Goal: Task Accomplishment & Management: Use online tool/utility

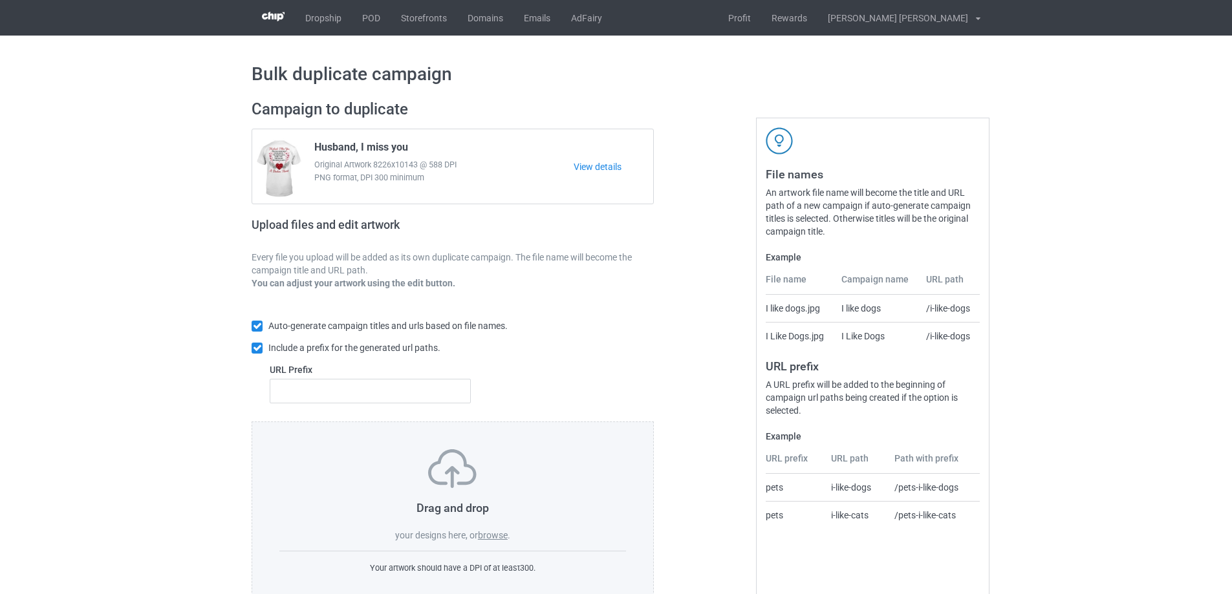
click at [497, 536] on label "browse" at bounding box center [493, 535] width 30 height 10
click at [0, 0] on input "browse" at bounding box center [0, 0] width 0 height 0
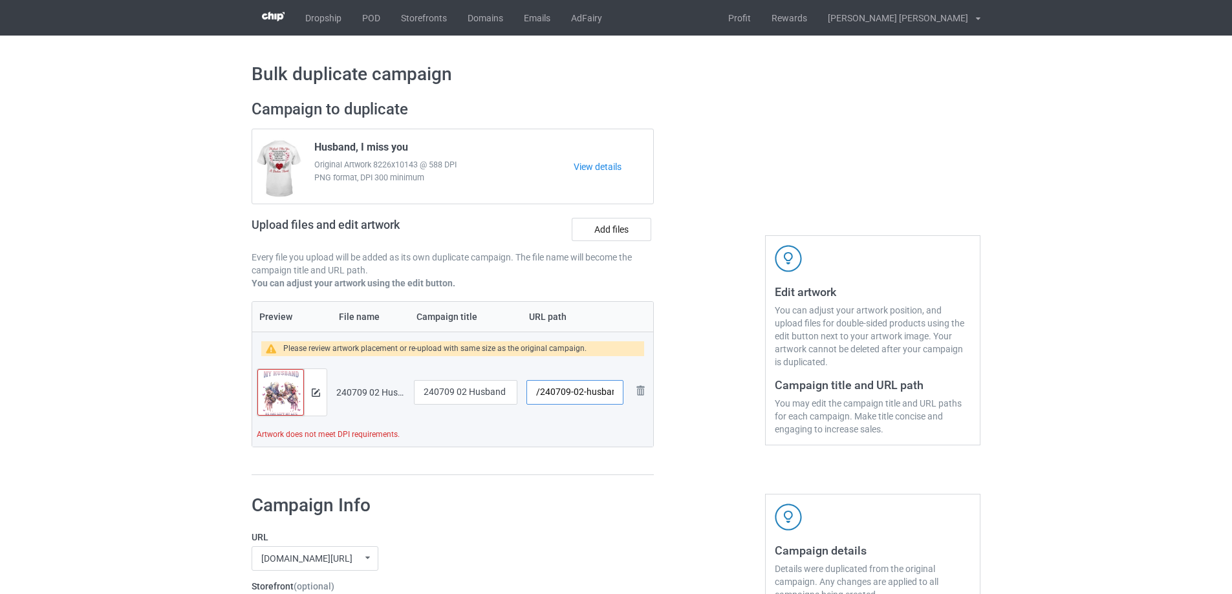
scroll to position [0, 6]
click at [614, 401] on input "/240709-02-husband" at bounding box center [575, 392] width 97 height 25
type input "/240709-02"
click at [501, 395] on input "240709 02 Husband" at bounding box center [465, 392] width 103 height 25
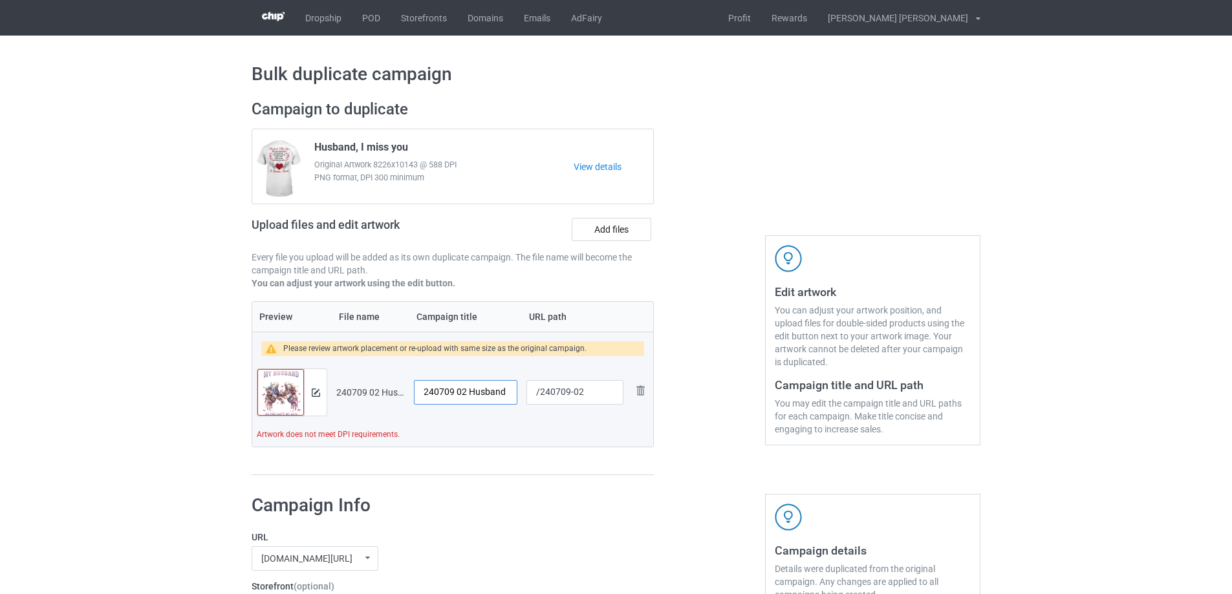
click at [469, 394] on input "240709 02 Husband" at bounding box center [465, 392] width 103 height 25
drag, startPoint x: 466, startPoint y: 394, endPoint x: 343, endPoint y: 394, distance: 122.9
click at [343, 394] on tr "Preview and edit artwork 240709 02 Husband.png 240709 02 Husband /240709-02 Rem…" at bounding box center [452, 392] width 401 height 72
type input "My Husband"
click at [317, 393] on img at bounding box center [316, 393] width 8 height 8
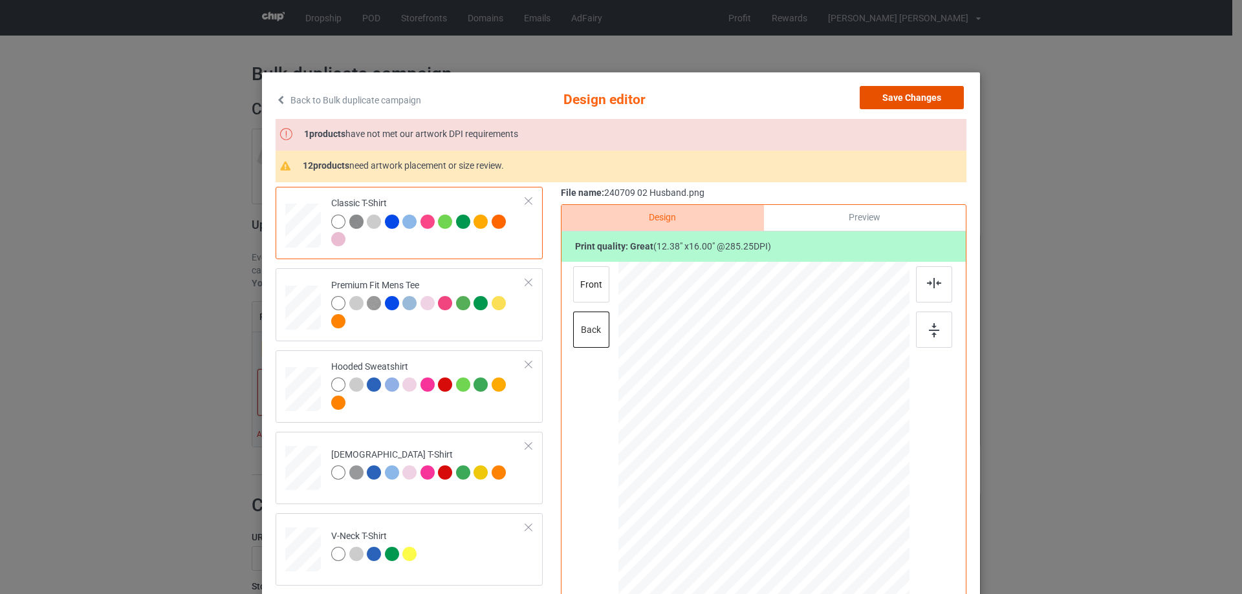
drag, startPoint x: 933, startPoint y: 93, endPoint x: 871, endPoint y: 102, distance: 62.0
click at [932, 94] on button "Save Changes" at bounding box center [912, 97] width 104 height 23
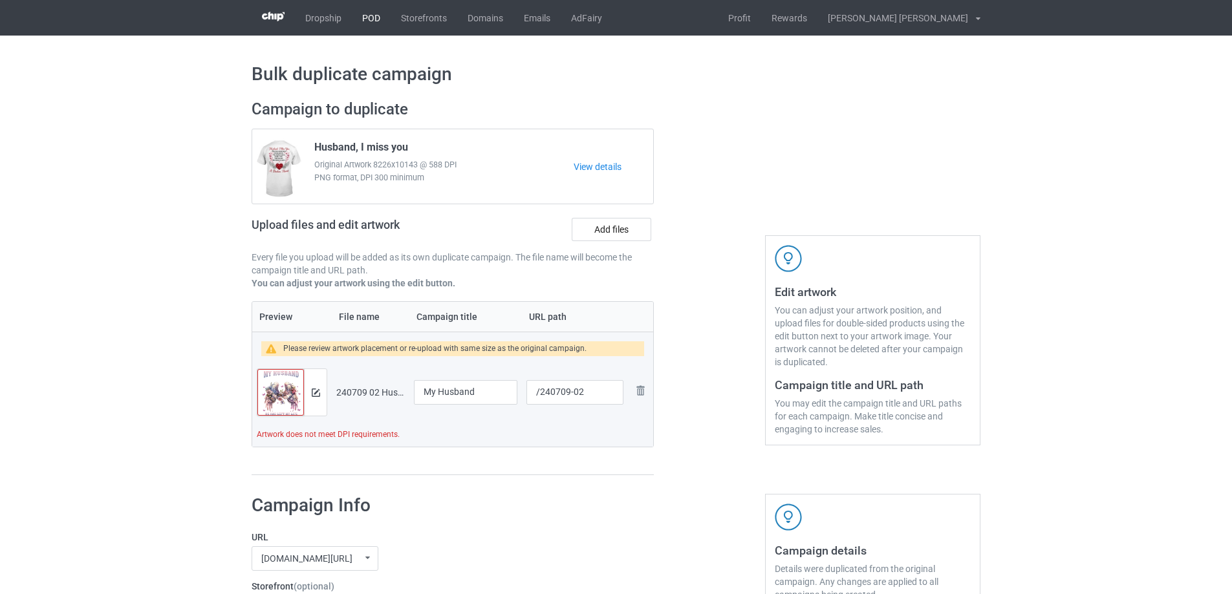
click at [375, 18] on link "POD" at bounding box center [371, 18] width 39 height 36
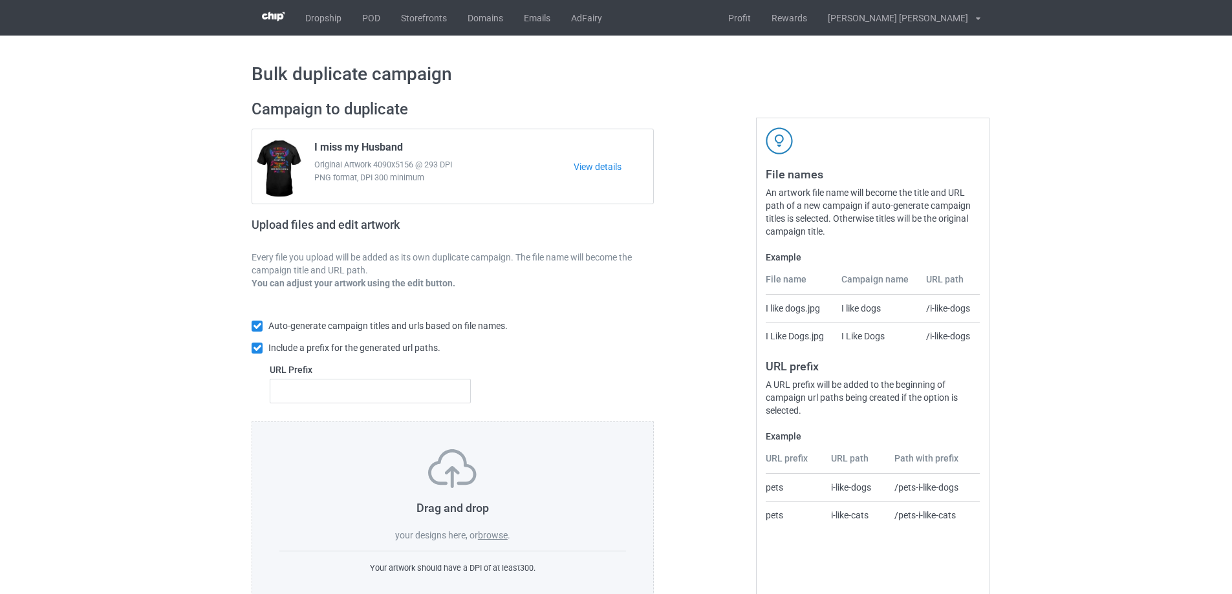
click at [497, 534] on label "browse" at bounding box center [493, 535] width 30 height 10
click at [0, 0] on input "browse" at bounding box center [0, 0] width 0 height 0
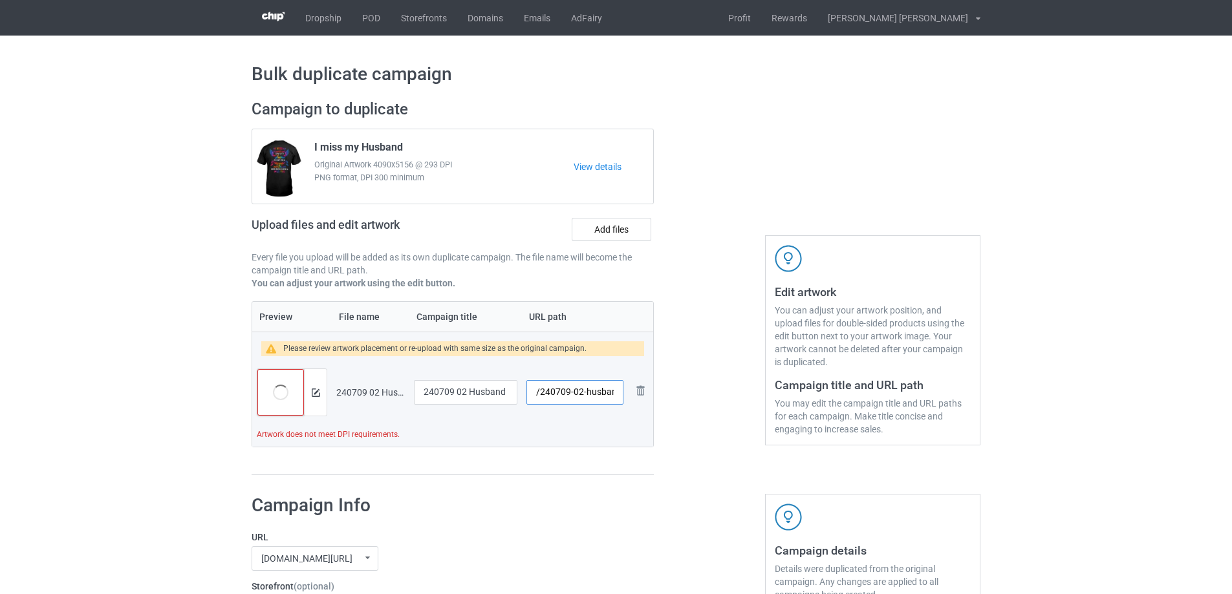
scroll to position [0, 6]
drag, startPoint x: 581, startPoint y: 395, endPoint x: 616, endPoint y: 395, distance: 35.6
click at [616, 395] on input "/240709-02-husband" at bounding box center [575, 392] width 97 height 25
type input "/240709-02"
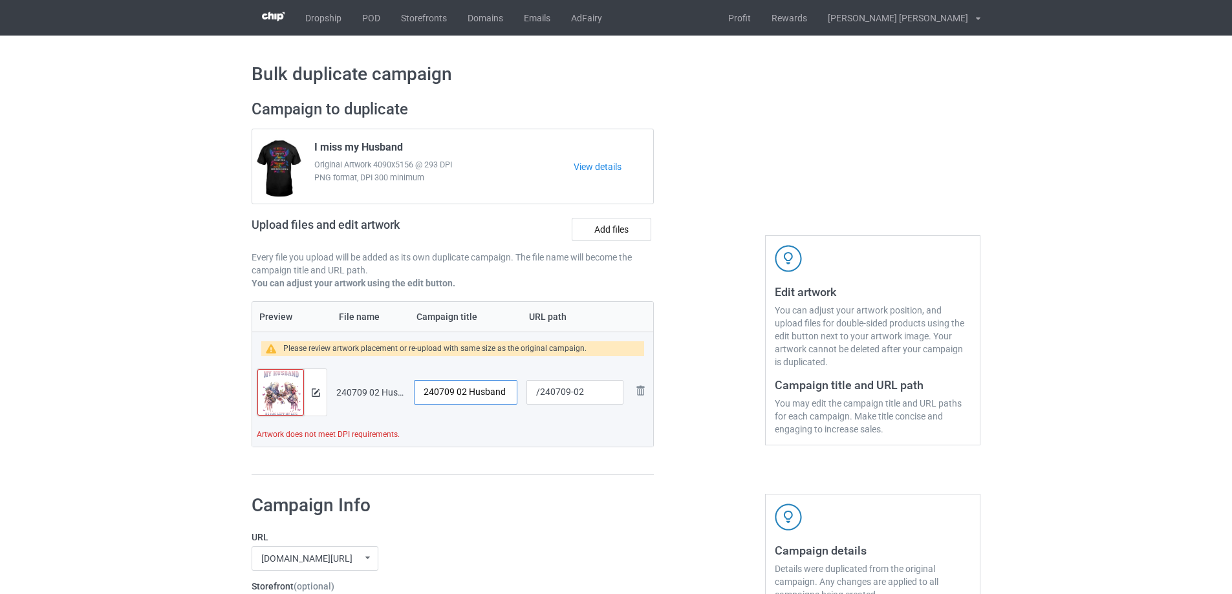
click at [487, 397] on input "240709 02 Husband" at bounding box center [465, 392] width 103 height 25
drag, startPoint x: 466, startPoint y: 395, endPoint x: 378, endPoint y: 395, distance: 87.3
click at [378, 395] on tr "Preview and edit artwork 240709 02 Husband.png 240709 02 Husband /240709-02 Rem…" at bounding box center [452, 392] width 401 height 72
type input "My Husband"
click at [312, 389] on img at bounding box center [316, 393] width 8 height 8
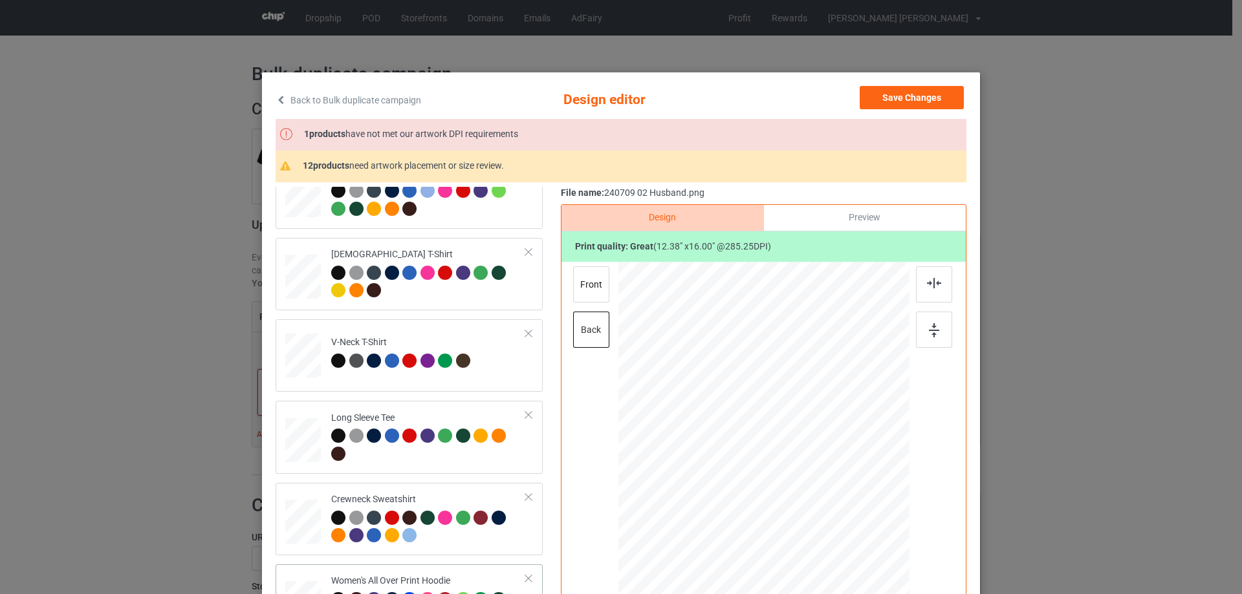
scroll to position [453, 0]
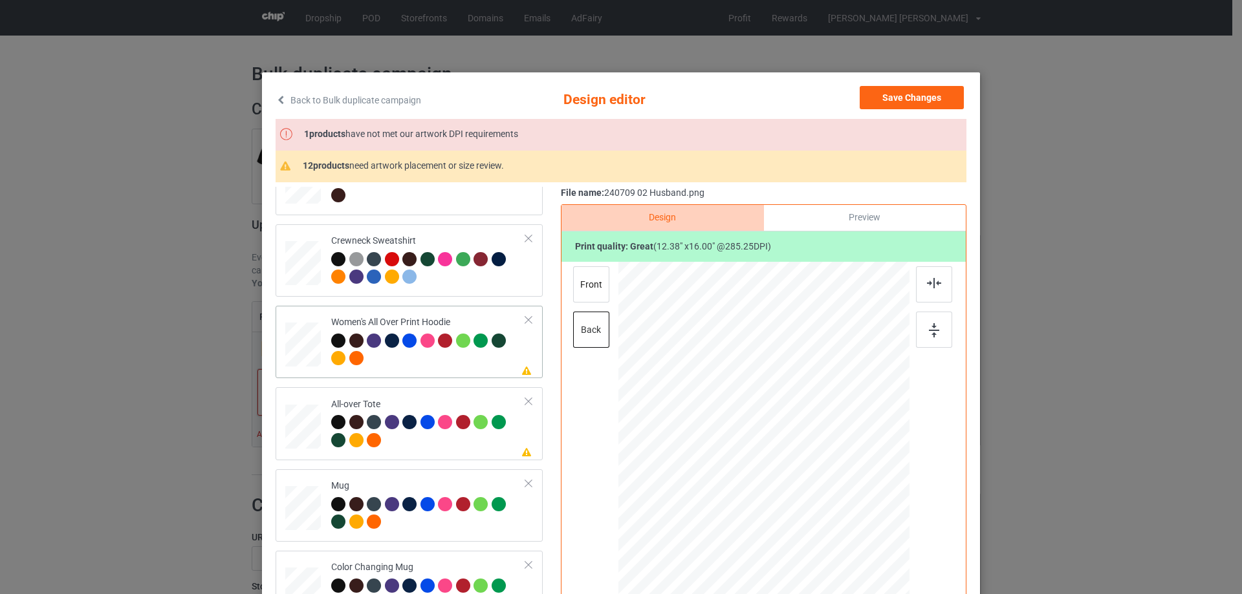
click at [288, 346] on div at bounding box center [303, 345] width 36 height 40
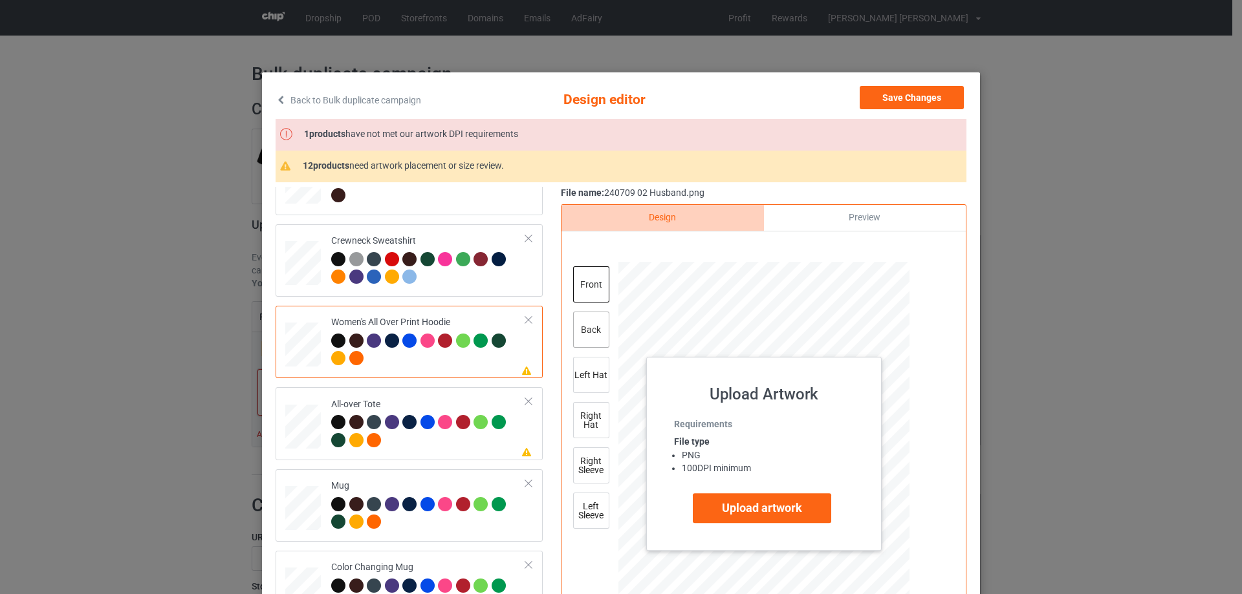
click at [596, 340] on div "back" at bounding box center [591, 330] width 36 height 36
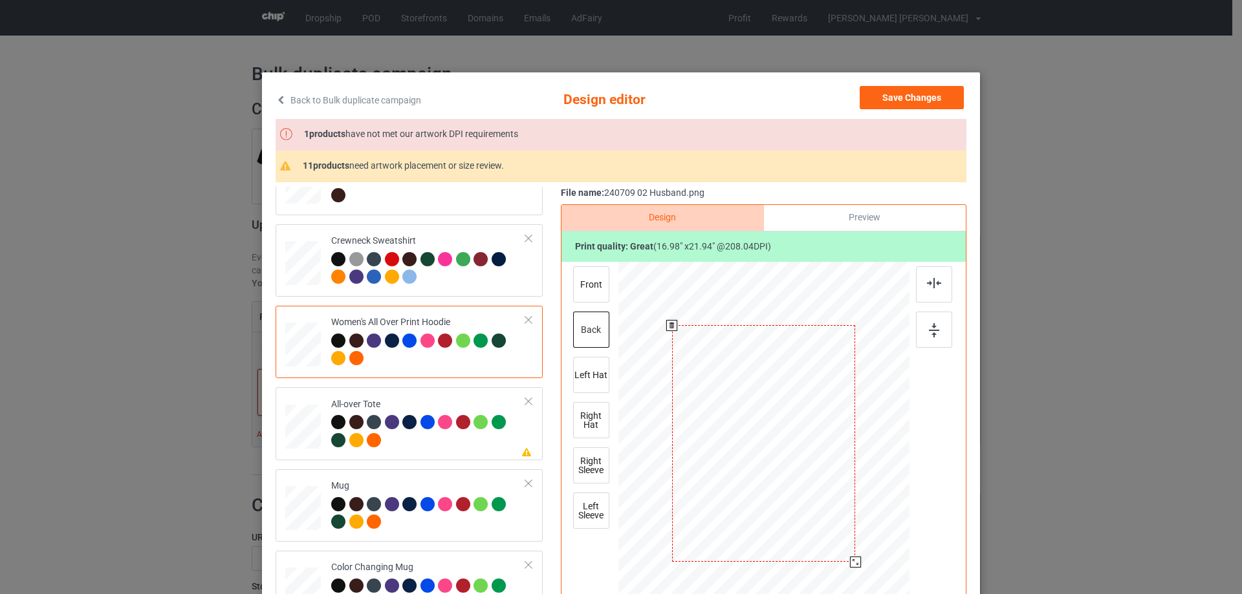
drag, startPoint x: 847, startPoint y: 559, endPoint x: 812, endPoint y: 550, distance: 36.1
click at [850, 567] on div at bounding box center [855, 562] width 11 height 11
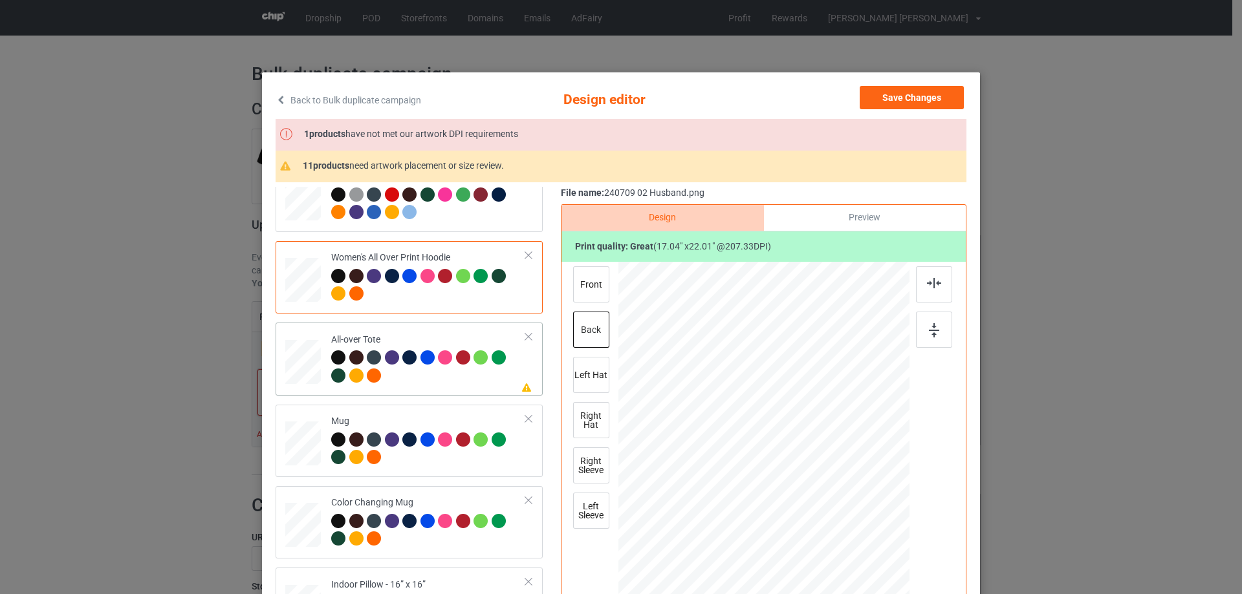
click at [310, 361] on div at bounding box center [303, 363] width 36 height 36
drag, startPoint x: 849, startPoint y: 559, endPoint x: 843, endPoint y: 552, distance: 9.2
click at [847, 552] on div at bounding box center [850, 556] width 11 height 11
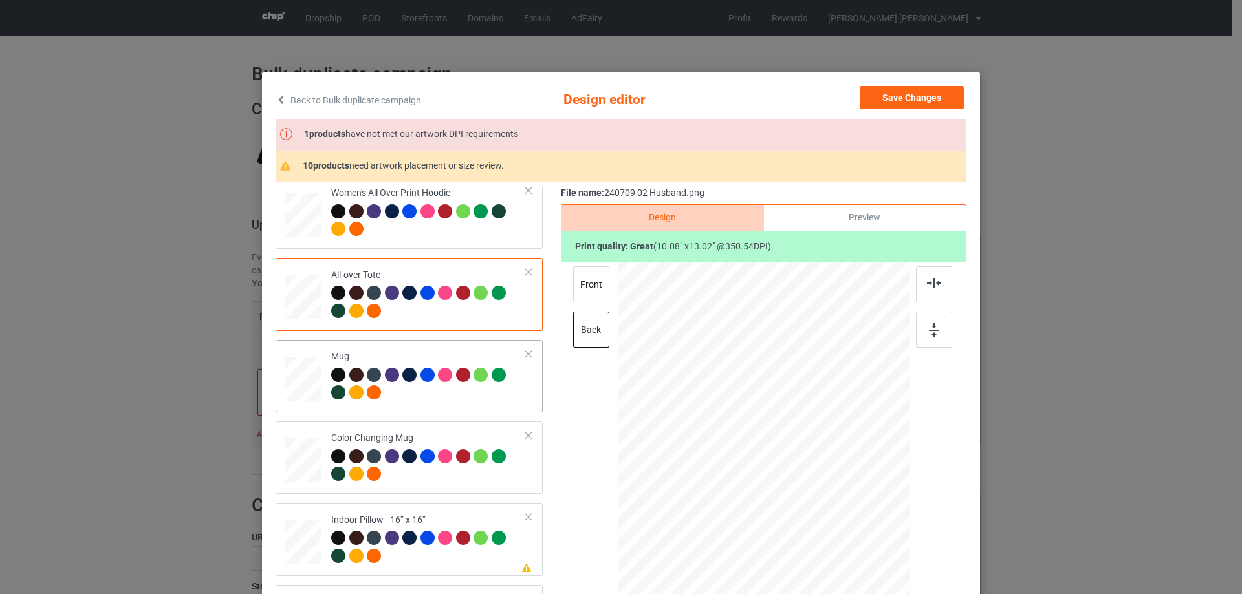
click at [305, 382] on div at bounding box center [303, 379] width 36 height 15
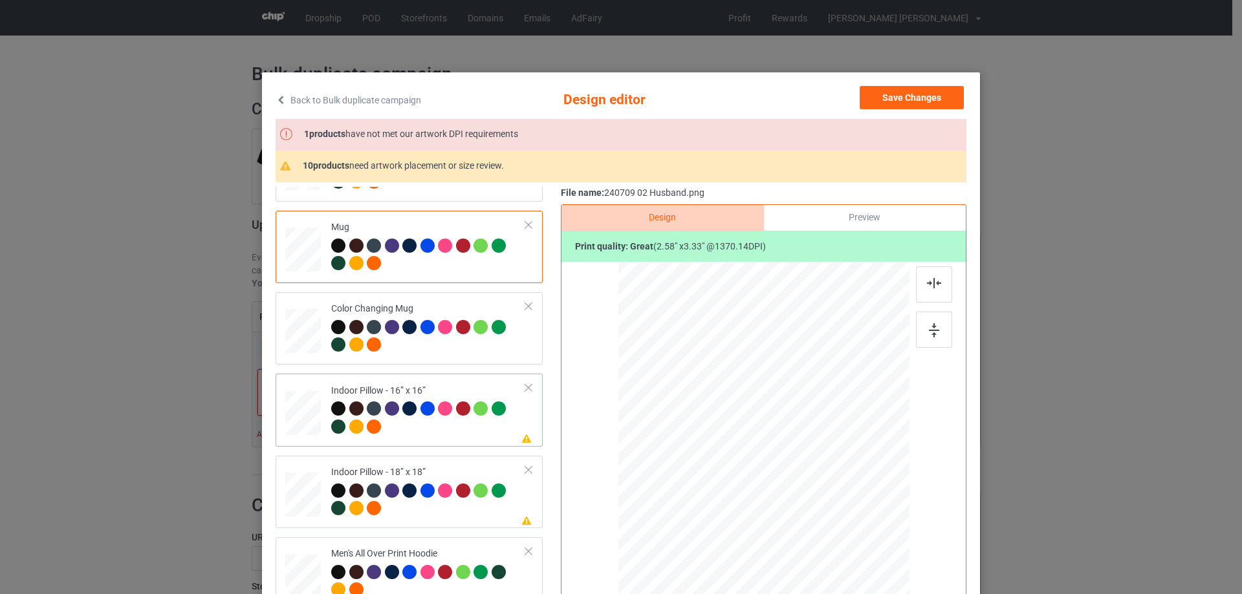
click at [295, 413] on div at bounding box center [303, 414] width 36 height 36
drag, startPoint x: 849, startPoint y: 557, endPoint x: 842, endPoint y: 541, distance: 17.4
click at [842, 541] on div at bounding box center [763, 444] width 291 height 290
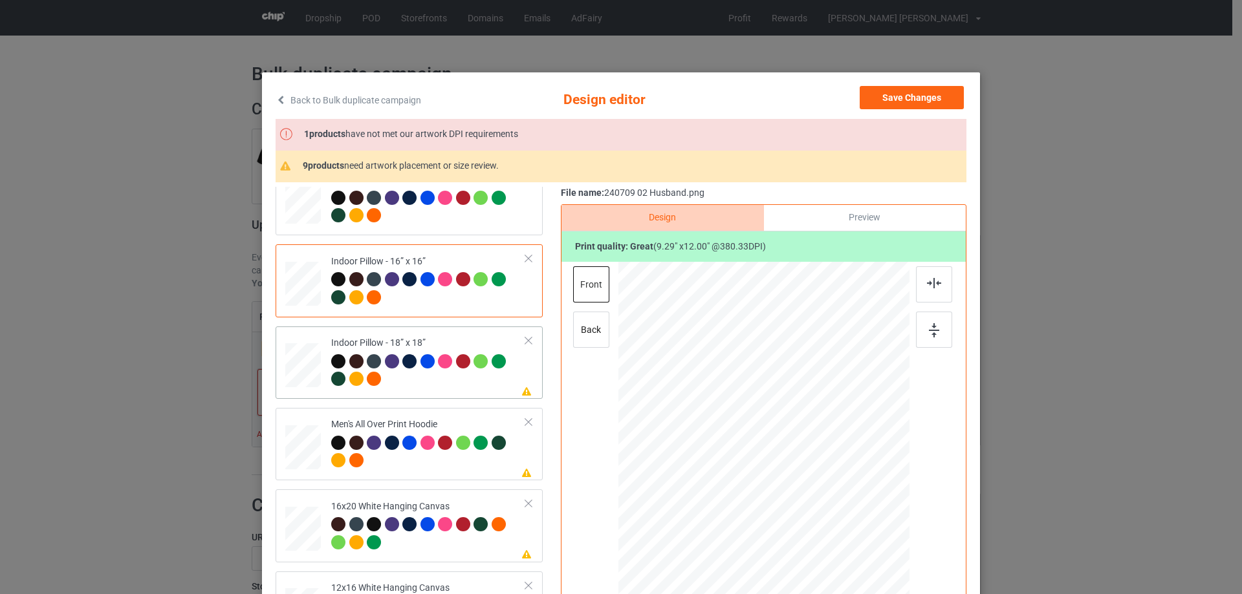
click at [334, 377] on div at bounding box center [338, 379] width 14 height 14
drag, startPoint x: 845, startPoint y: 558, endPoint x: 400, endPoint y: 414, distance: 468.4
click at [843, 545] on div at bounding box center [844, 548] width 11 height 11
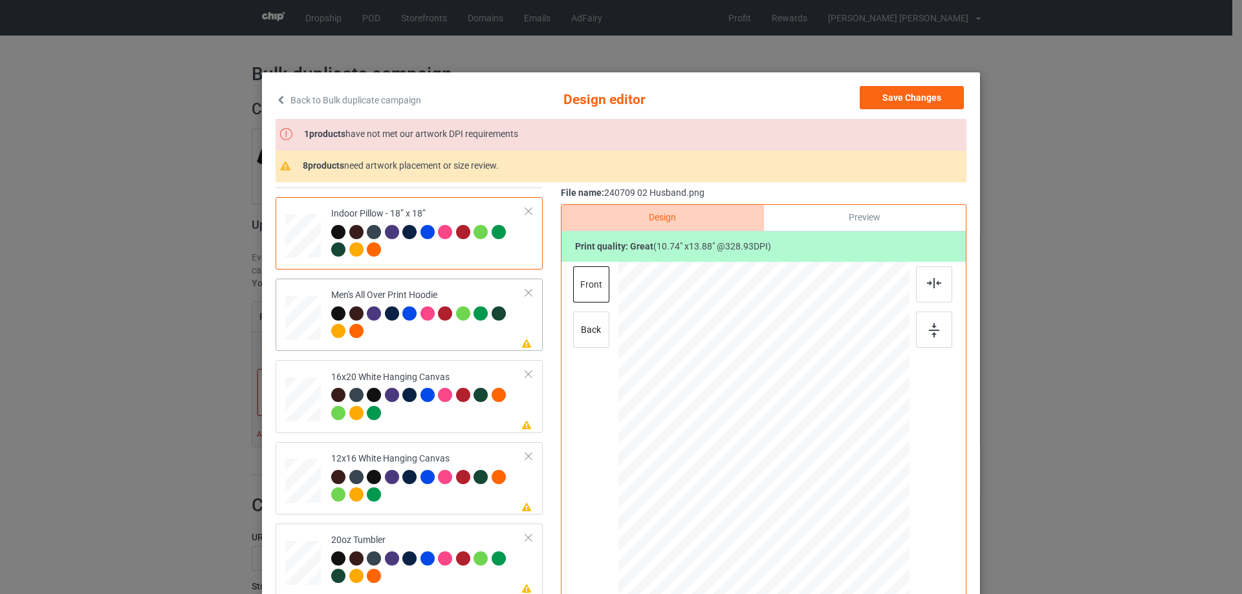
click at [298, 325] on div at bounding box center [303, 318] width 36 height 38
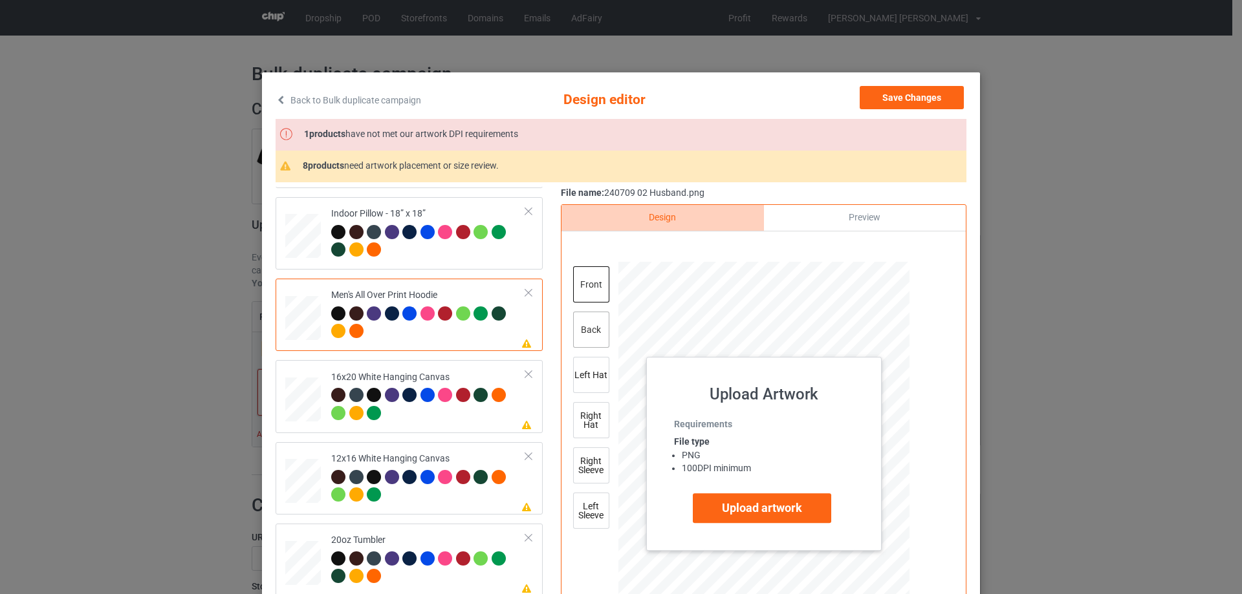
click at [590, 342] on div "back" at bounding box center [591, 330] width 36 height 36
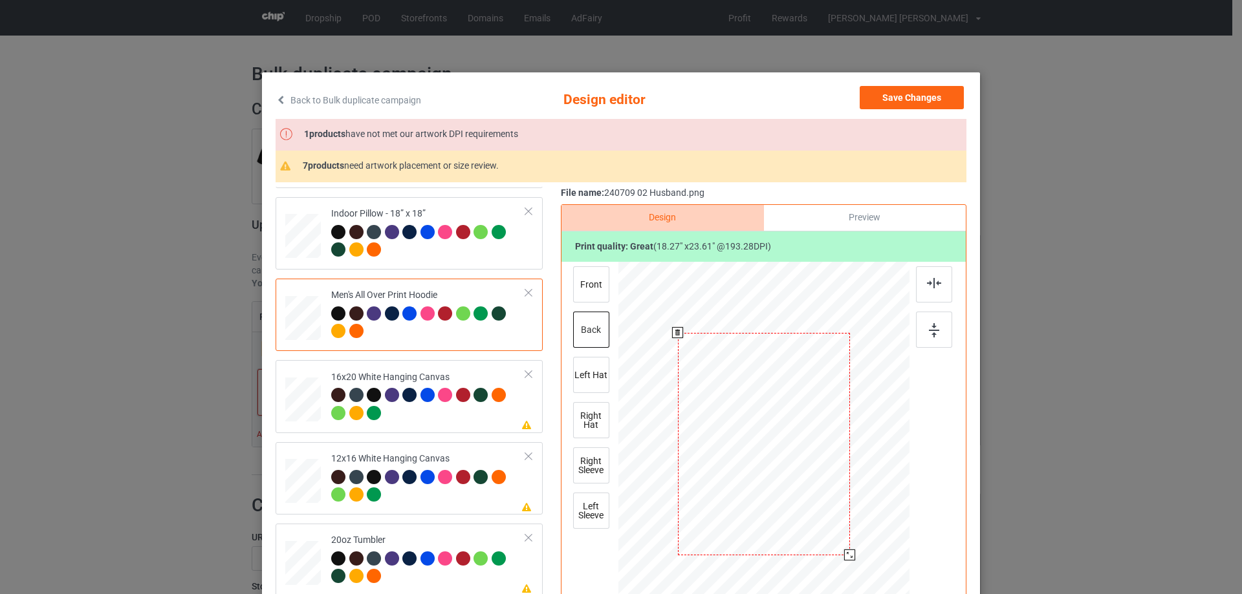
click at [847, 554] on div at bounding box center [849, 555] width 11 height 11
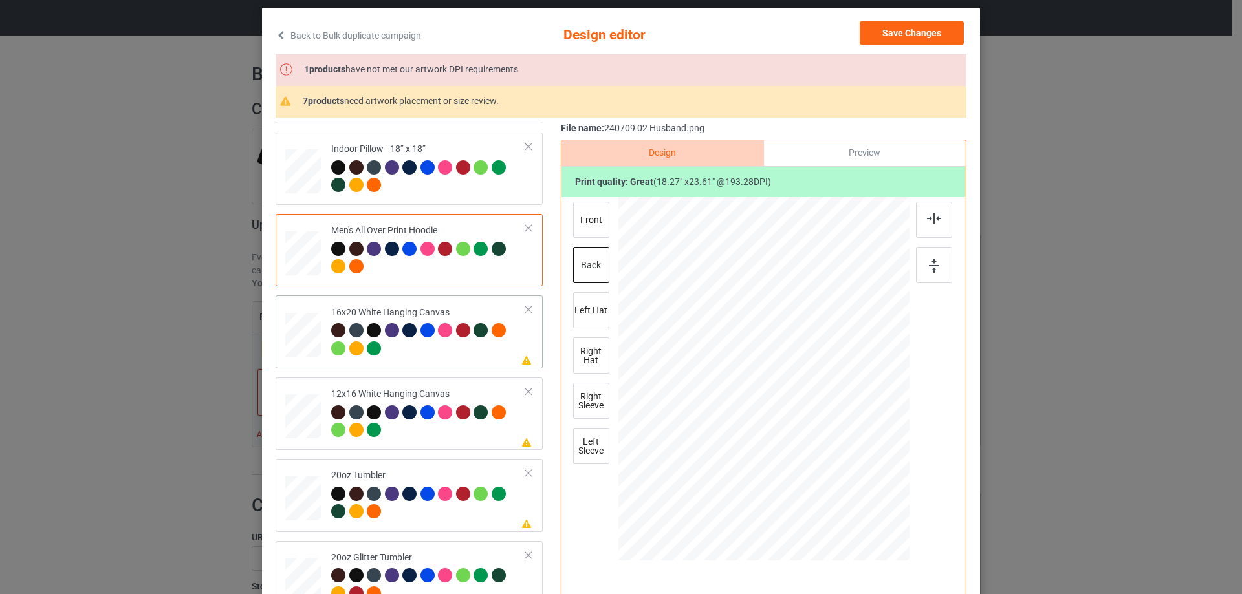
click at [309, 327] on div at bounding box center [303, 335] width 36 height 45
click at [888, 546] on div at bounding box center [892, 546] width 11 height 11
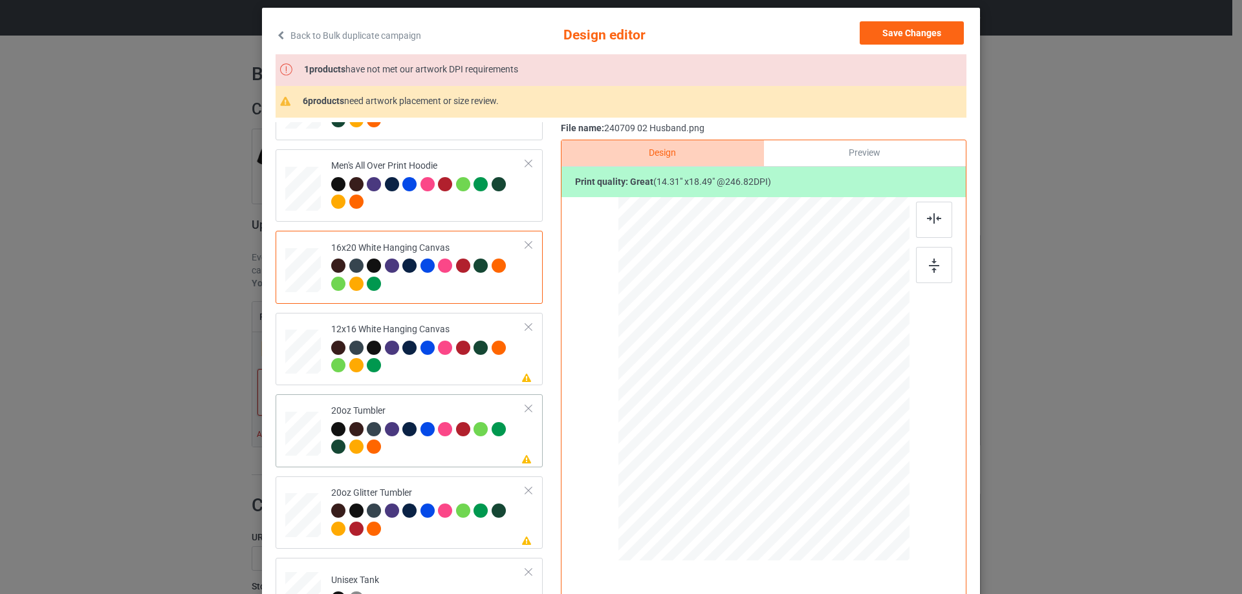
scroll to position [1100, 0]
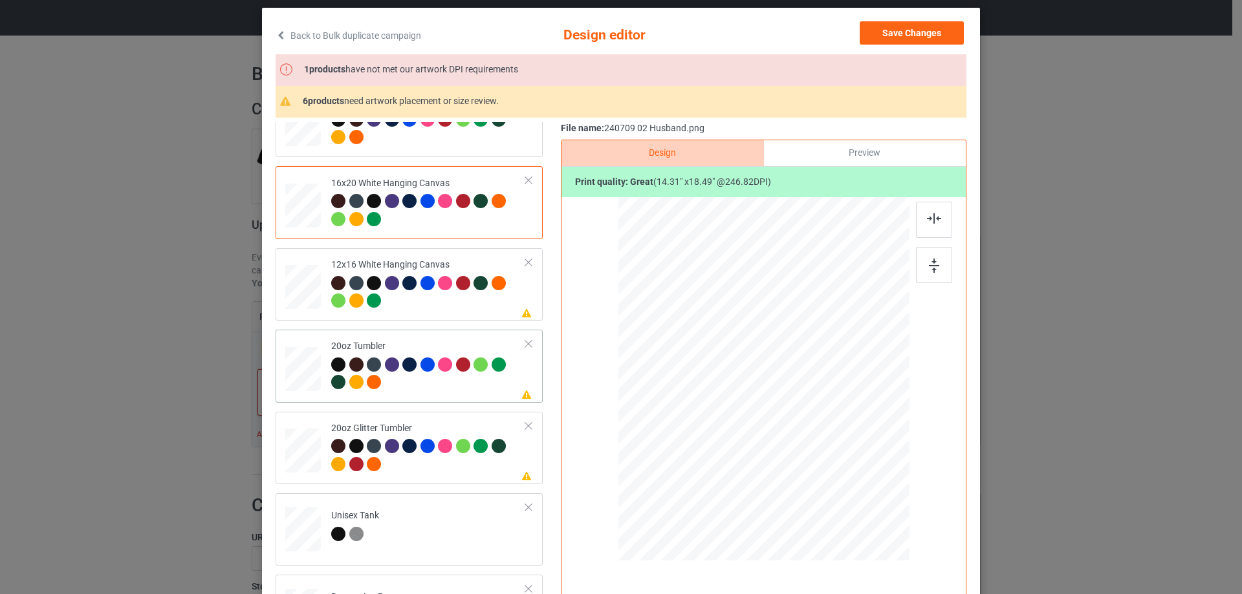
click at [319, 386] on td at bounding box center [304, 366] width 39 height 62
click at [748, 444] on div at bounding box center [749, 444] width 11 height 11
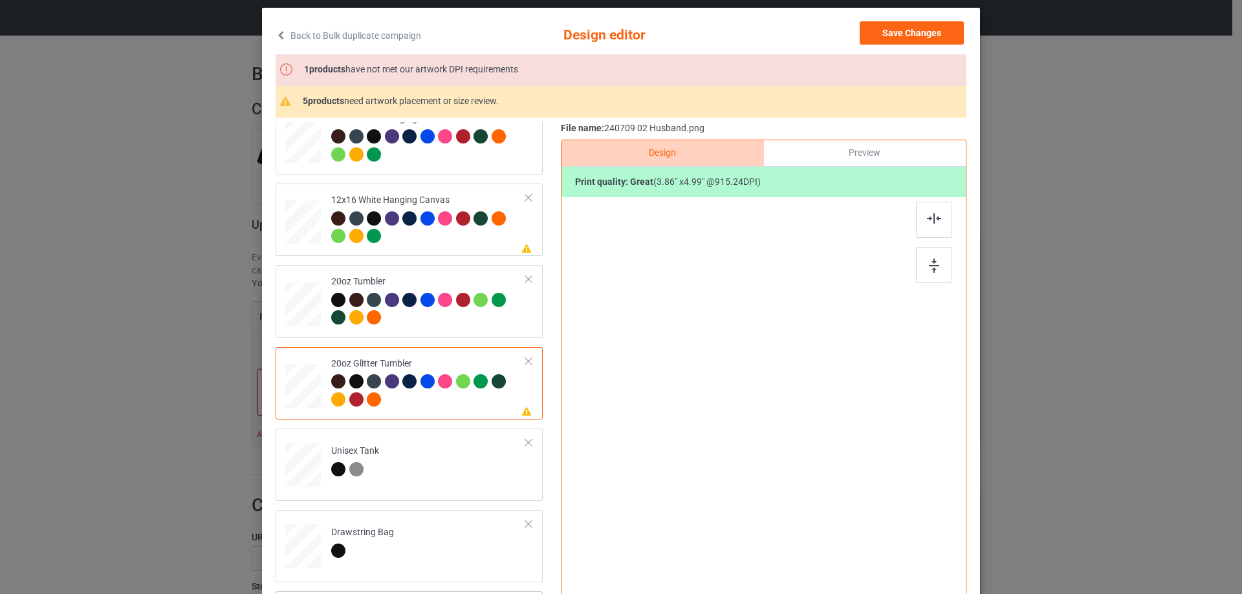
scroll to position [1358, 0]
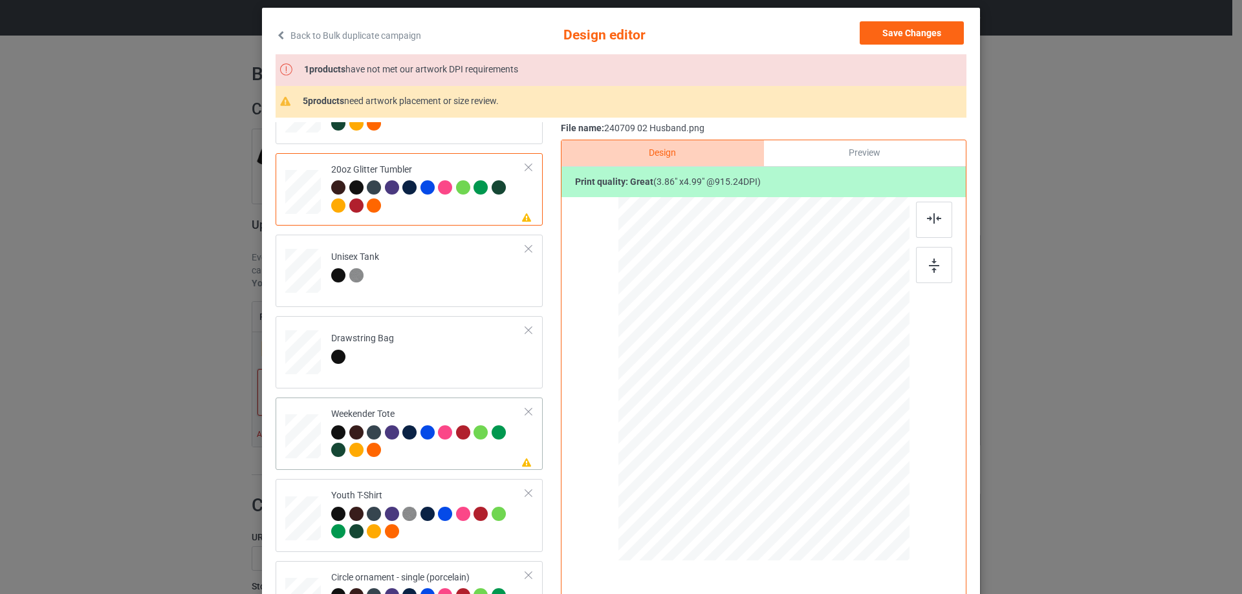
drag, startPoint x: 299, startPoint y: 435, endPoint x: 347, endPoint y: 435, distance: 48.5
click at [298, 435] on div at bounding box center [303, 437] width 36 height 23
drag, startPoint x: 846, startPoint y: 493, endPoint x: 820, endPoint y: 440, distance: 58.4
click at [820, 440] on div at bounding box center [763, 380] width 290 height 188
click at [799, 437] on div at bounding box center [763, 377] width 105 height 136
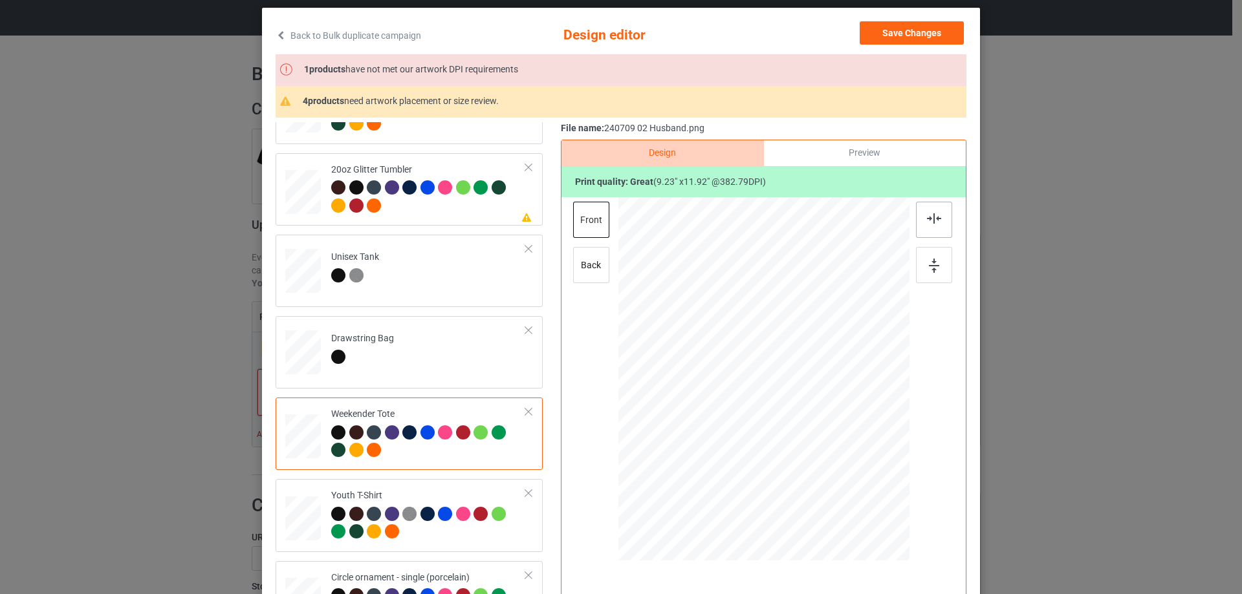
click at [932, 217] on img at bounding box center [934, 218] width 14 height 10
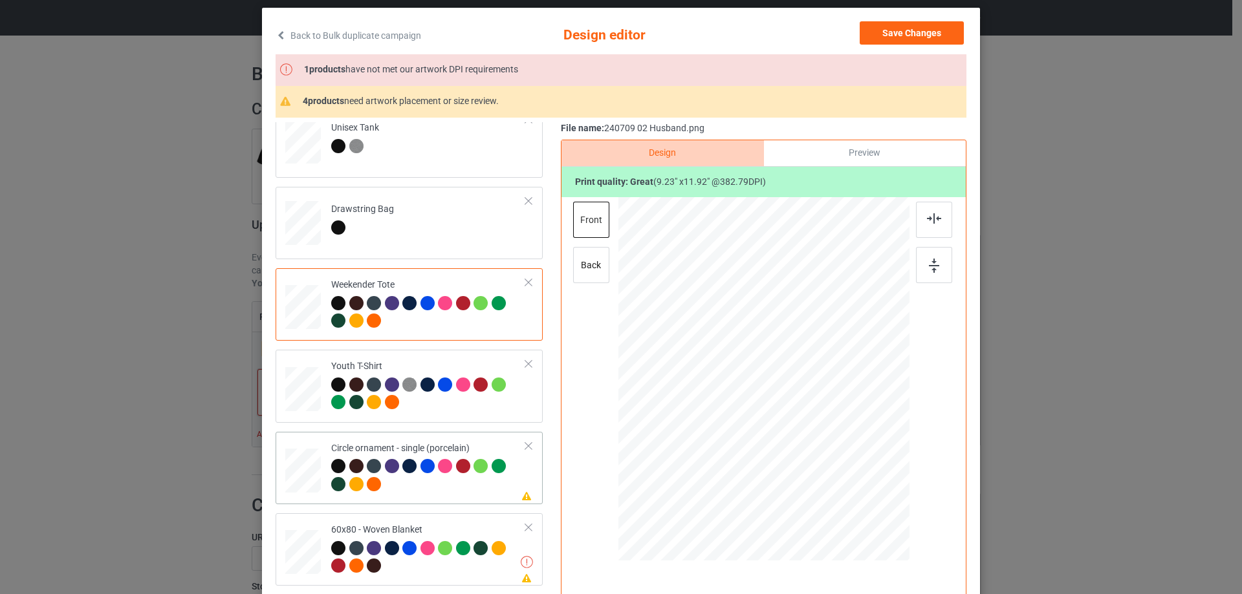
scroll to position [1528, 0]
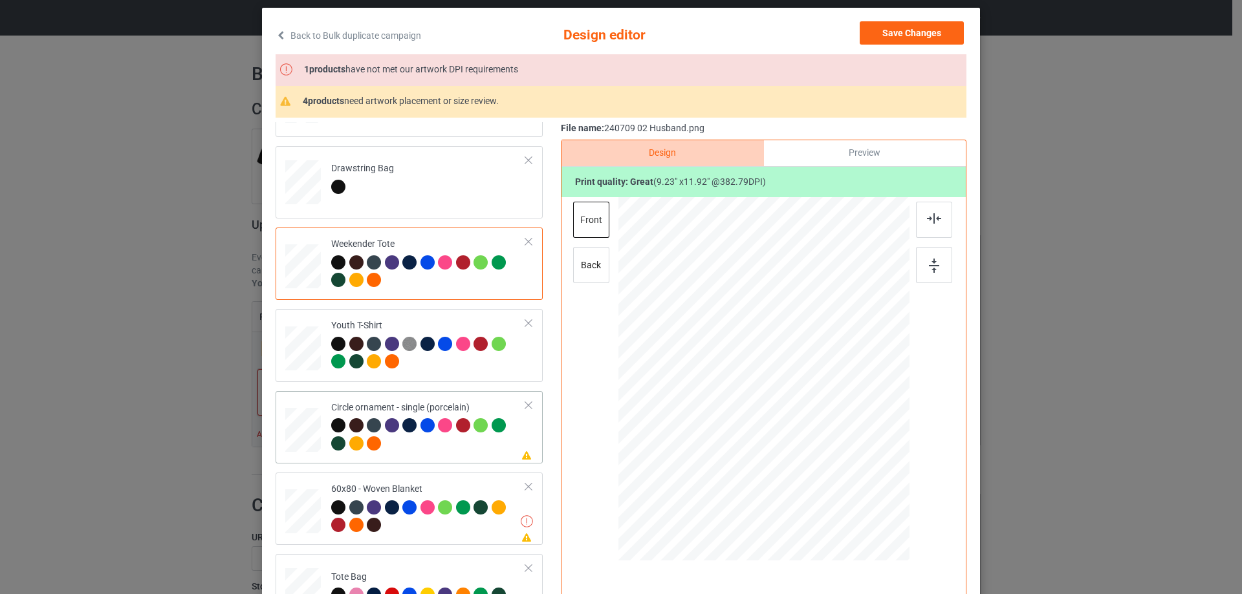
click at [287, 422] on div at bounding box center [303, 431] width 36 height 36
drag, startPoint x: 836, startPoint y: 502, endPoint x: 836, endPoint y: 495, distance: 7.1
click at [839, 495] on div at bounding box center [844, 498] width 11 height 11
click at [800, 469] on div at bounding box center [764, 388] width 157 height 202
click at [937, 225] on div at bounding box center [934, 220] width 36 height 36
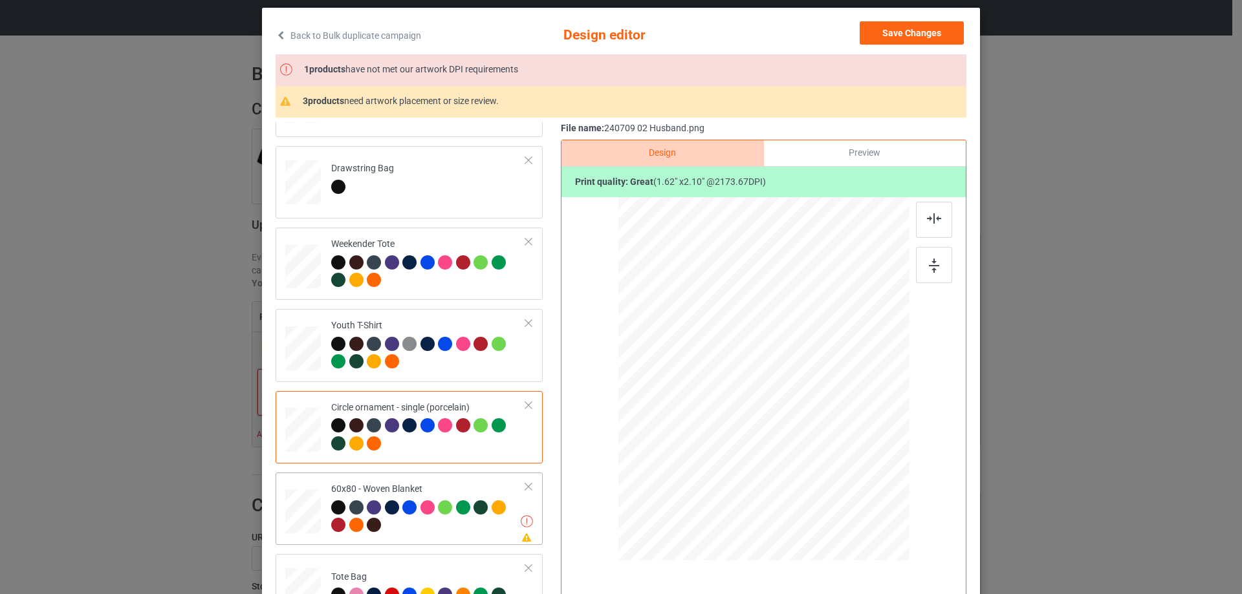
scroll to position [184, 0]
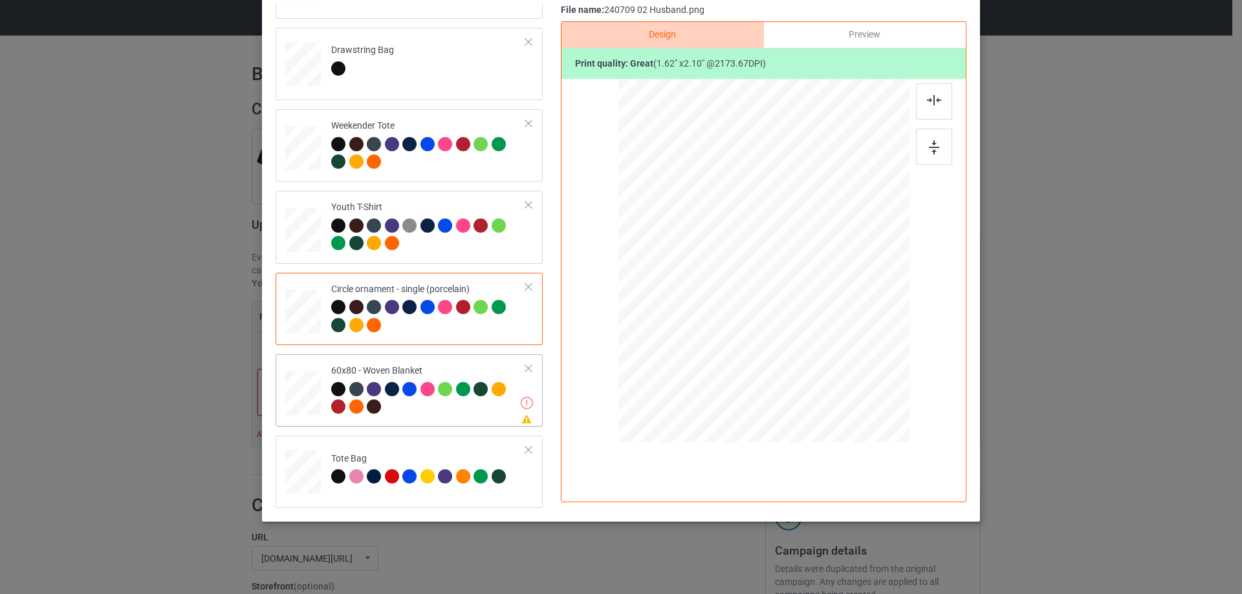
click at [307, 396] on div at bounding box center [303, 393] width 32 height 43
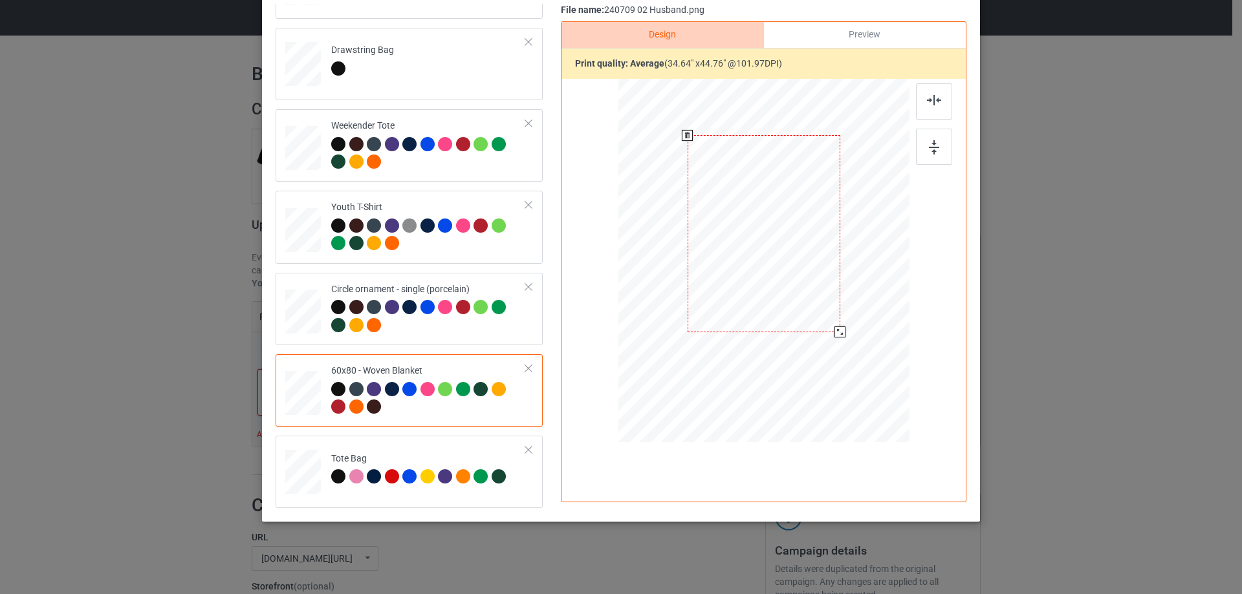
scroll to position [152, 0]
drag, startPoint x: 847, startPoint y: 340, endPoint x: 785, endPoint y: 302, distance: 72.0
click at [842, 332] on div at bounding box center [841, 334] width 11 height 11
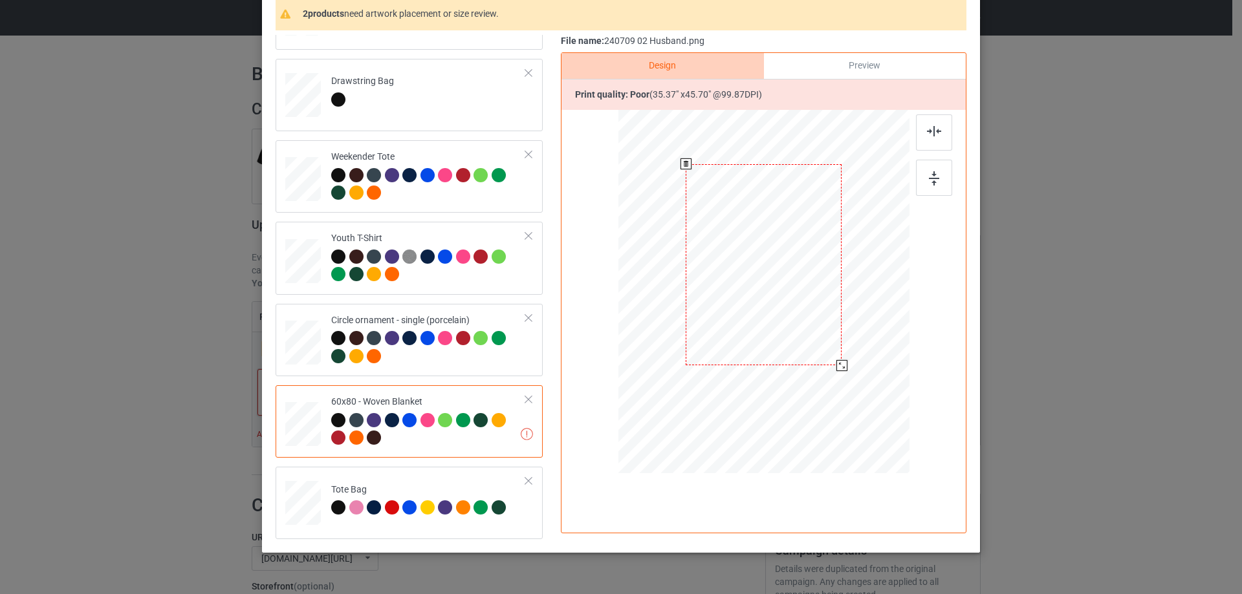
scroll to position [184, 0]
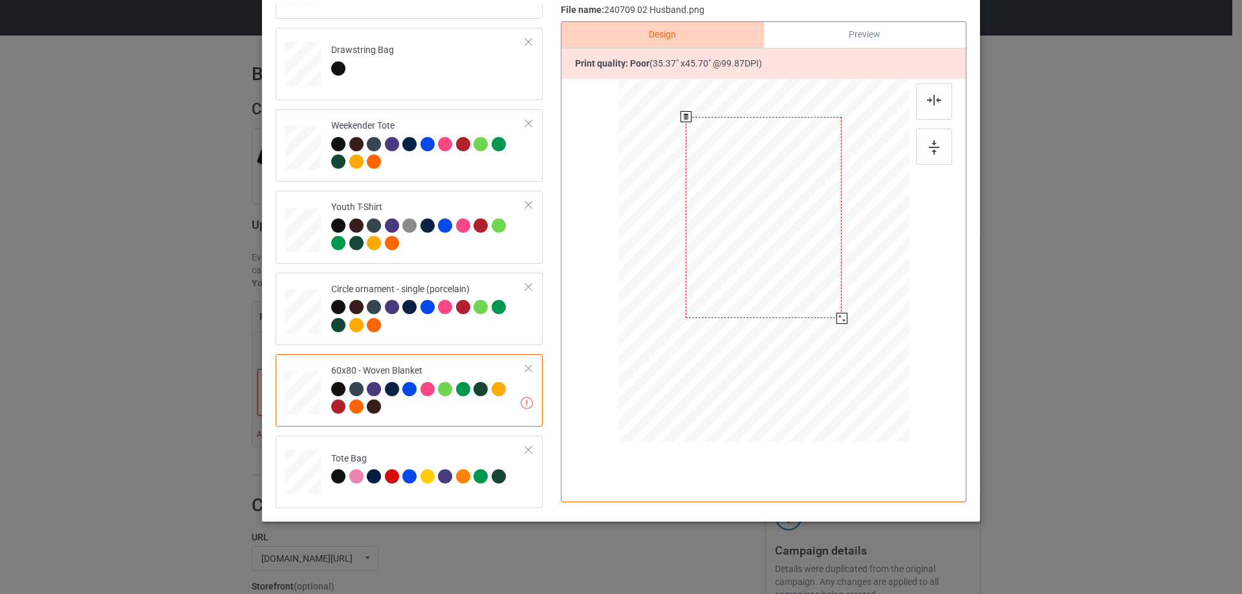
drag, startPoint x: 785, startPoint y: 265, endPoint x: 785, endPoint y: 280, distance: 15.5
click at [785, 280] on div at bounding box center [764, 217] width 156 height 201
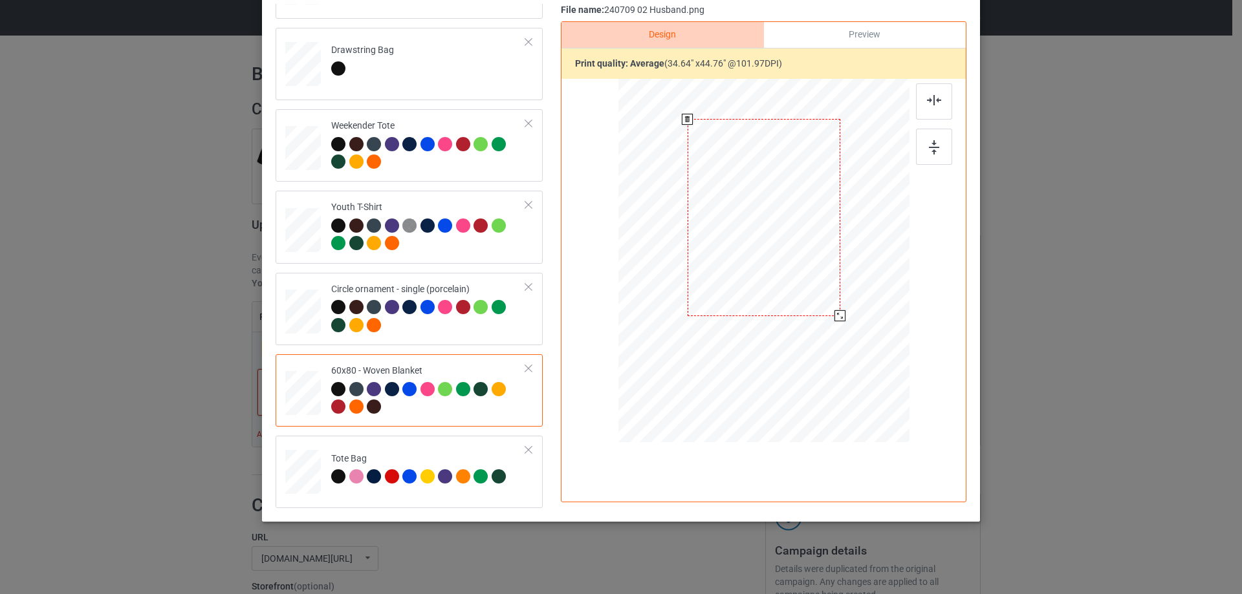
scroll to position [152, 0]
click at [839, 320] on div at bounding box center [839, 315] width 11 height 11
click at [391, 450] on td "Tote Bag" at bounding box center [428, 469] width 209 height 57
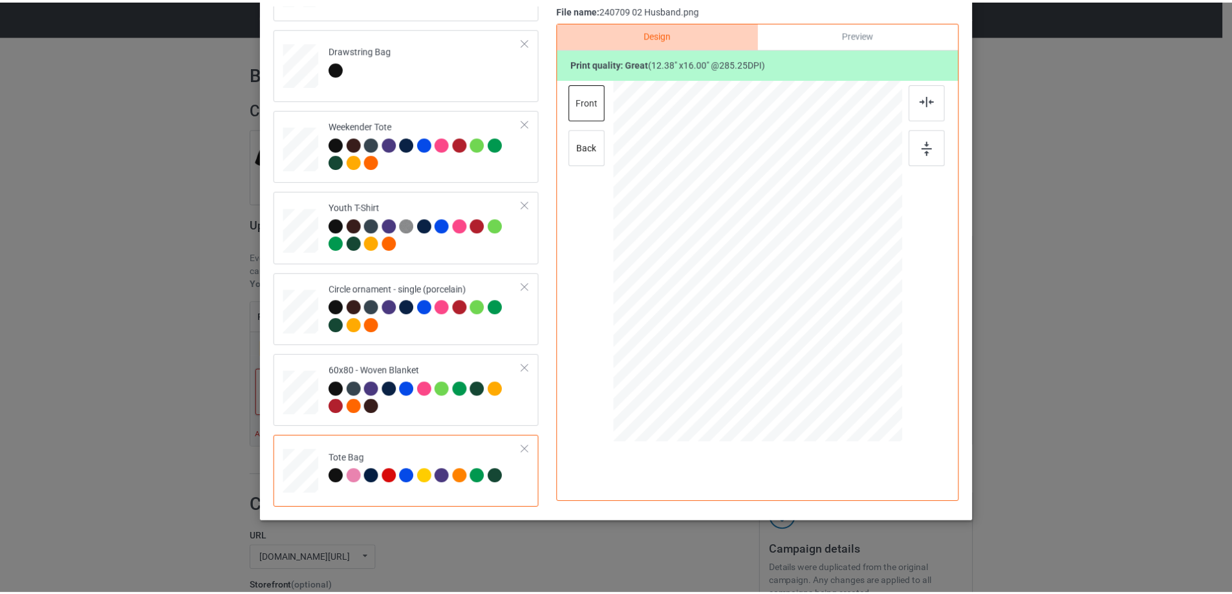
scroll to position [23, 0]
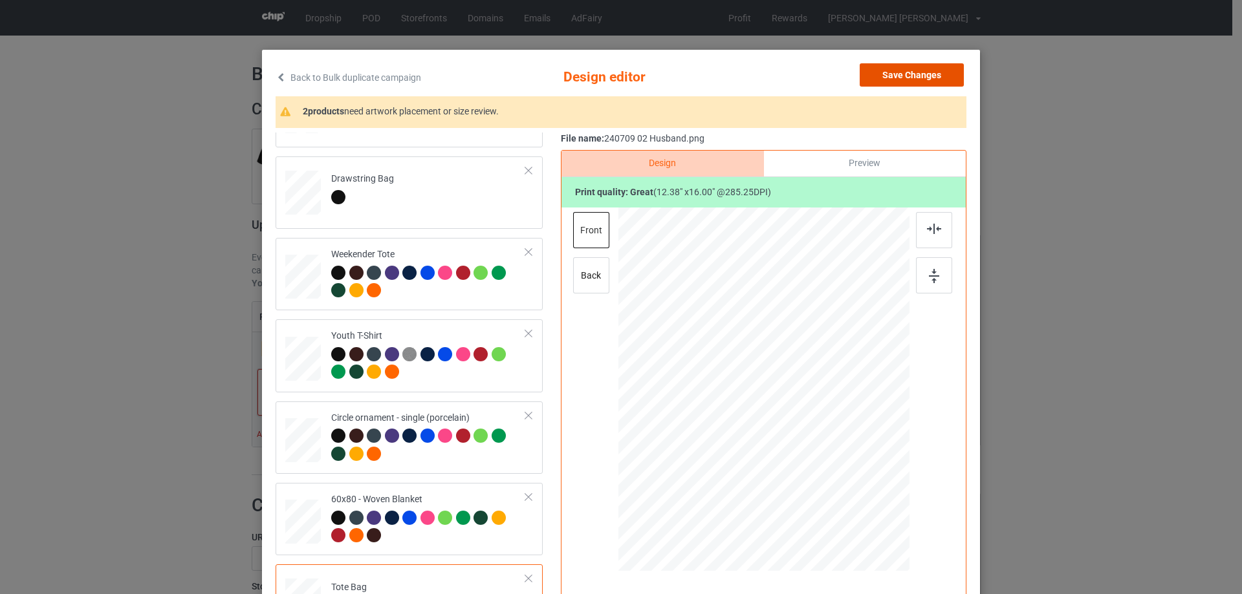
click at [931, 76] on button "Save Changes" at bounding box center [912, 74] width 104 height 23
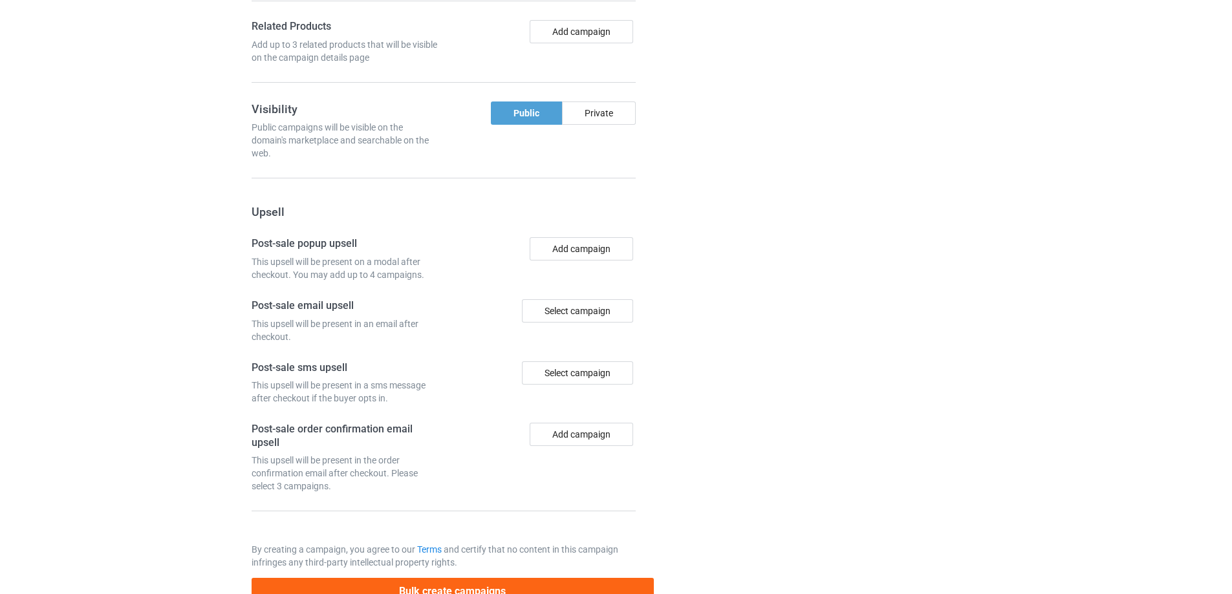
scroll to position [1096, 0]
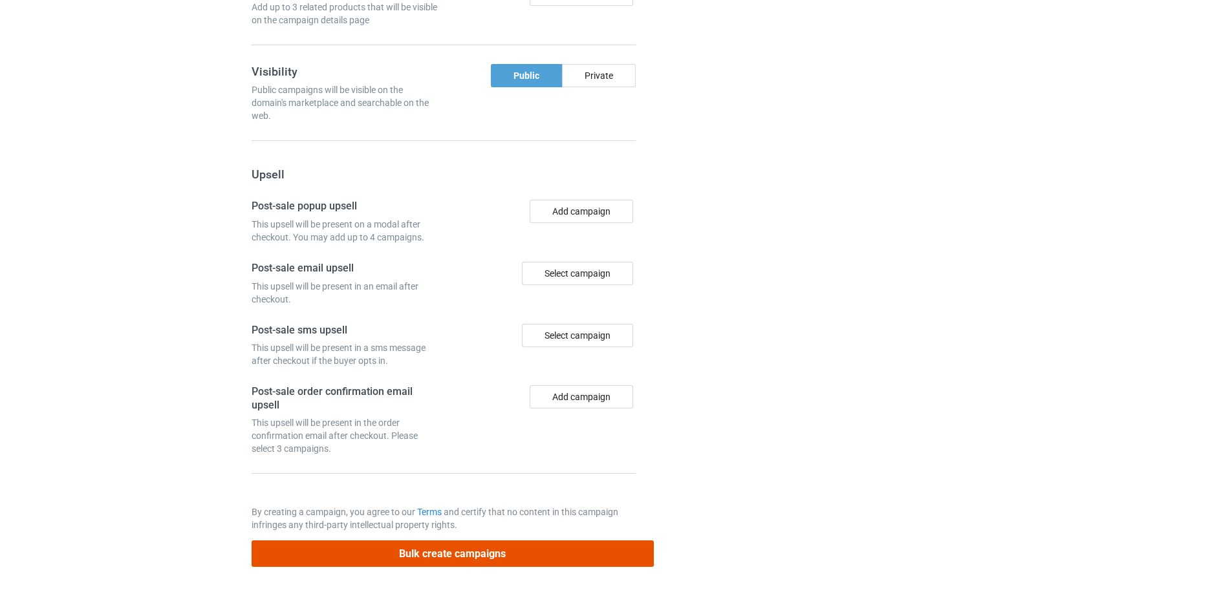
click at [550, 555] on button "Bulk create campaigns" at bounding box center [453, 554] width 402 height 27
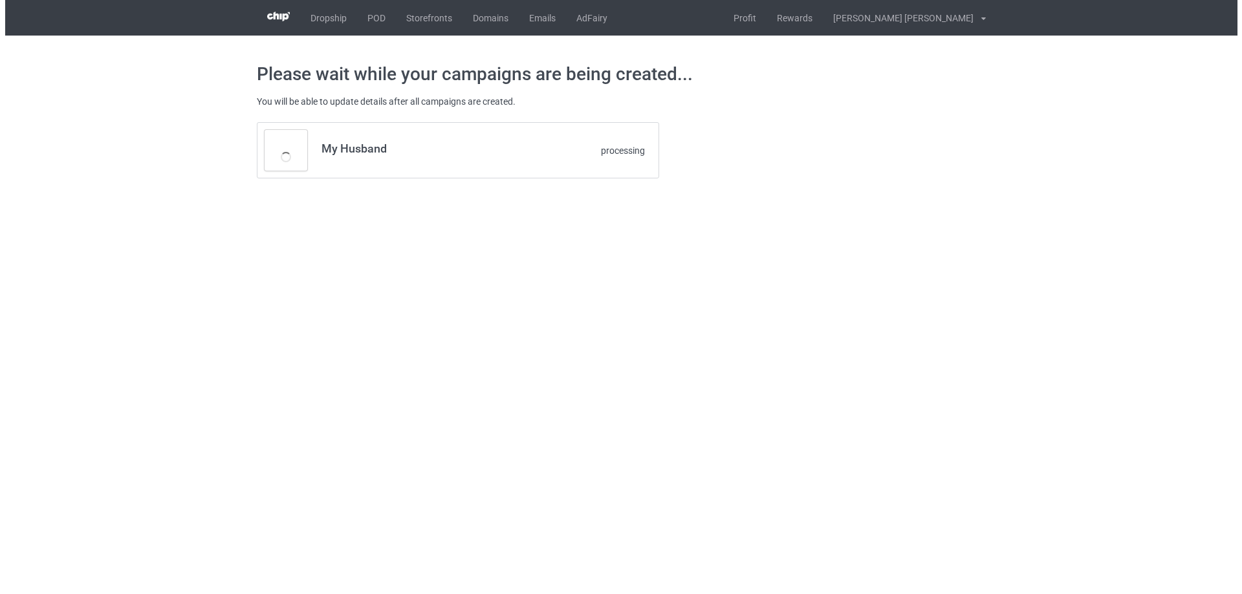
scroll to position [0, 0]
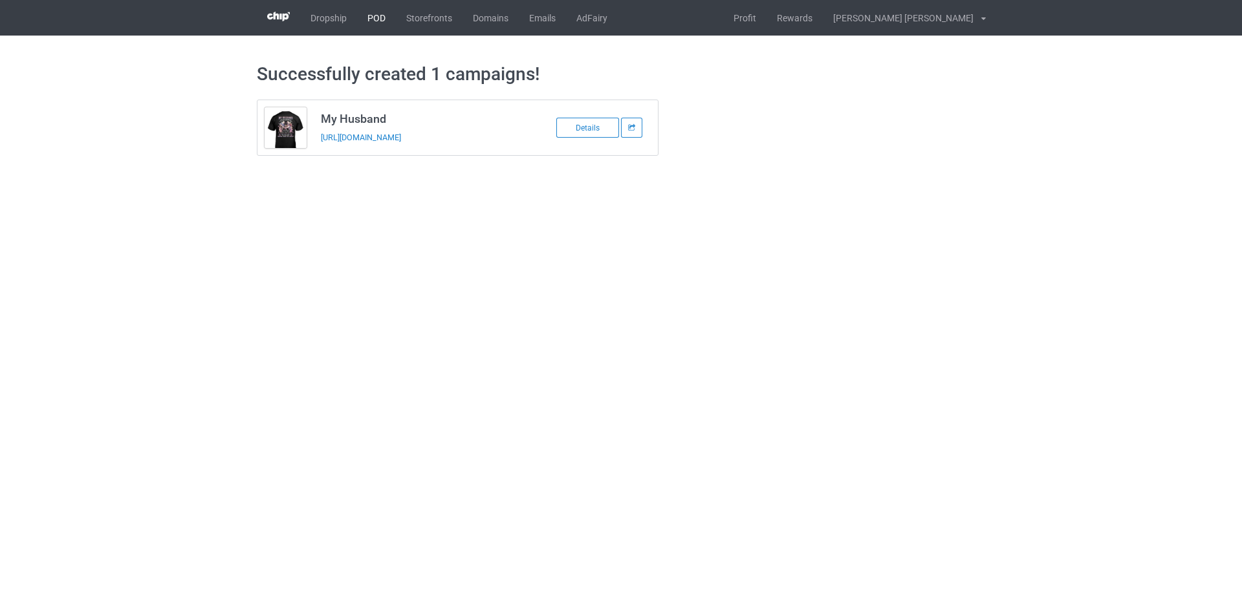
click at [375, 21] on link "POD" at bounding box center [376, 18] width 39 height 36
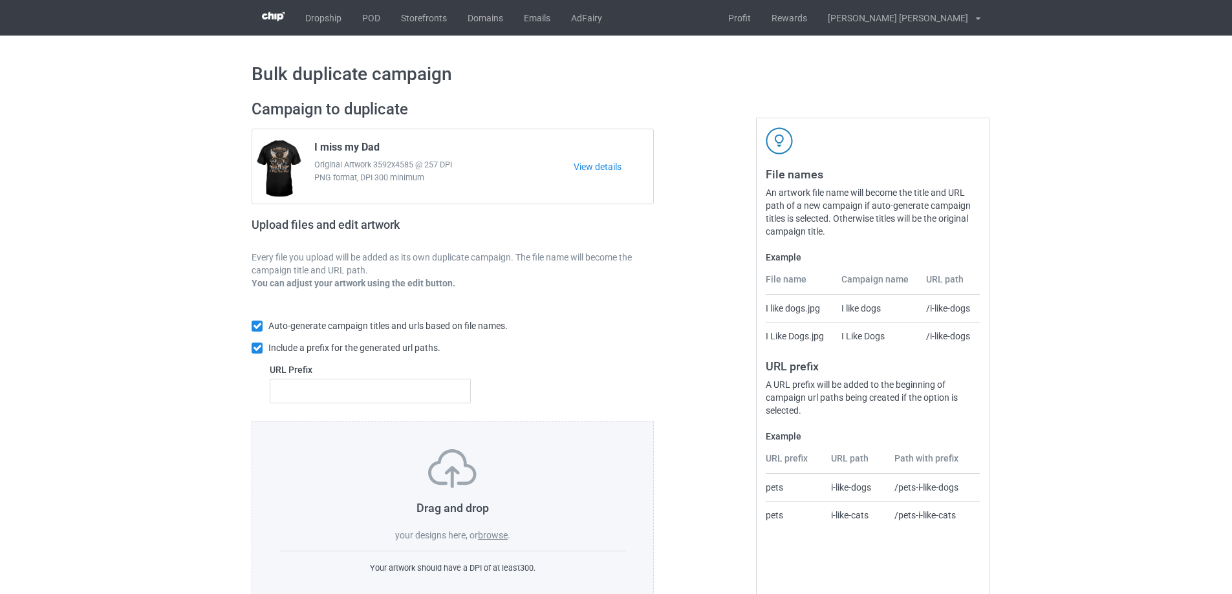
click at [492, 537] on label "browse" at bounding box center [493, 535] width 30 height 10
click at [0, 0] on input "browse" at bounding box center [0, 0] width 0 height 0
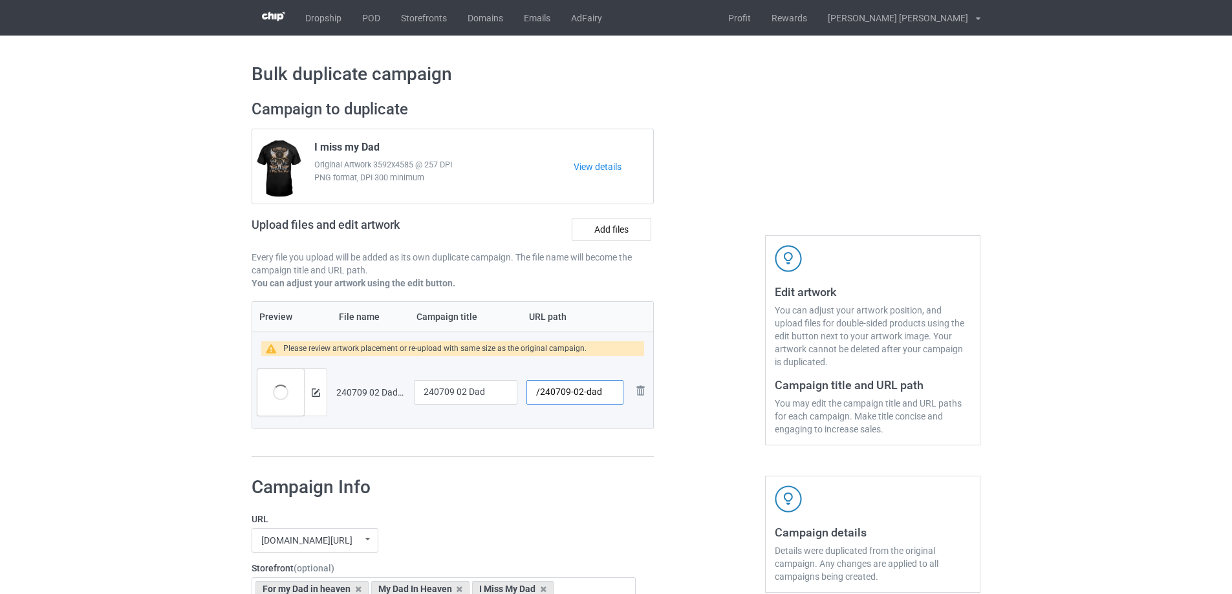
drag, startPoint x: 582, startPoint y: 393, endPoint x: 606, endPoint y: 393, distance: 23.9
click at [606, 393] on input "/240709-02-dad" at bounding box center [575, 392] width 97 height 25
click at [583, 396] on input "/240709-02" at bounding box center [575, 392] width 97 height 25
type input "/240709-01"
drag, startPoint x: 489, startPoint y: 391, endPoint x: 387, endPoint y: 390, distance: 102.2
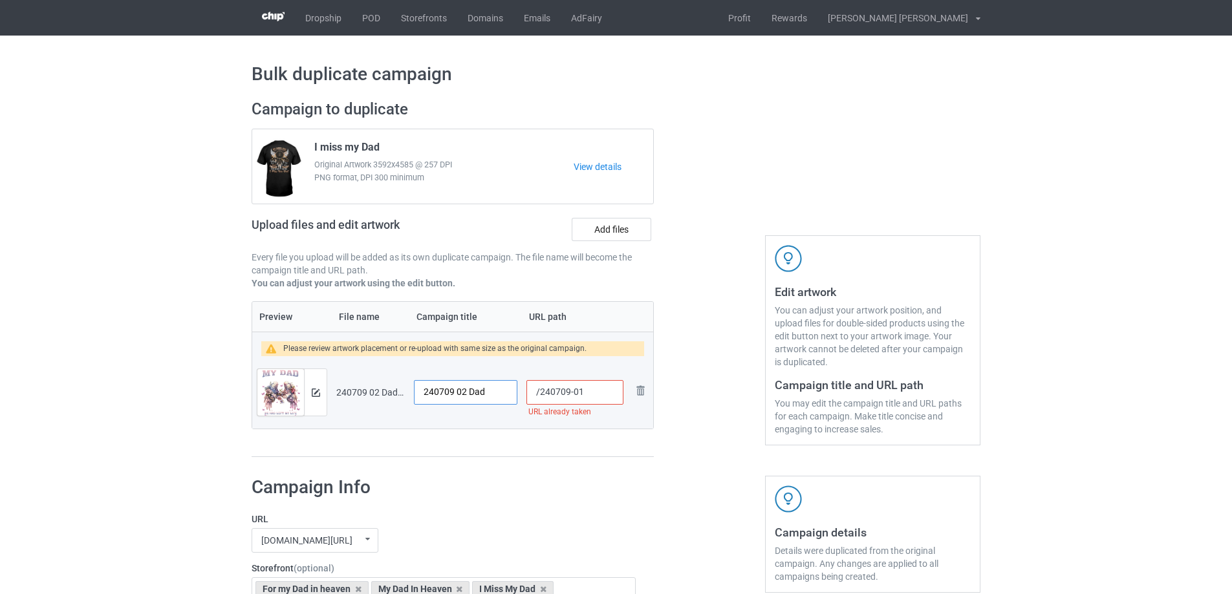
click at [387, 390] on tr "Preview and edit artwork 240709 02 Dad.png 240709 02 Dad /240709-01 URL already…" at bounding box center [452, 392] width 401 height 72
type input "My Dad"
click at [312, 394] on img at bounding box center [316, 393] width 8 height 8
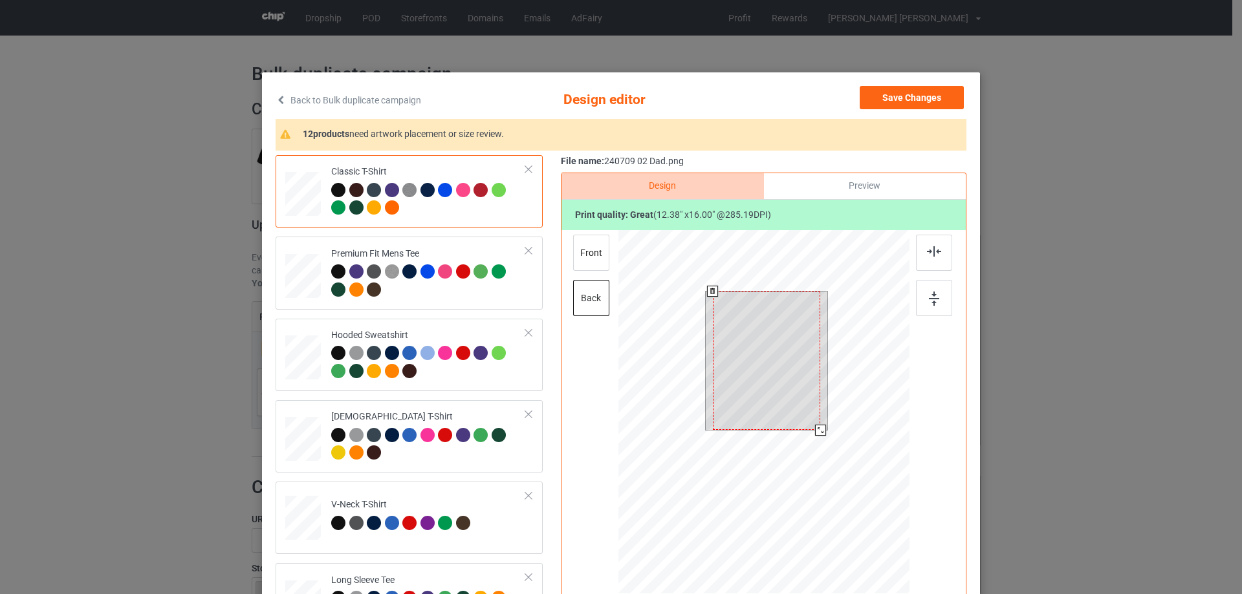
click at [797, 378] on div at bounding box center [766, 361] width 107 height 139
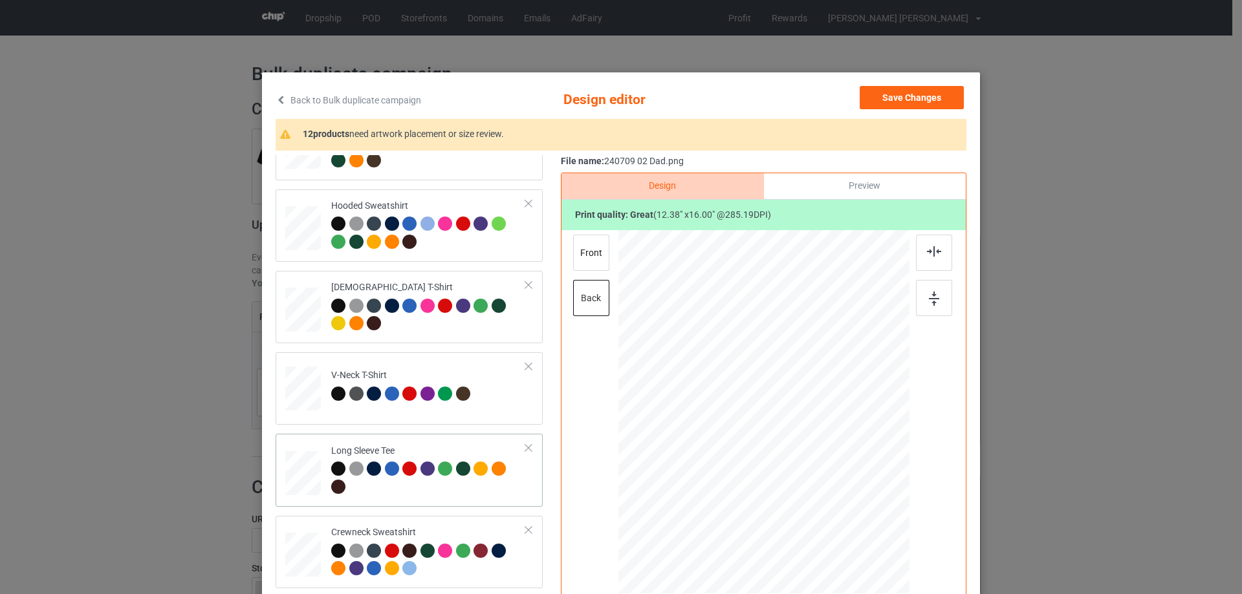
scroll to position [323, 0]
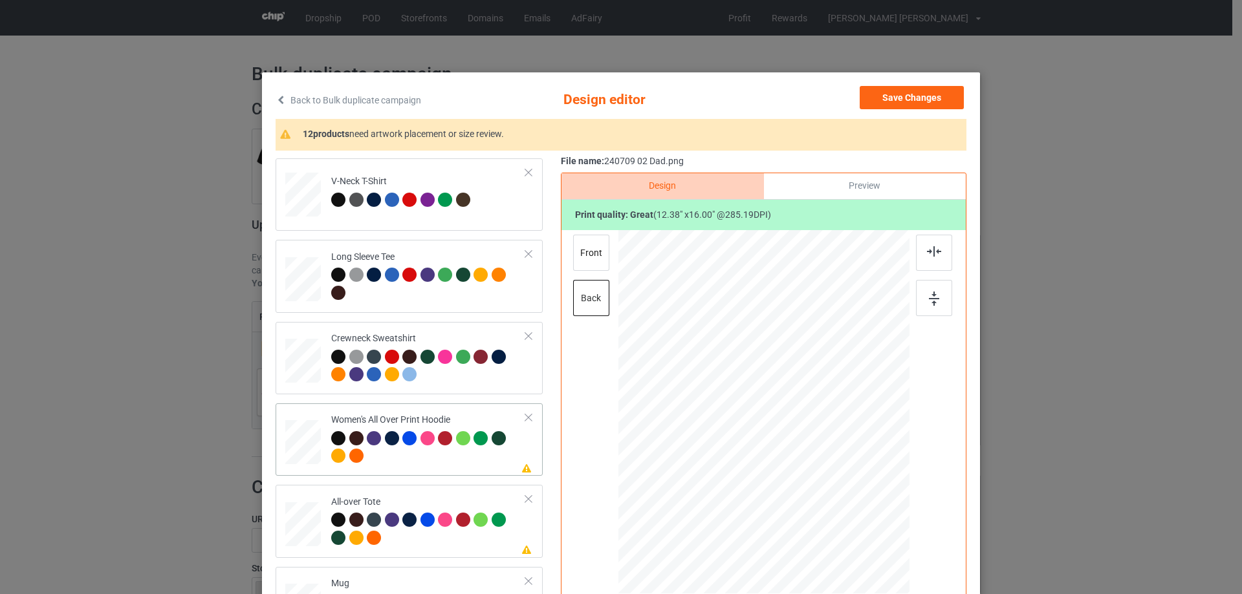
click at [306, 438] on div at bounding box center [303, 443] width 36 height 40
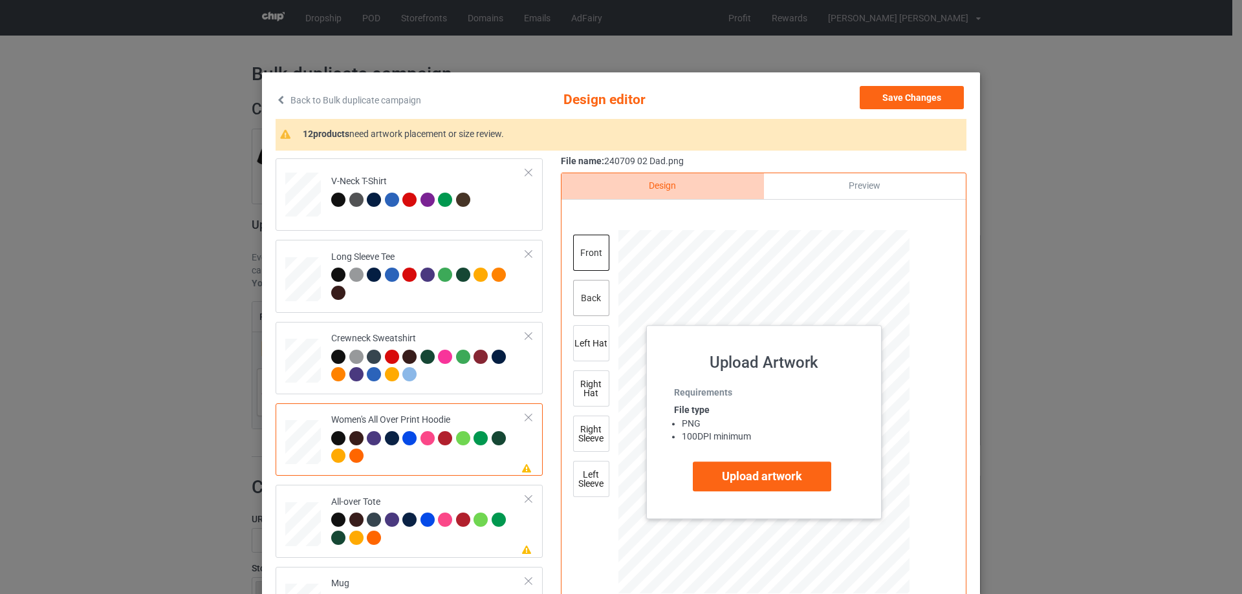
click at [581, 297] on div "back" at bounding box center [591, 298] width 36 height 36
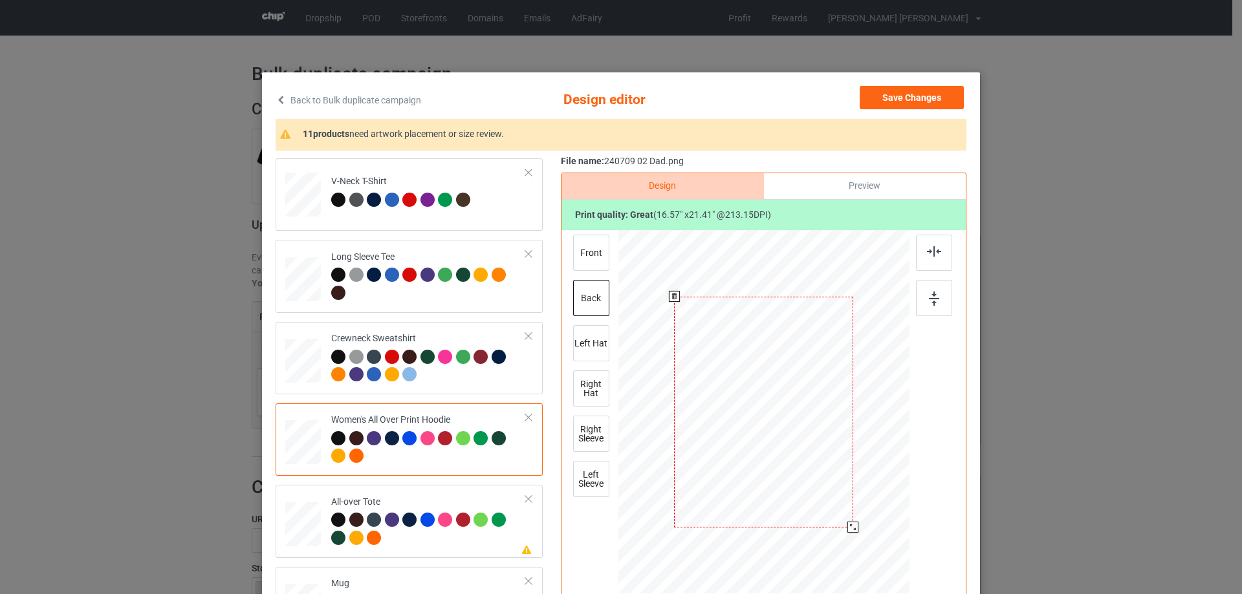
click at [848, 532] on div at bounding box center [852, 527] width 11 height 11
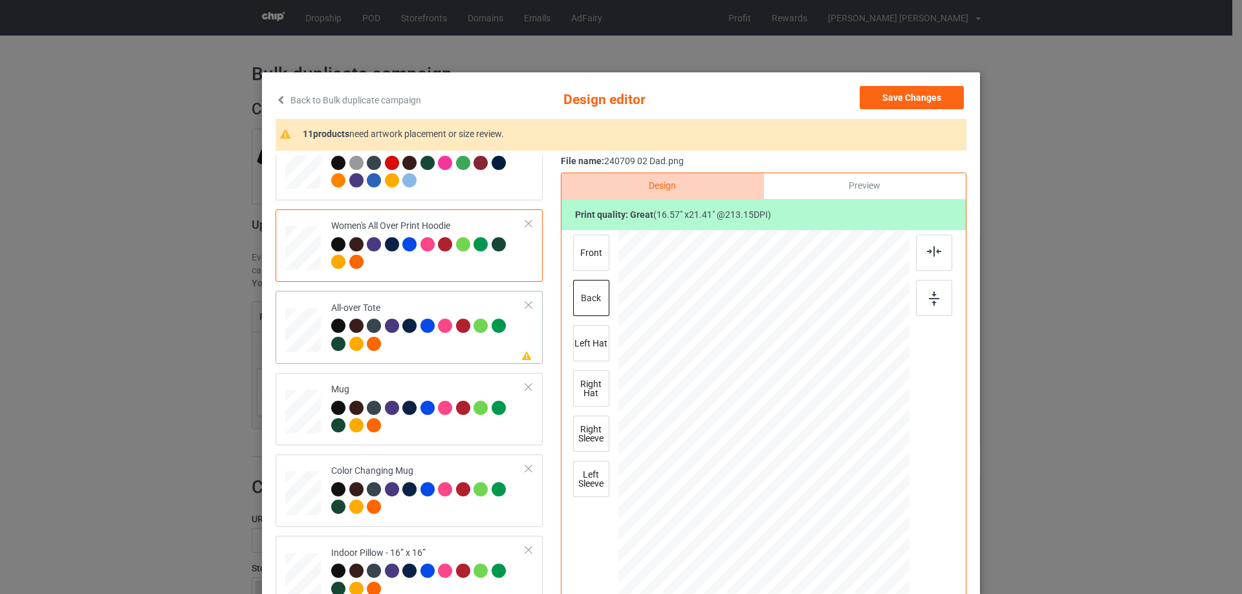
click at [285, 338] on div at bounding box center [303, 331] width 36 height 36
drag, startPoint x: 849, startPoint y: 527, endPoint x: 845, endPoint y: 519, distance: 9.0
click at [845, 519] on div at bounding box center [845, 518] width 11 height 11
click at [842, 521] on div at bounding box center [847, 519] width 11 height 11
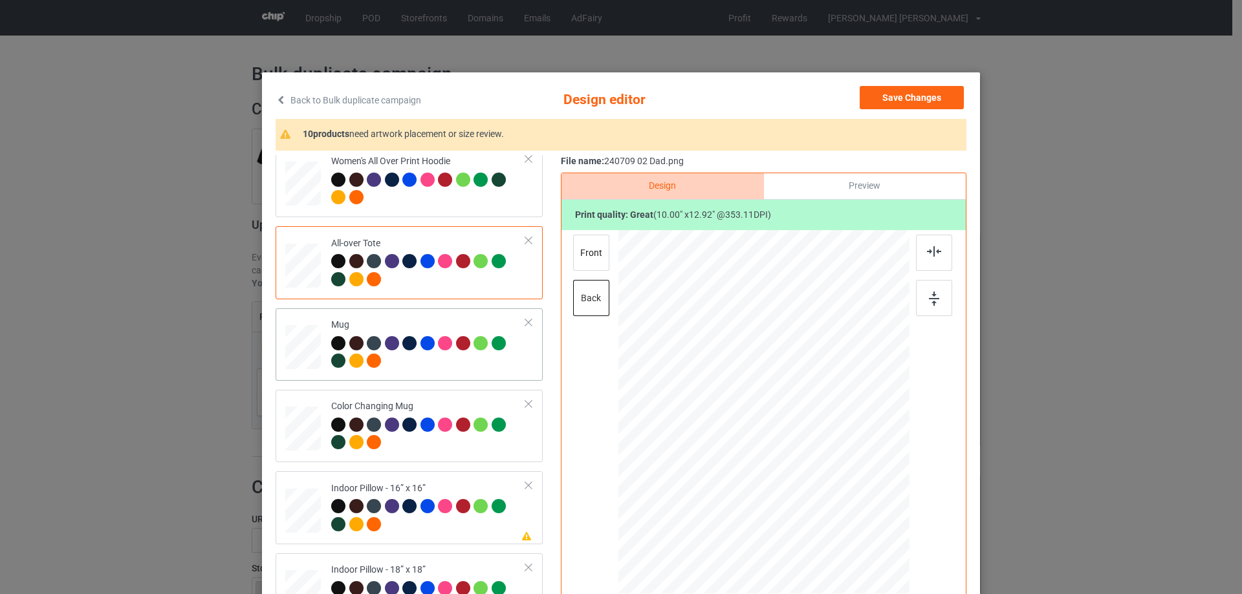
click at [300, 354] on div at bounding box center [303, 347] width 36 height 15
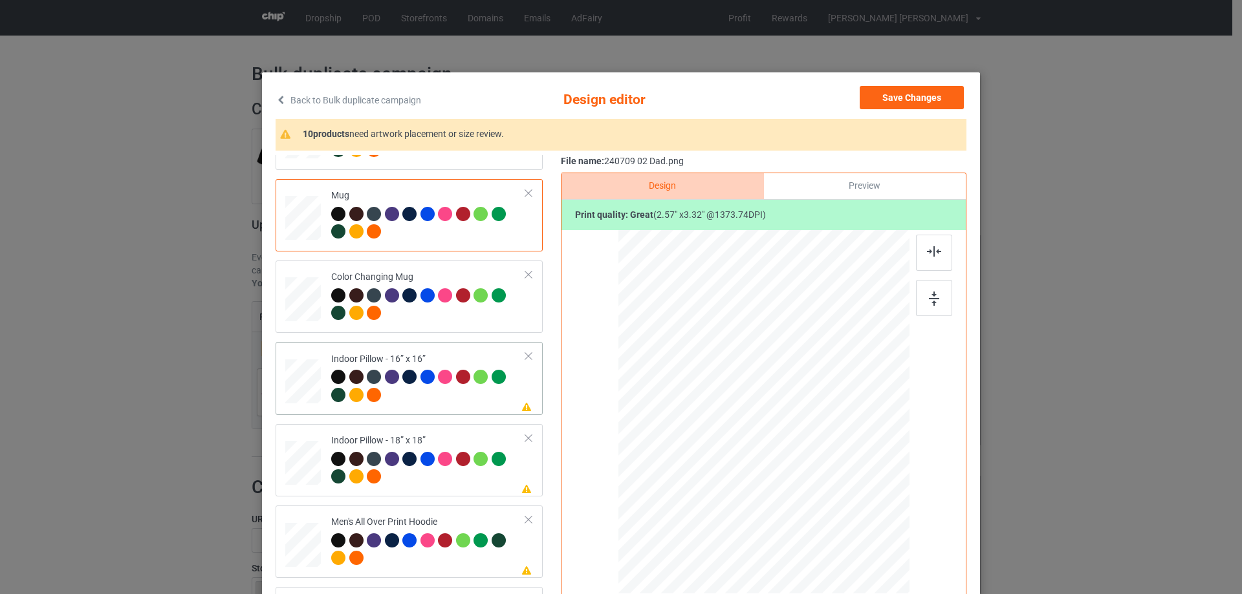
click at [317, 386] on td at bounding box center [304, 378] width 39 height 62
drag, startPoint x: 847, startPoint y: 528, endPoint x: 843, endPoint y: 517, distance: 12.3
click at [843, 517] on div at bounding box center [843, 515] width 11 height 11
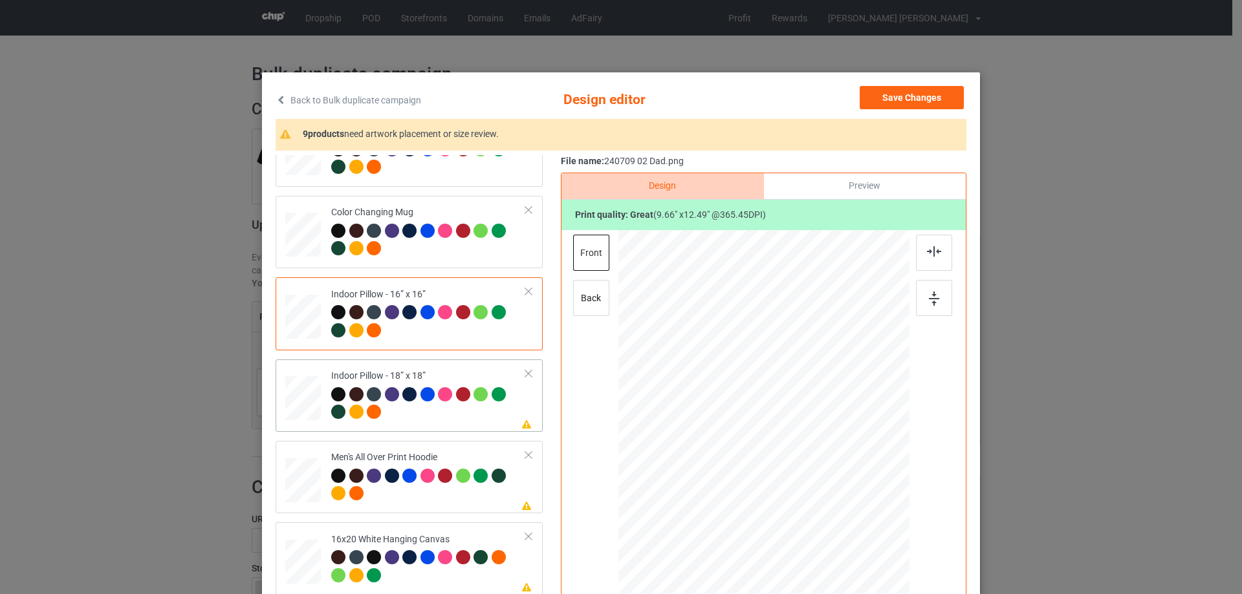
click at [305, 389] on div at bounding box center [303, 399] width 36 height 36
drag, startPoint x: 849, startPoint y: 527, endPoint x: 844, endPoint y: 516, distance: 11.3
click at [844, 516] on div at bounding box center [844, 516] width 11 height 11
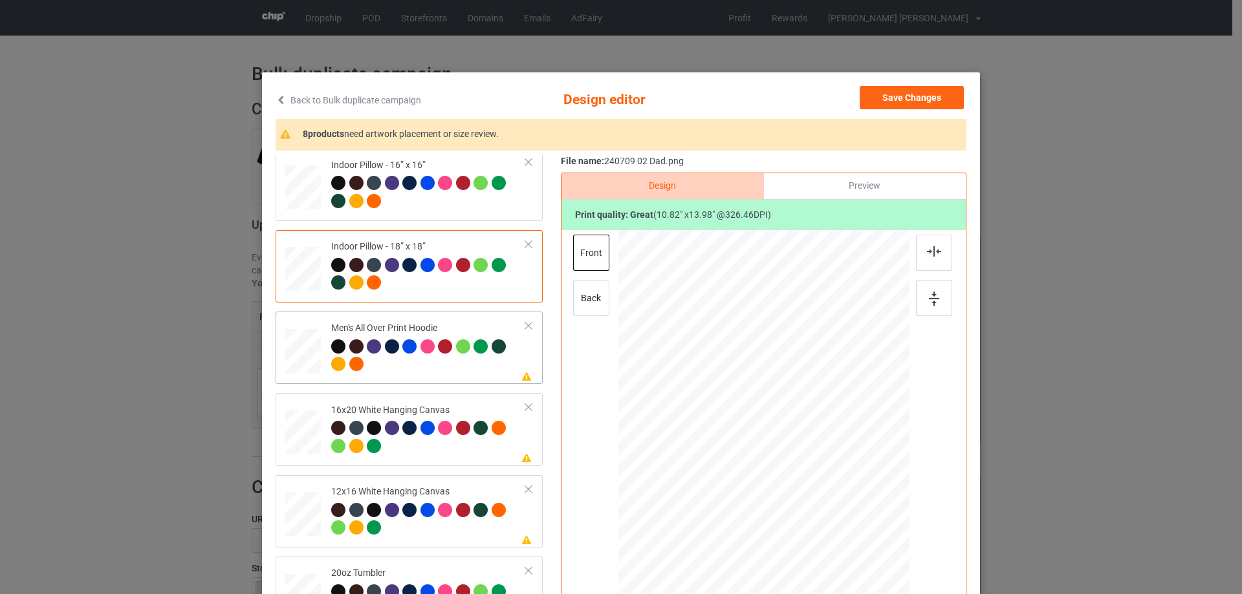
click at [291, 351] on div at bounding box center [303, 351] width 36 height 38
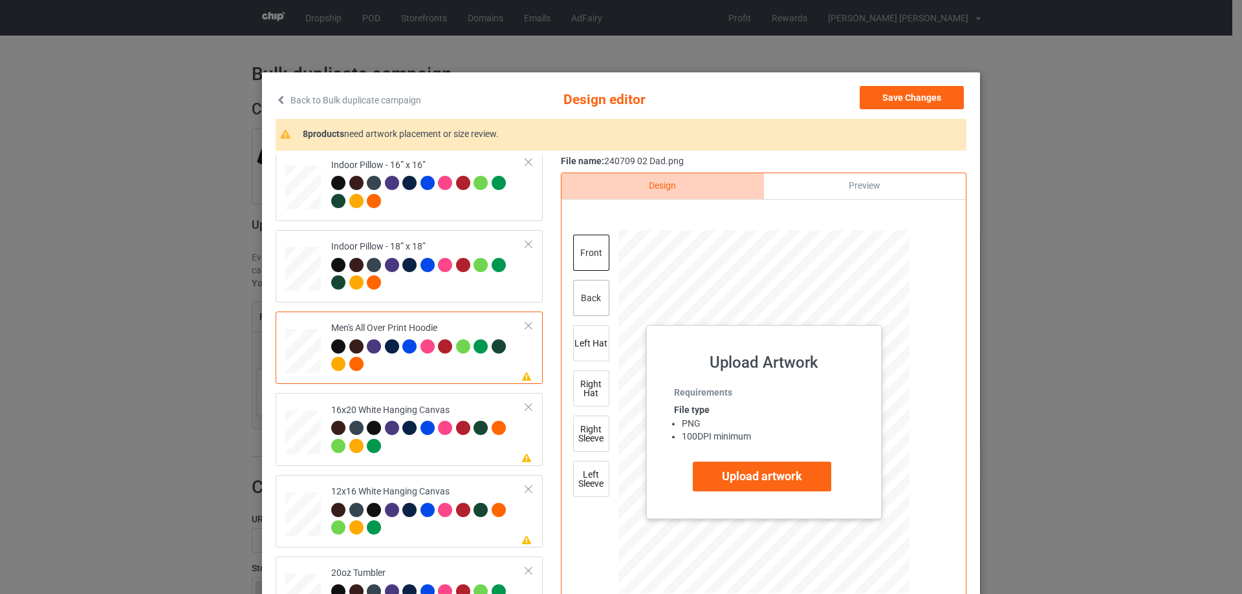
click at [581, 299] on div "back" at bounding box center [591, 298] width 36 height 36
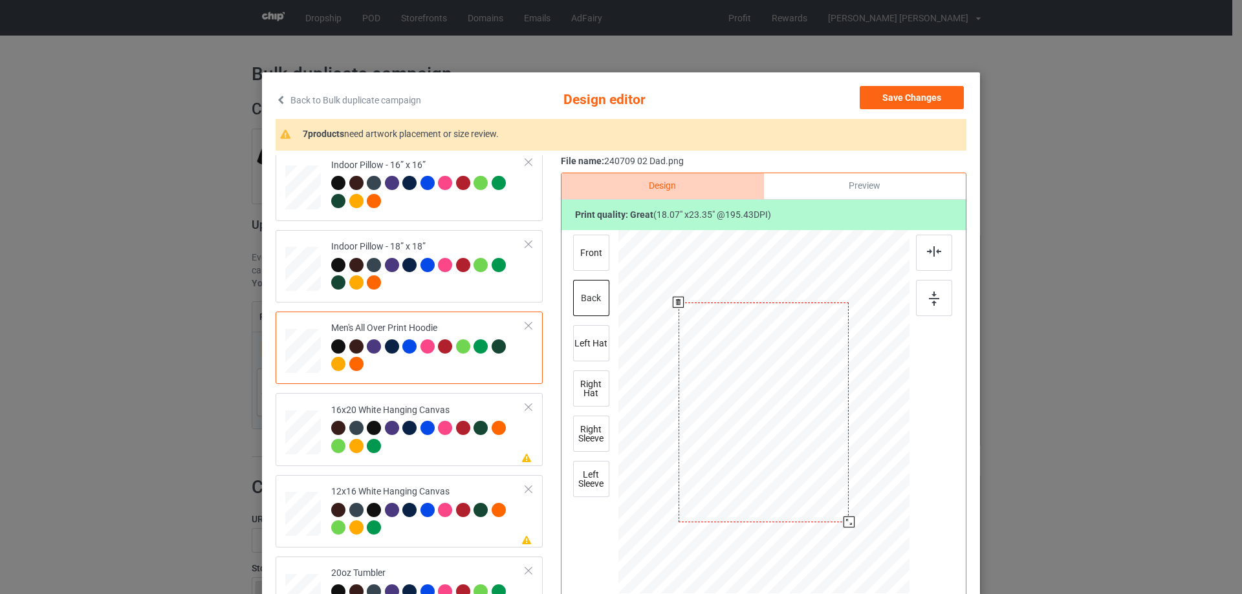
click at [845, 521] on div at bounding box center [848, 522] width 11 height 11
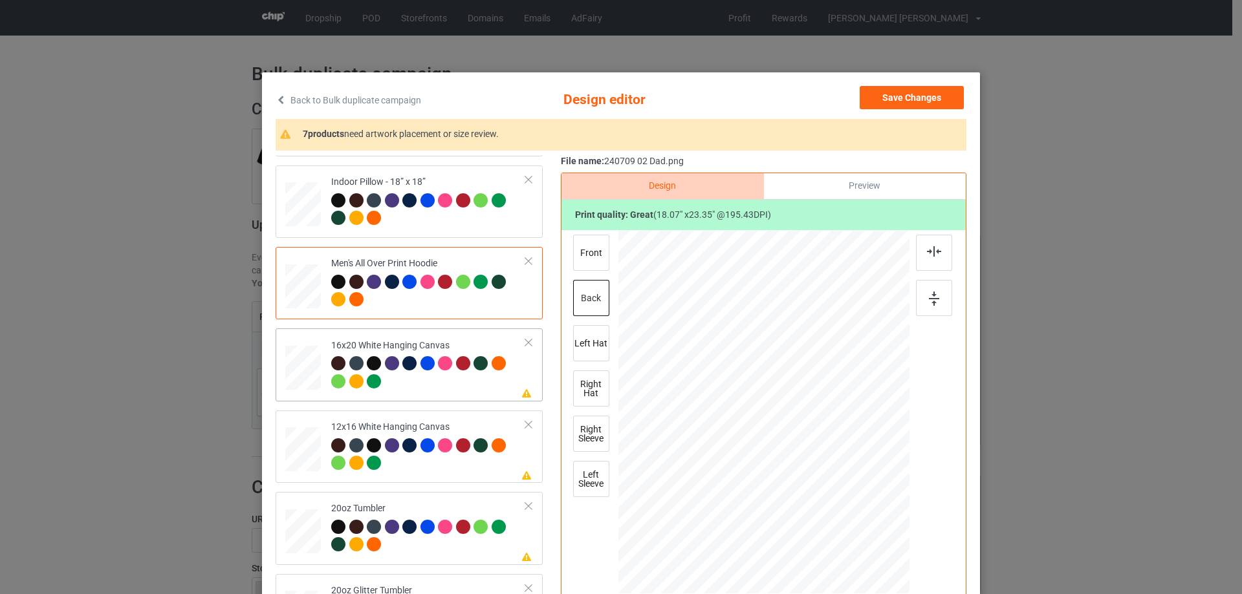
click at [305, 378] on div at bounding box center [303, 368] width 36 height 45
click at [891, 580] on div at bounding box center [894, 581] width 11 height 11
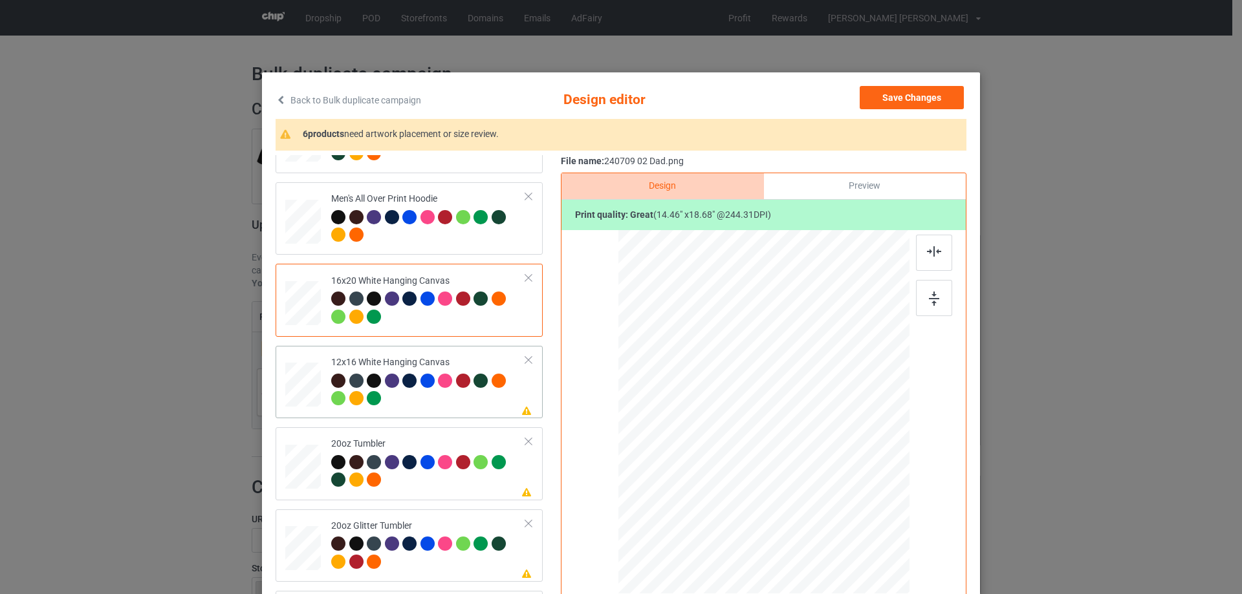
click at [324, 392] on td "Please review artwork placement 12x16 White Hanging Canvas" at bounding box center [428, 382] width 209 height 62
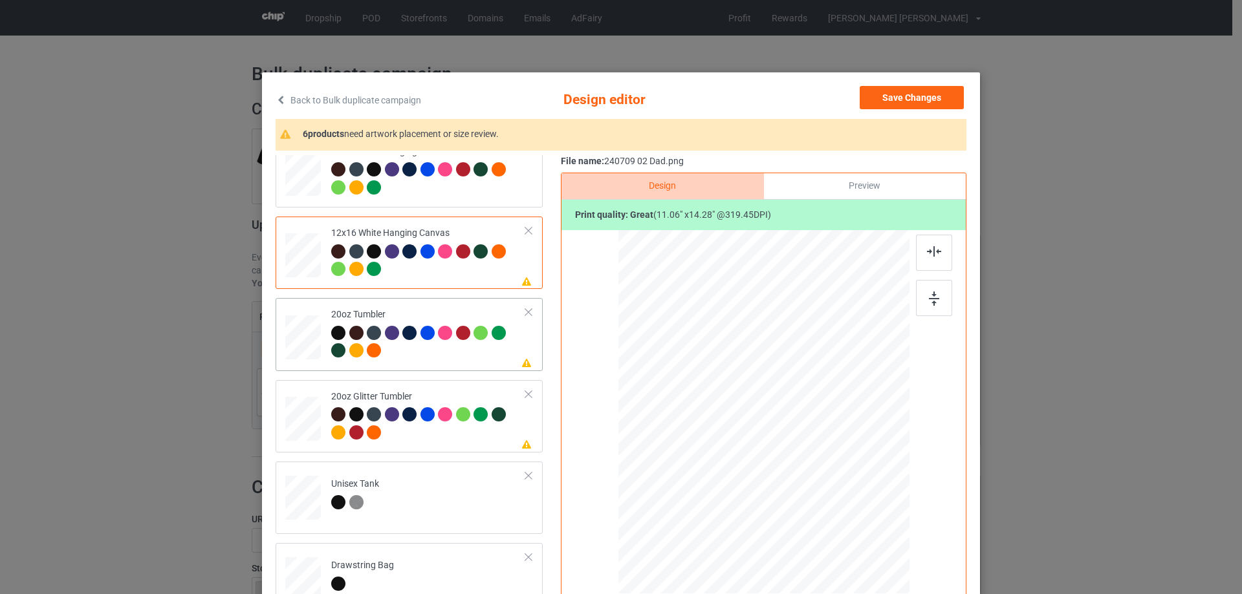
click at [301, 337] on div at bounding box center [303, 337] width 34 height 21
click at [741, 477] on div at bounding box center [745, 477] width 11 height 11
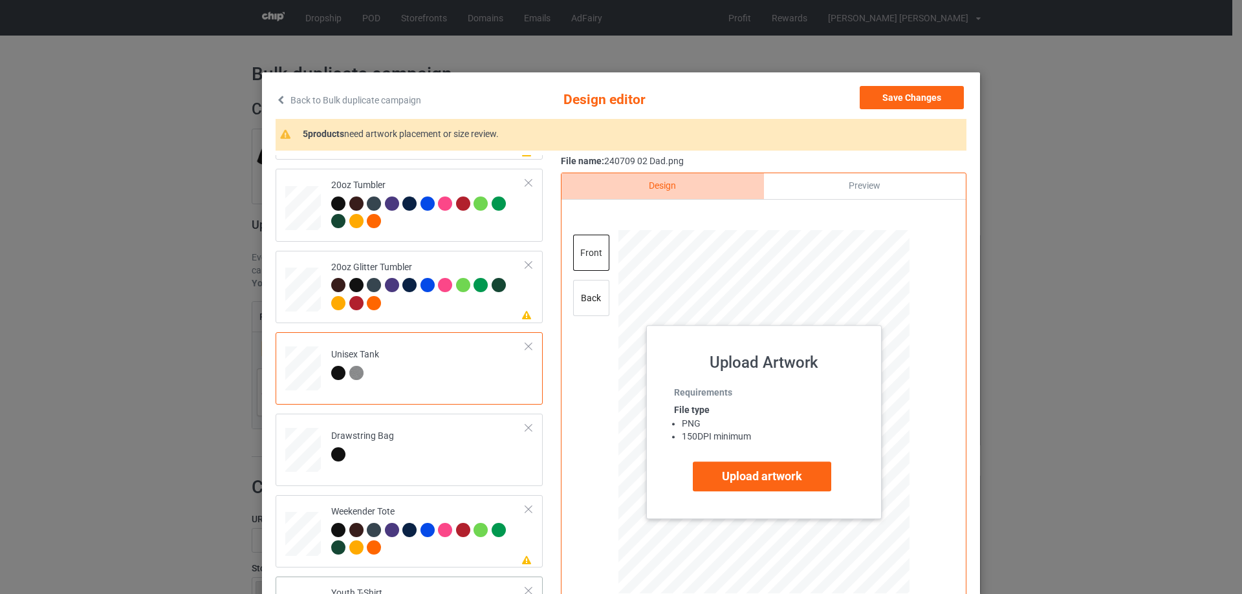
scroll to position [1423, 0]
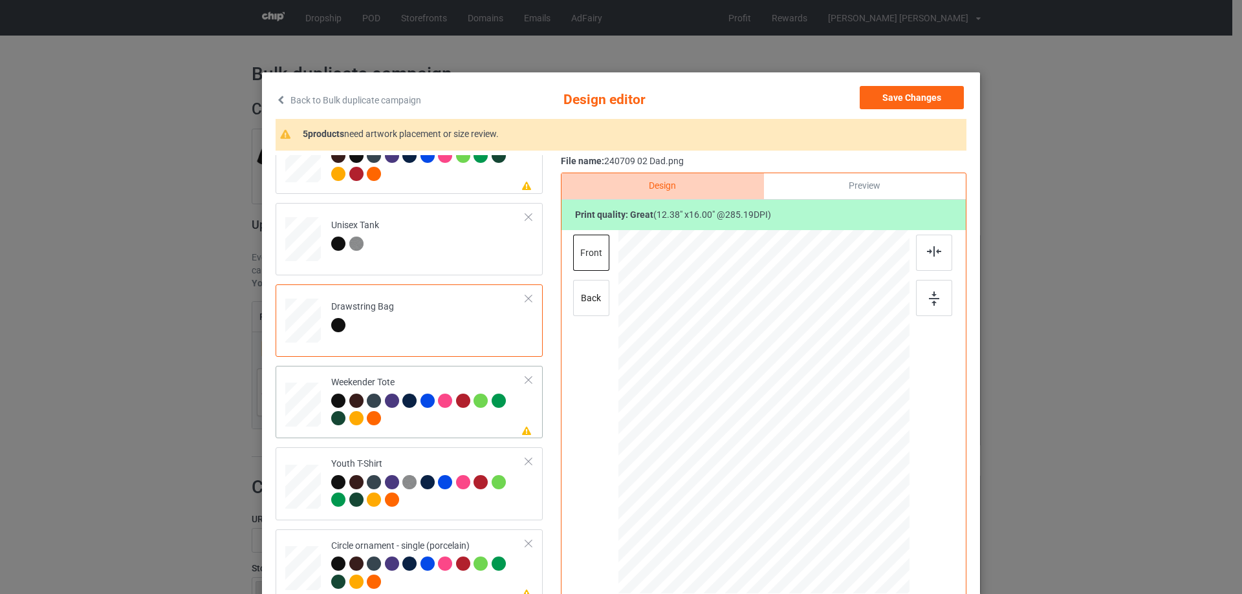
click at [307, 409] on div at bounding box center [303, 405] width 36 height 23
drag, startPoint x: 846, startPoint y: 525, endPoint x: 812, endPoint y: 481, distance: 55.3
click at [812, 481] on div at bounding box center [816, 480] width 11 height 11
click at [794, 465] on div at bounding box center [765, 406] width 106 height 137
click at [928, 255] on img at bounding box center [934, 251] width 14 height 10
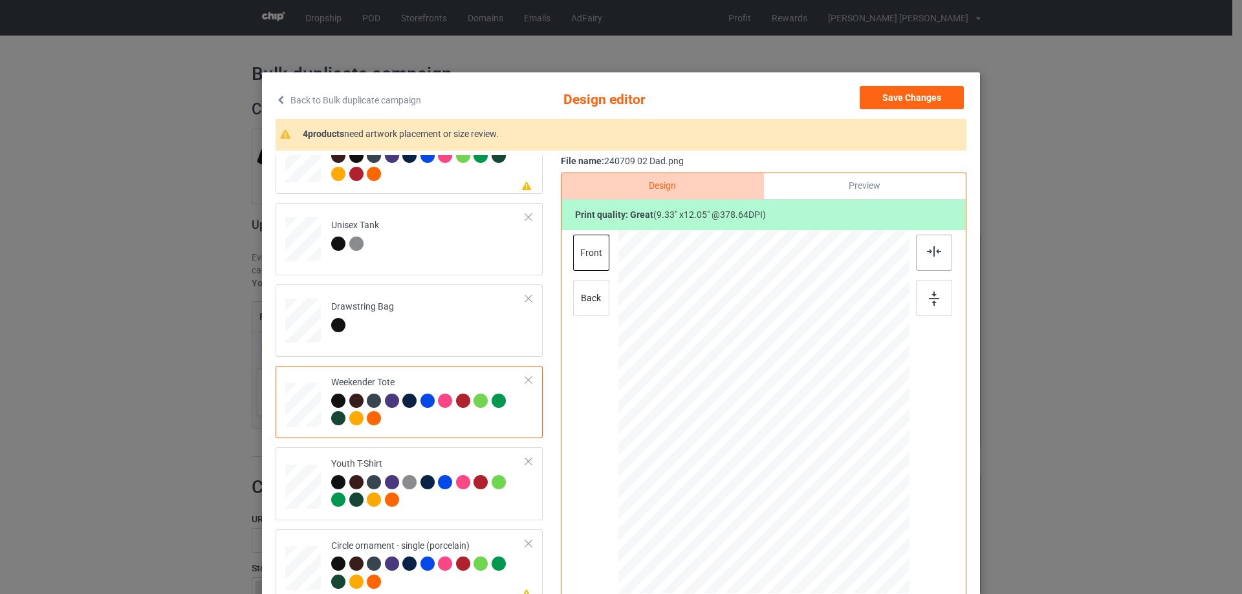
click at [927, 252] on img at bounding box center [934, 251] width 14 height 10
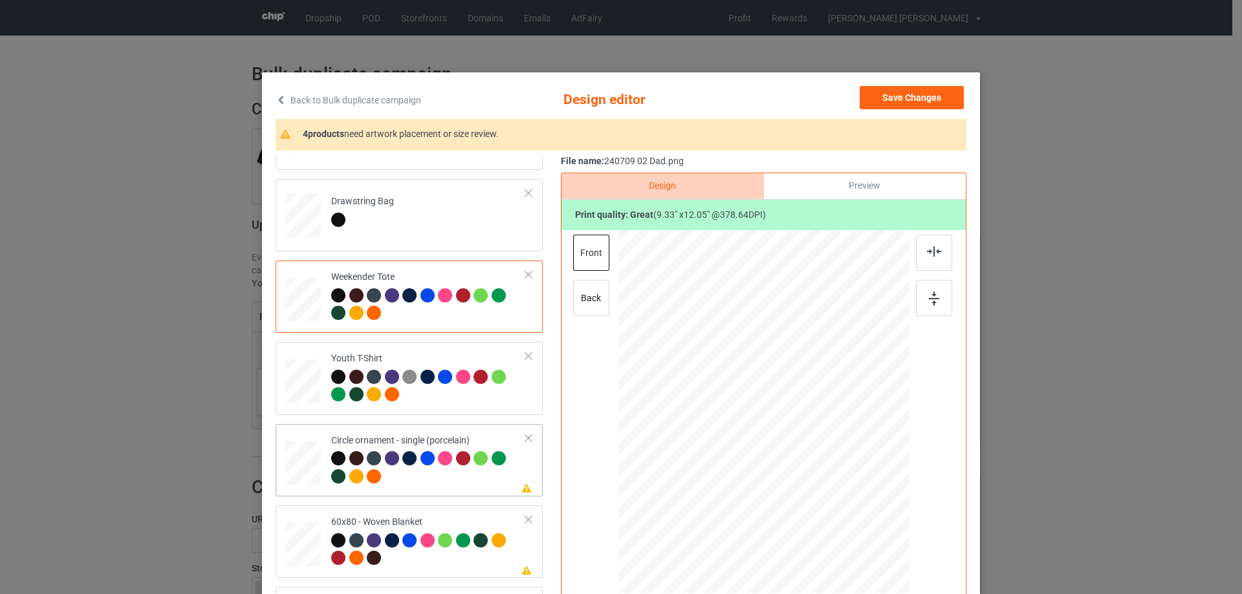
click at [304, 470] on div at bounding box center [303, 464] width 36 height 36
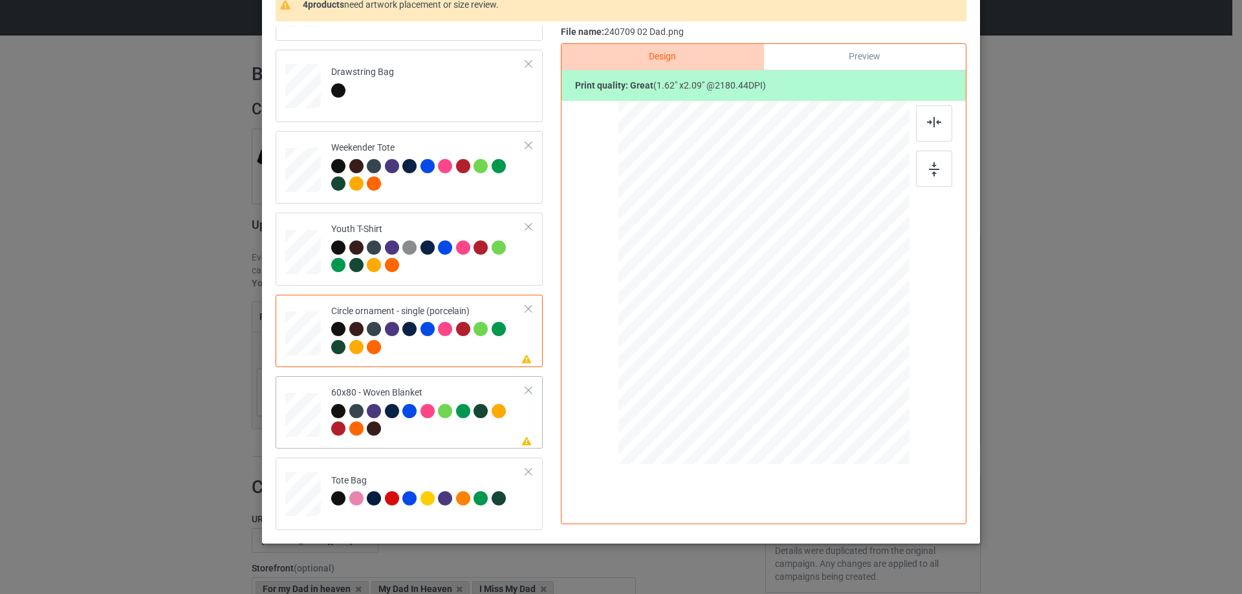
click at [299, 418] on div at bounding box center [303, 415] width 32 height 43
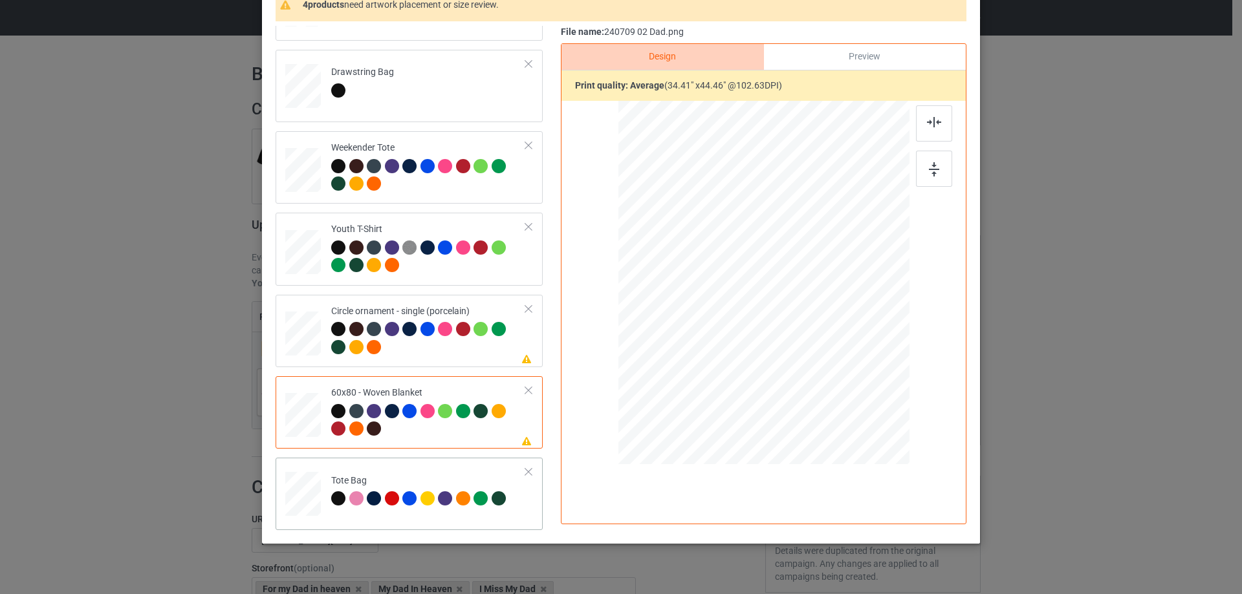
click at [303, 499] on div at bounding box center [303, 501] width 17 height 19
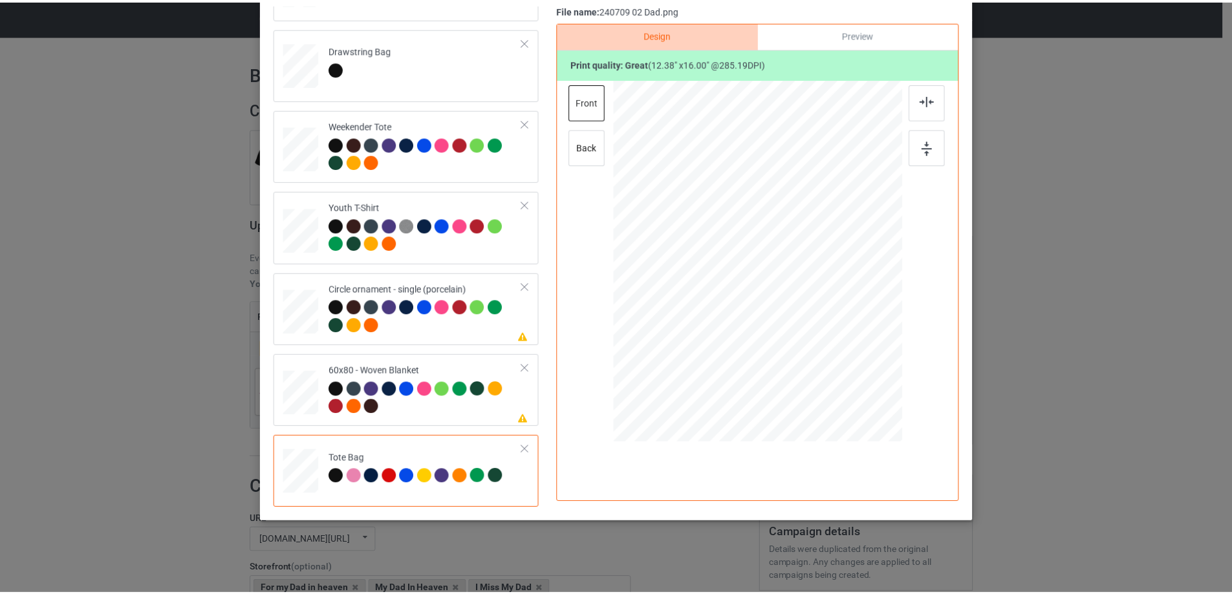
scroll to position [0, 0]
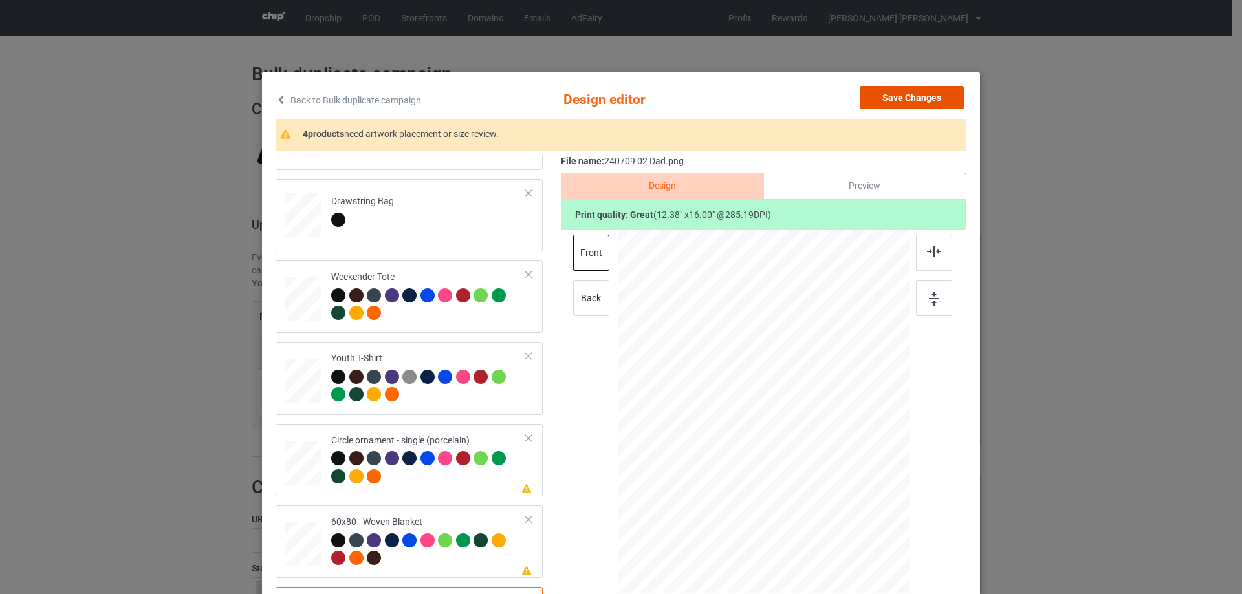
click at [895, 98] on button "Save Changes" at bounding box center [912, 97] width 104 height 23
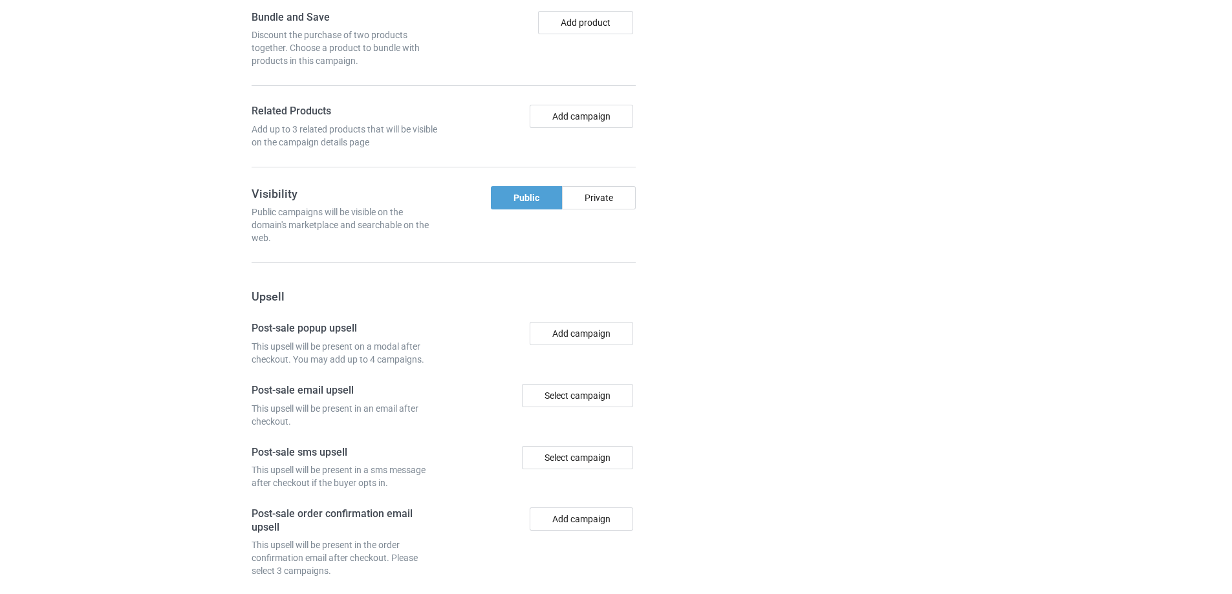
scroll to position [1096, 0]
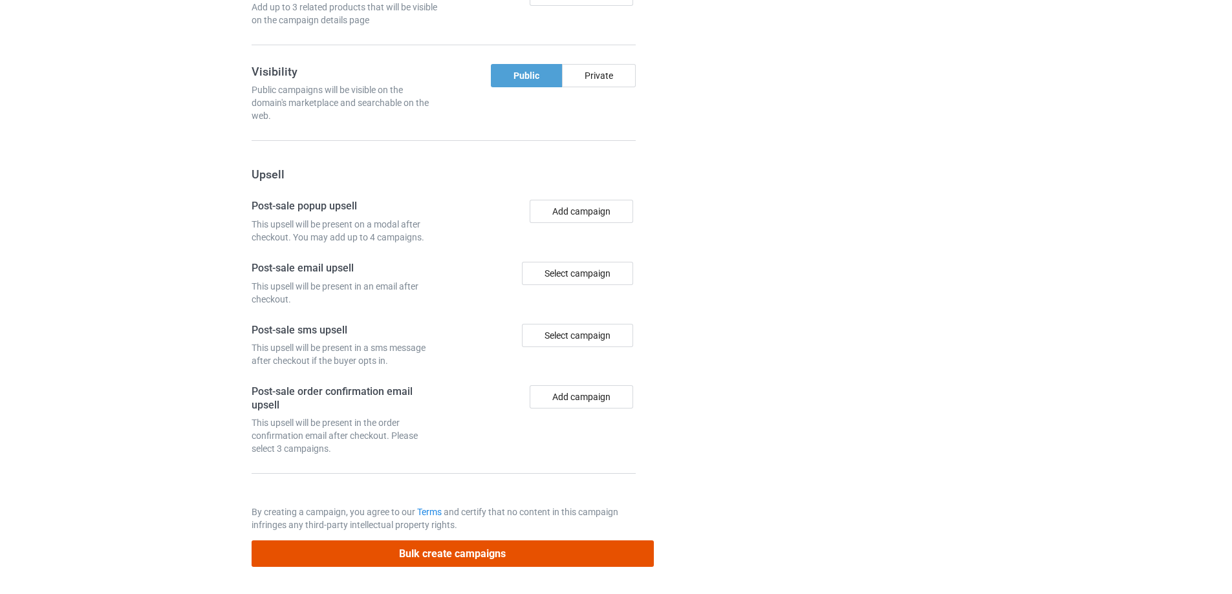
click at [517, 558] on button "Bulk create campaigns" at bounding box center [453, 554] width 402 height 27
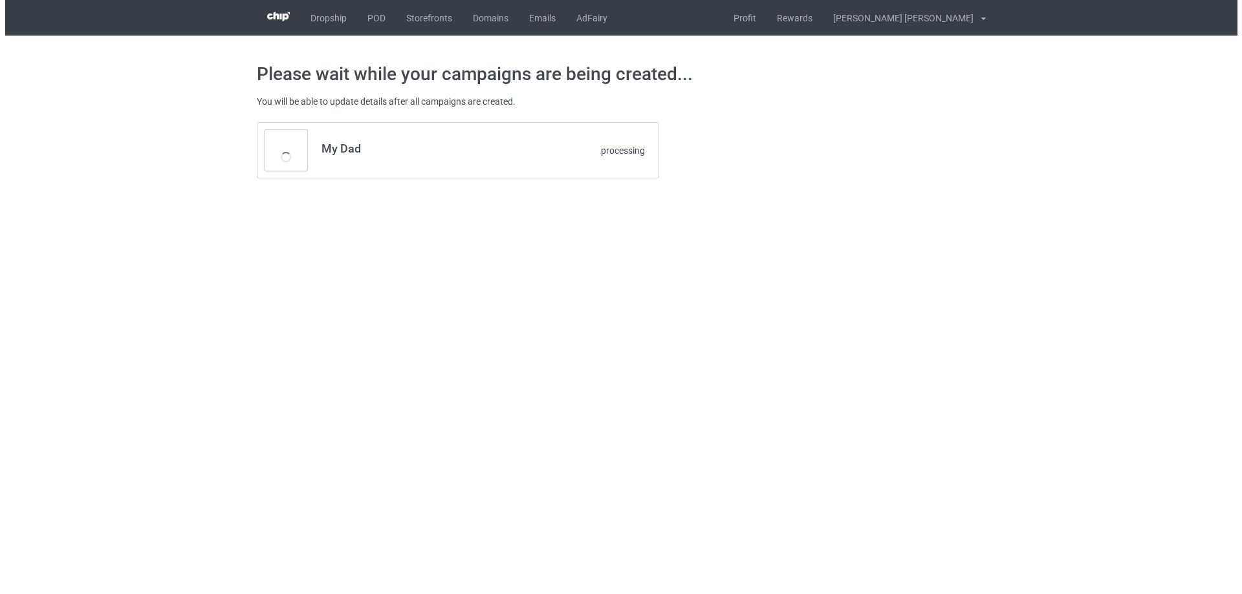
scroll to position [0, 0]
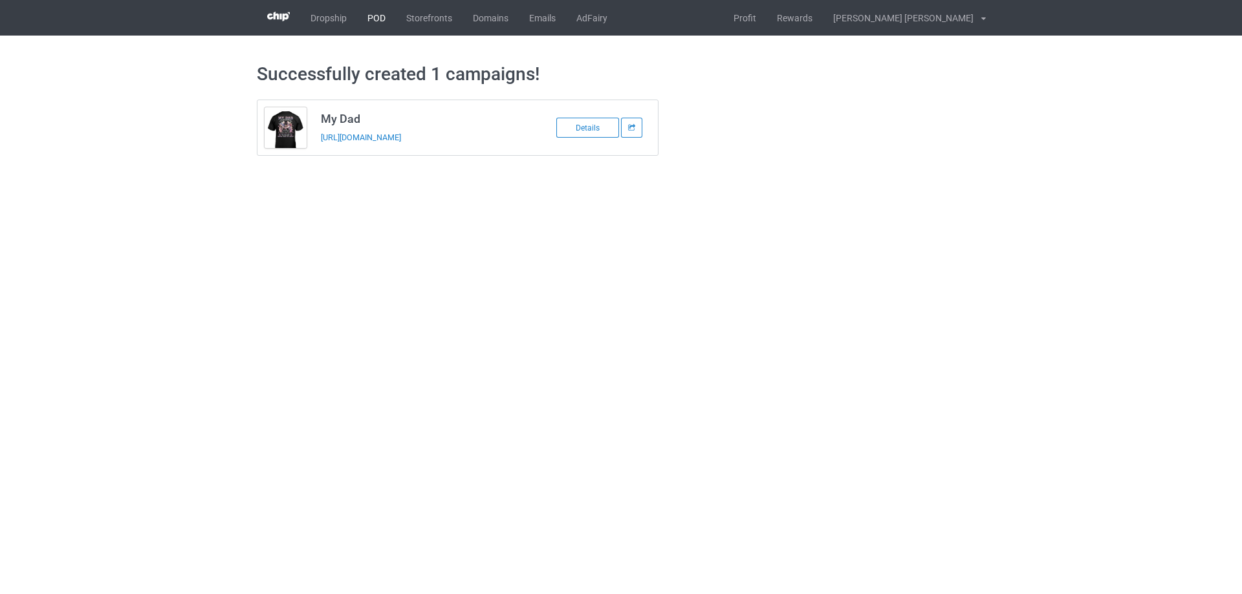
click at [380, 17] on link "POD" at bounding box center [376, 18] width 39 height 36
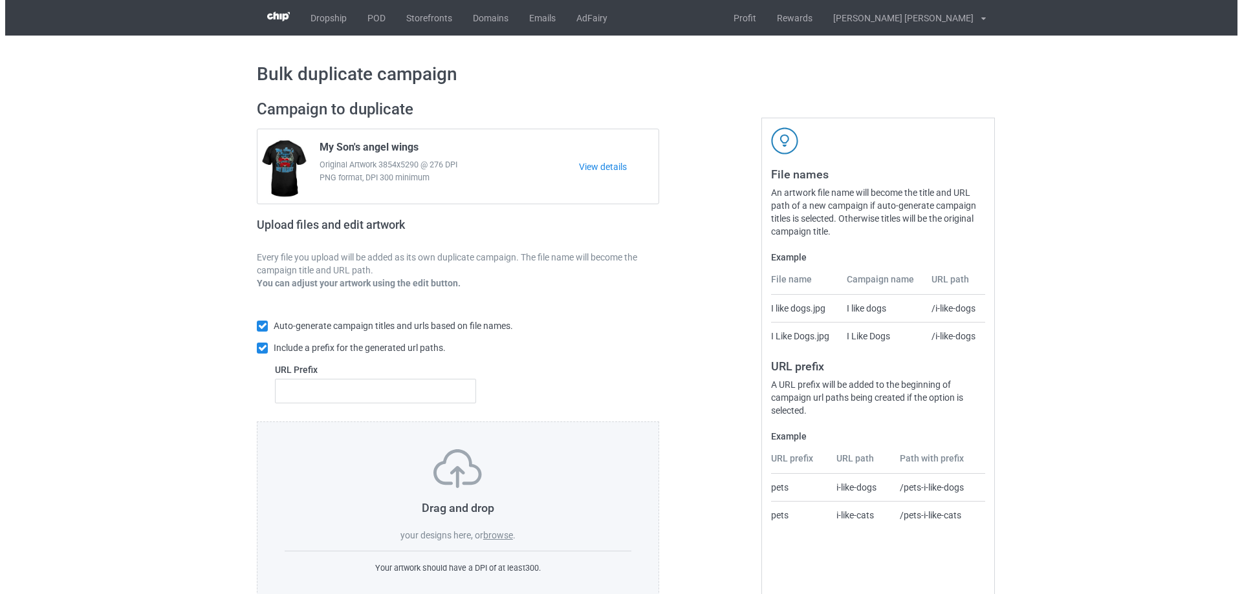
scroll to position [36, 0]
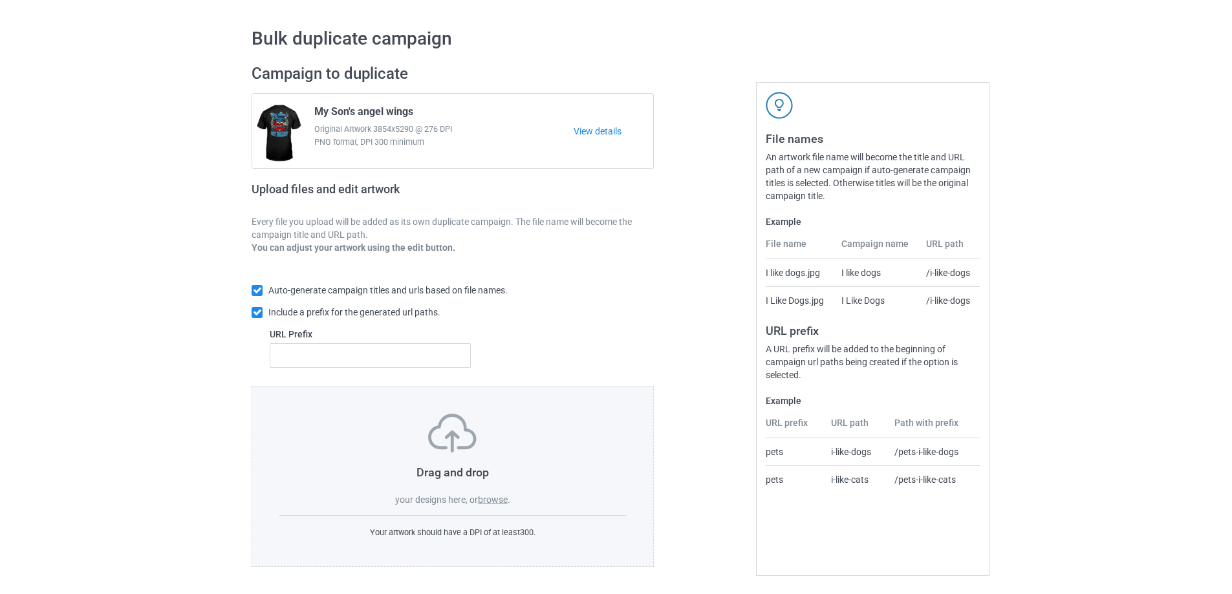
click at [501, 501] on label "browse" at bounding box center [493, 500] width 30 height 10
click at [0, 0] on input "browse" at bounding box center [0, 0] width 0 height 0
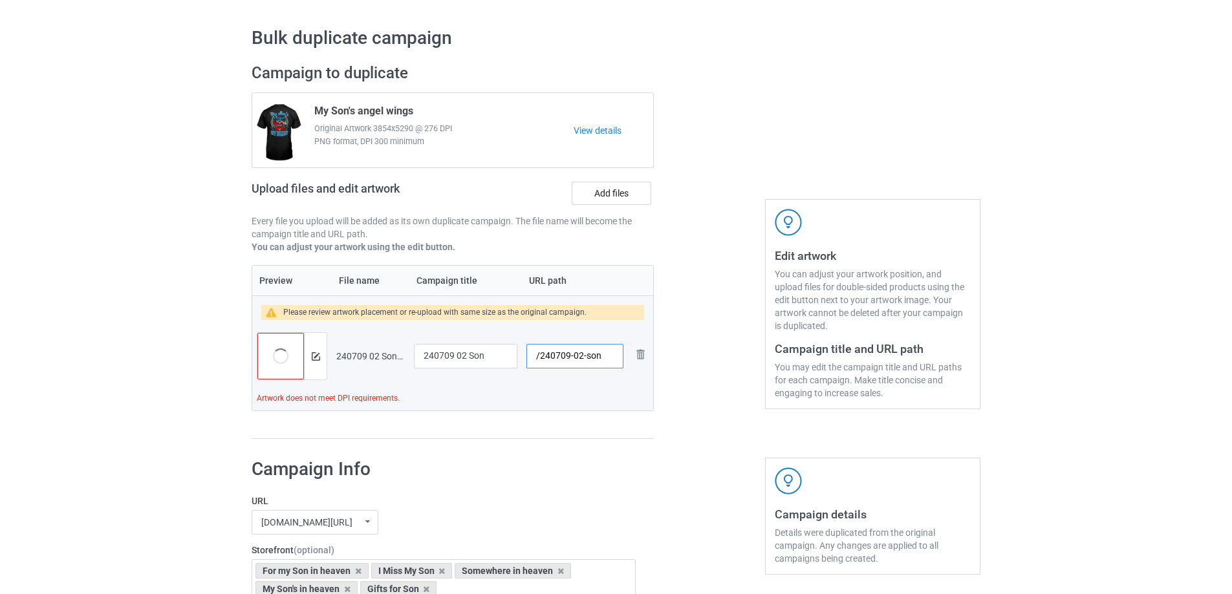
drag, startPoint x: 583, startPoint y: 356, endPoint x: 611, endPoint y: 361, distance: 28.3
click at [611, 361] on input "/240709-02-son" at bounding box center [575, 356] width 97 height 25
click at [584, 360] on input "/240709-02" at bounding box center [575, 356] width 97 height 25
type input "/240709-03"
drag, startPoint x: 494, startPoint y: 356, endPoint x: 359, endPoint y: 338, distance: 136.4
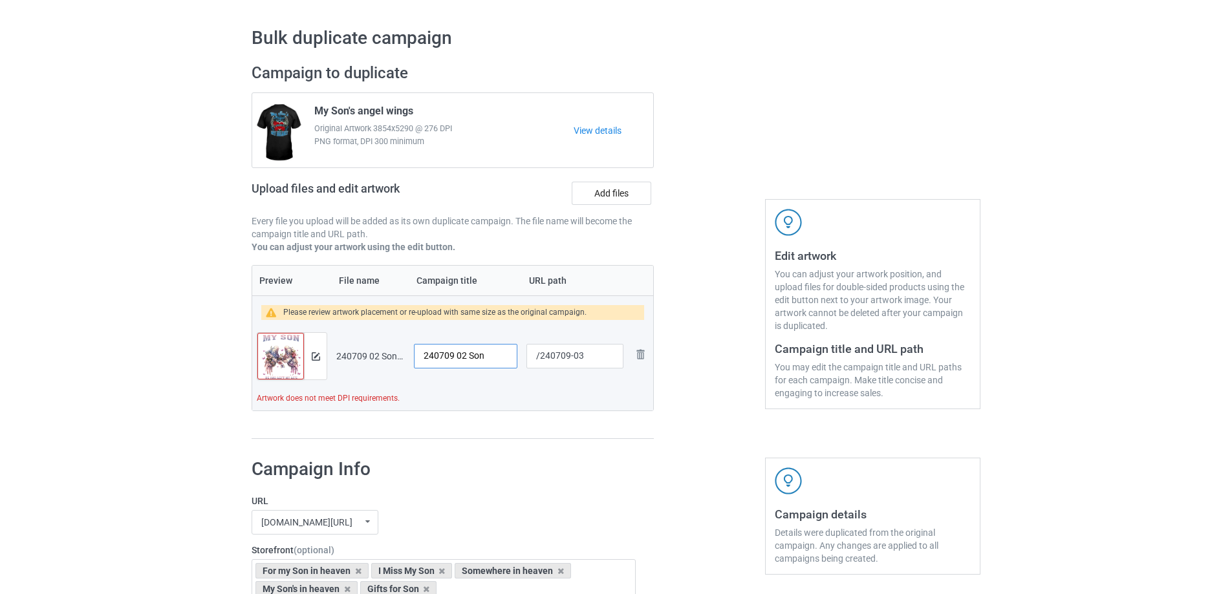
click at [359, 338] on tr "Preview and edit artwork 240709 02 Son.png 240709 02 Son /240709-03 Remove file" at bounding box center [452, 356] width 401 height 72
type input "My Son"
click at [316, 361] on button at bounding box center [316, 356] width 8 height 10
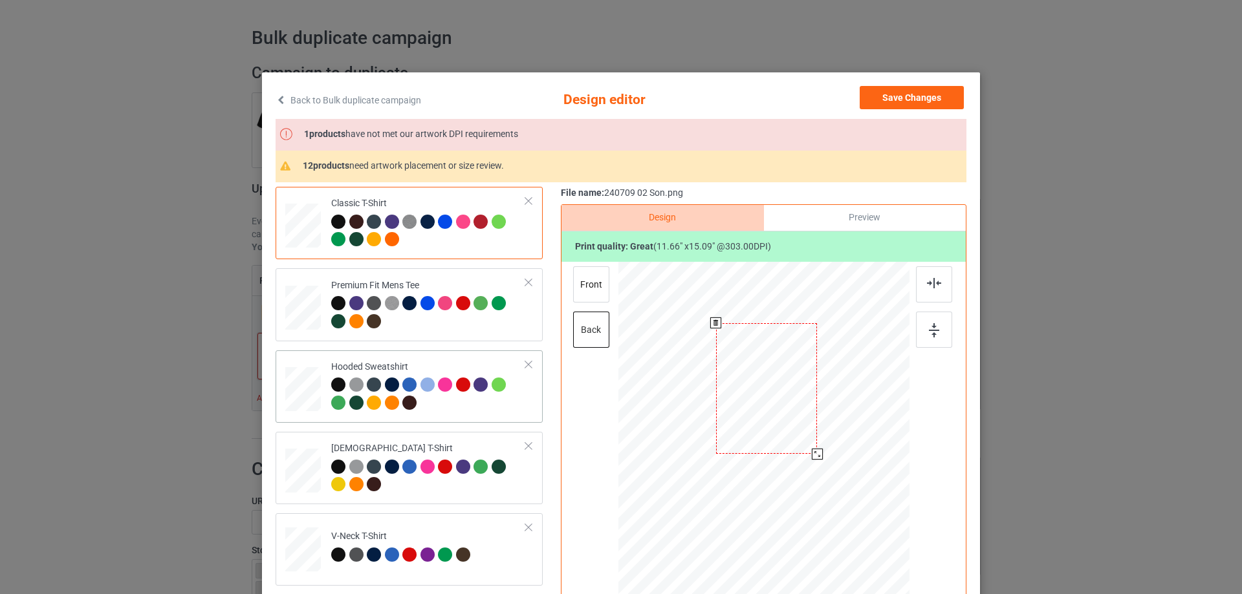
click at [829, 484] on div at bounding box center [763, 445] width 291 height 367
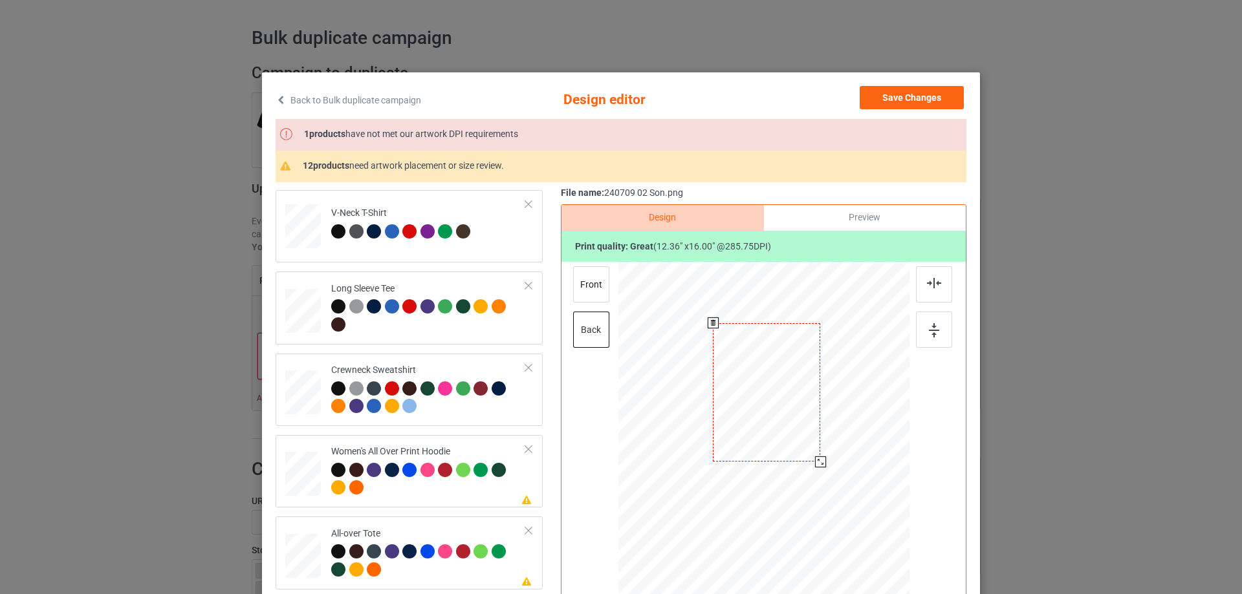
scroll to position [388, 0]
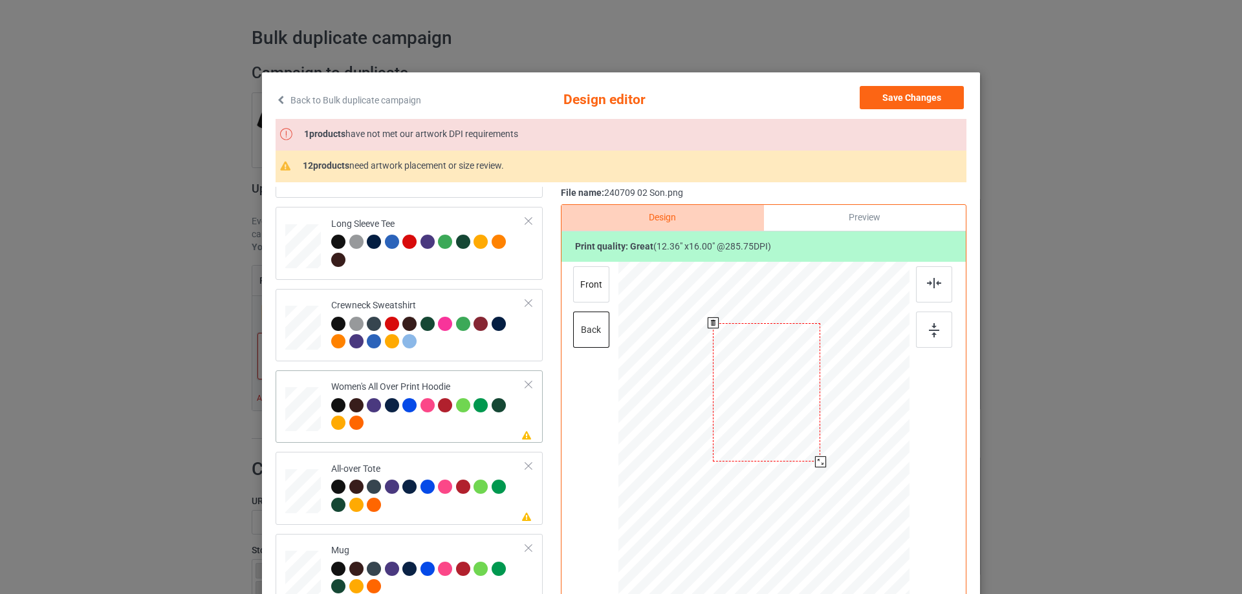
click at [291, 410] on div at bounding box center [303, 410] width 36 height 40
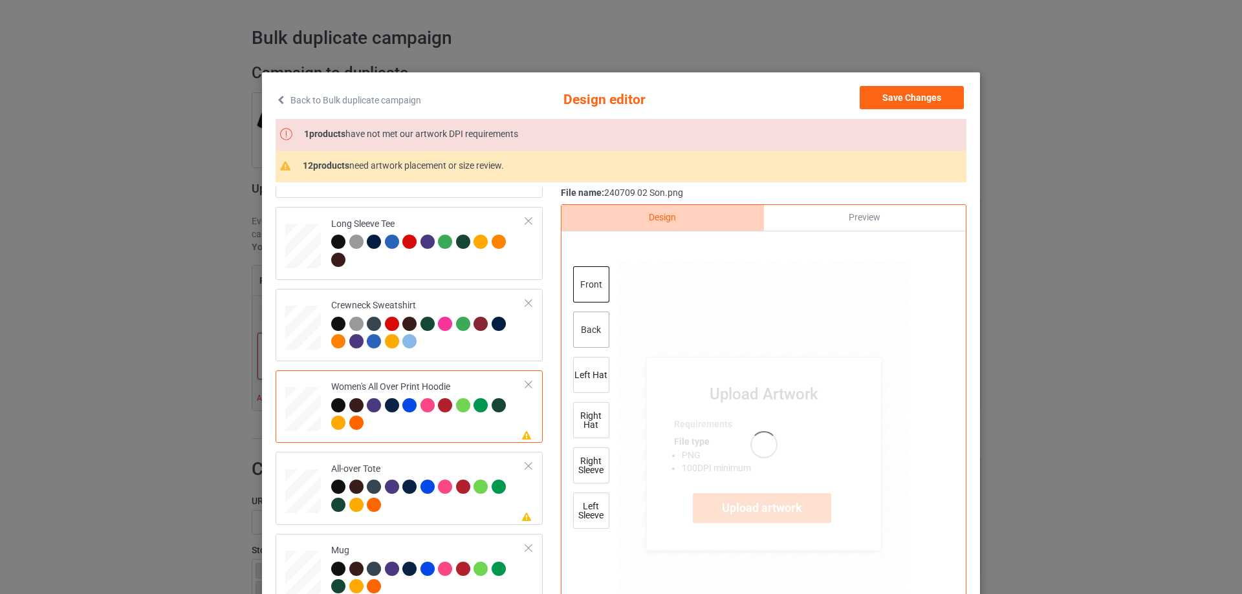
click at [581, 334] on div "back" at bounding box center [591, 330] width 36 height 36
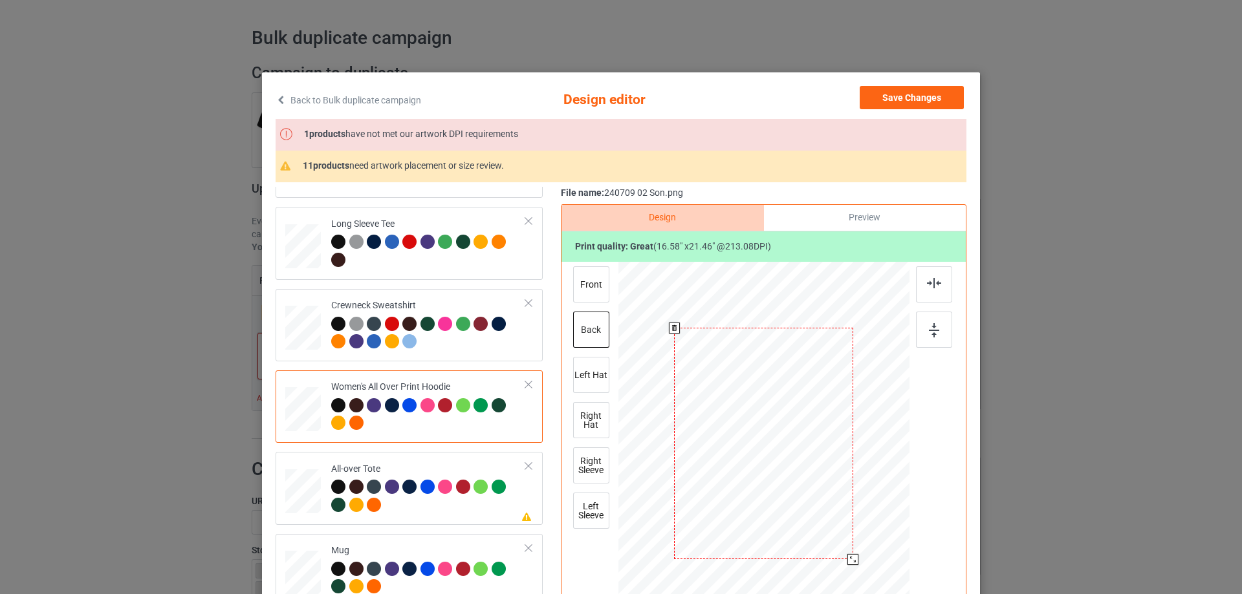
click at [847, 563] on div at bounding box center [852, 559] width 11 height 11
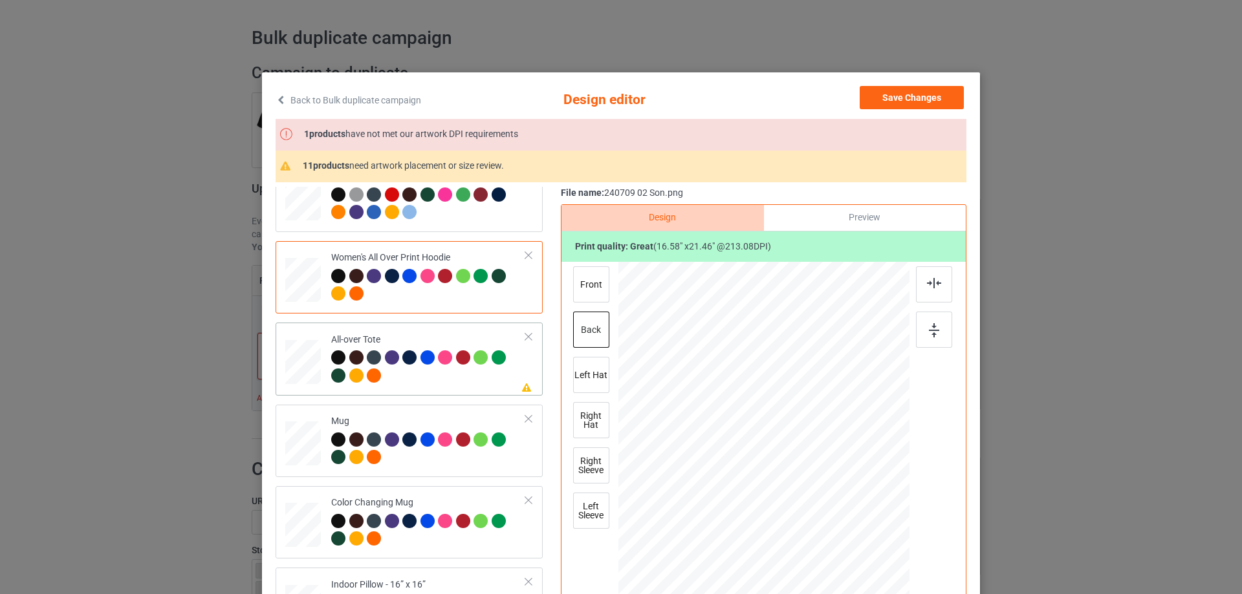
click at [318, 372] on td at bounding box center [304, 359] width 39 height 62
click at [847, 553] on div at bounding box center [847, 552] width 11 height 11
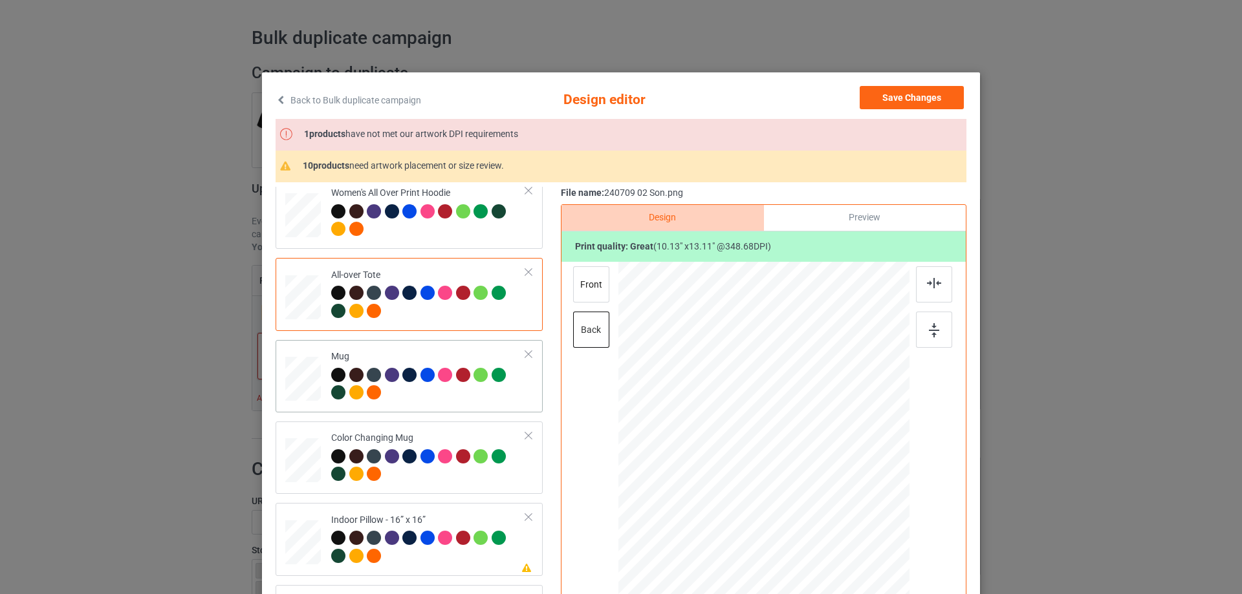
click at [313, 382] on div at bounding box center [303, 379] width 36 height 15
click at [882, 500] on div at bounding box center [886, 500] width 11 height 11
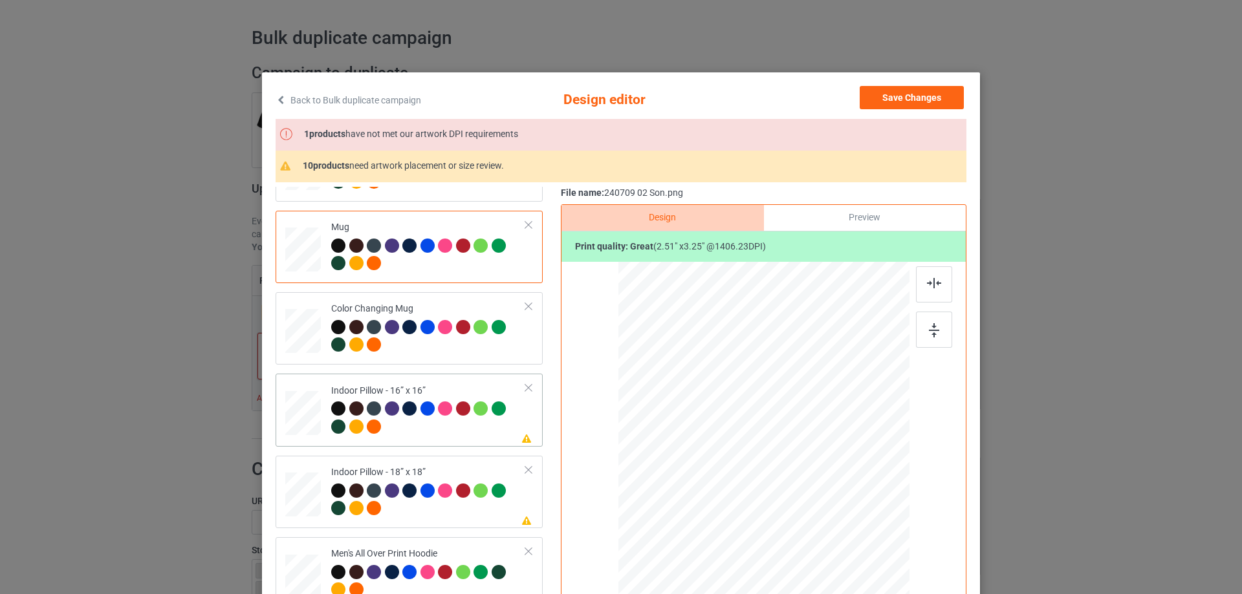
click at [311, 428] on div at bounding box center [303, 414] width 36 height 36
drag, startPoint x: 847, startPoint y: 559, endPoint x: 841, endPoint y: 547, distance: 14.2
click at [841, 547] on div at bounding box center [842, 546] width 11 height 11
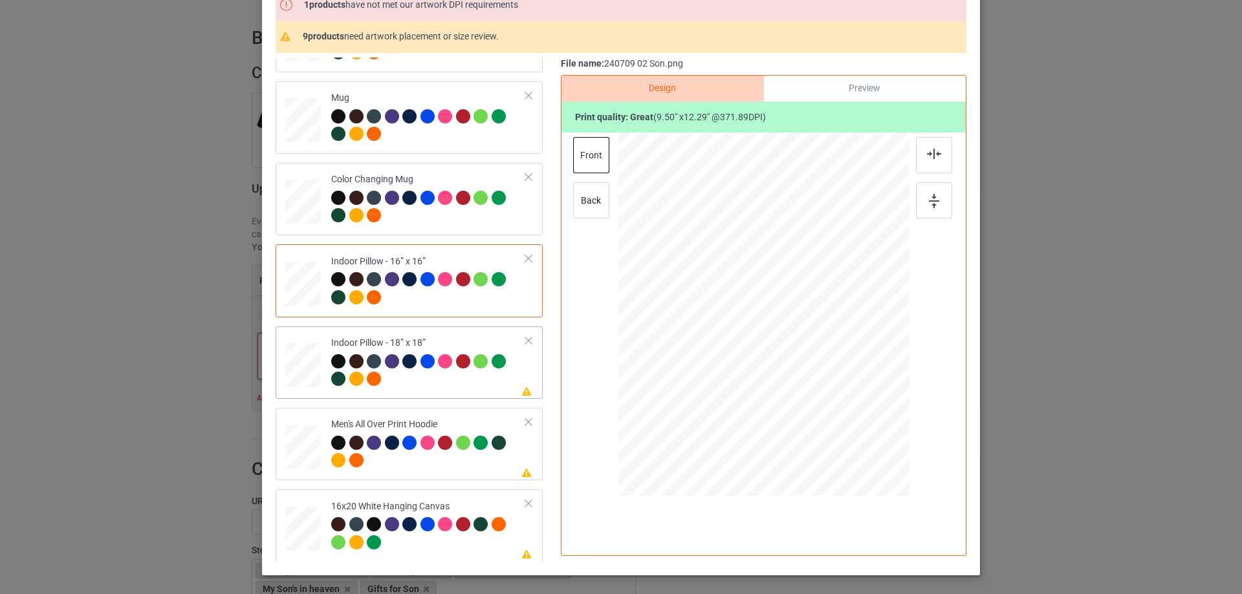
click at [296, 376] on div at bounding box center [303, 366] width 36 height 36
drag, startPoint x: 847, startPoint y: 428, endPoint x: 362, endPoint y: 346, distance: 492.0
click at [845, 416] on div at bounding box center [763, 314] width 290 height 290
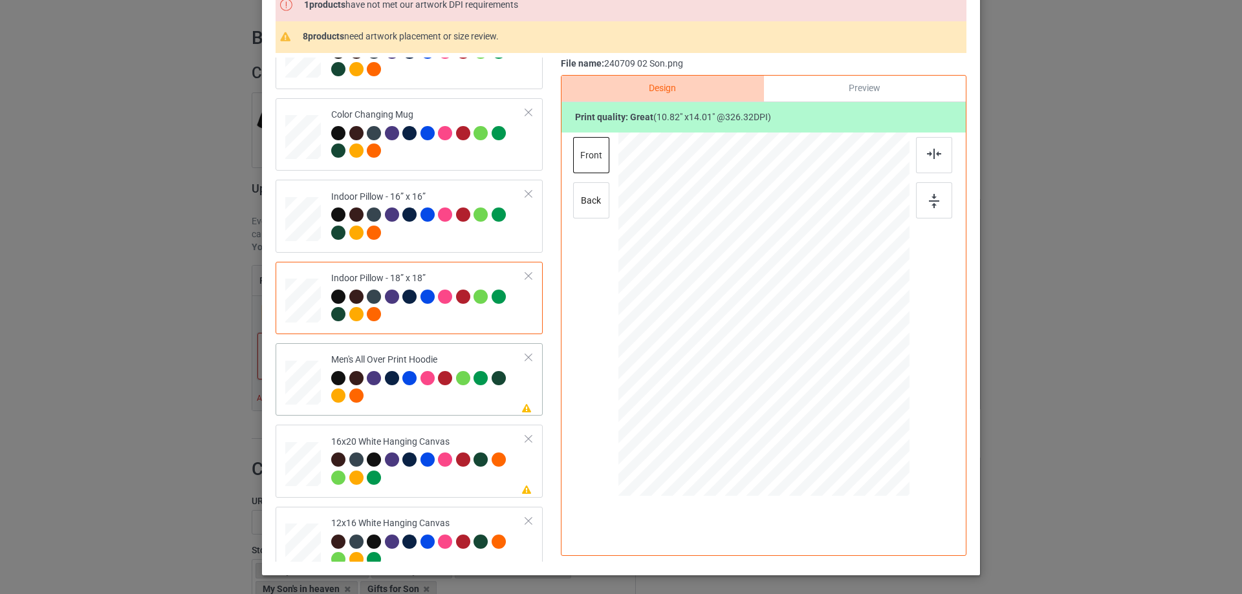
drag, startPoint x: 299, startPoint y: 386, endPoint x: 307, endPoint y: 386, distance: 8.4
click at [298, 386] on div at bounding box center [303, 383] width 36 height 38
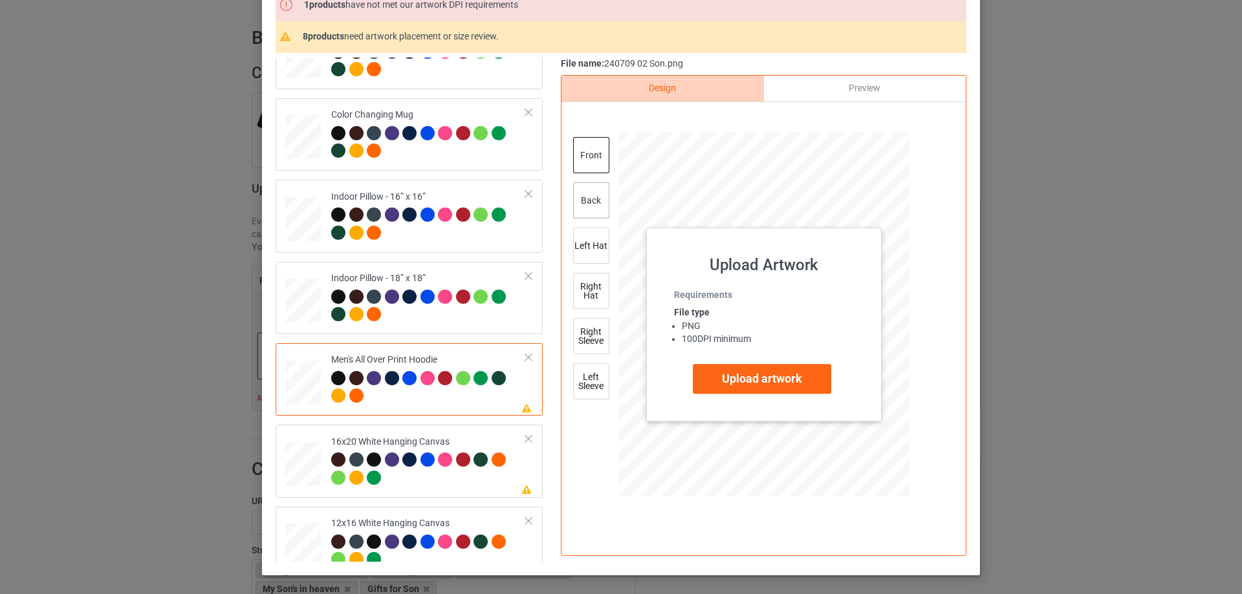
click at [587, 211] on div "back" at bounding box center [591, 200] width 36 height 36
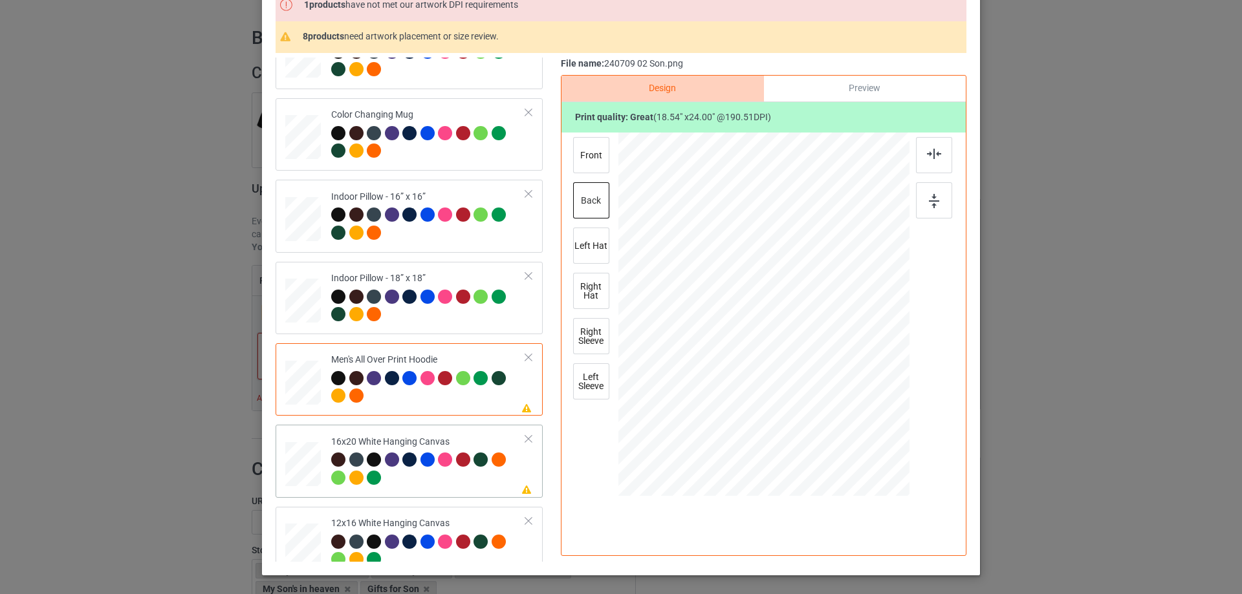
scroll to position [906, 0]
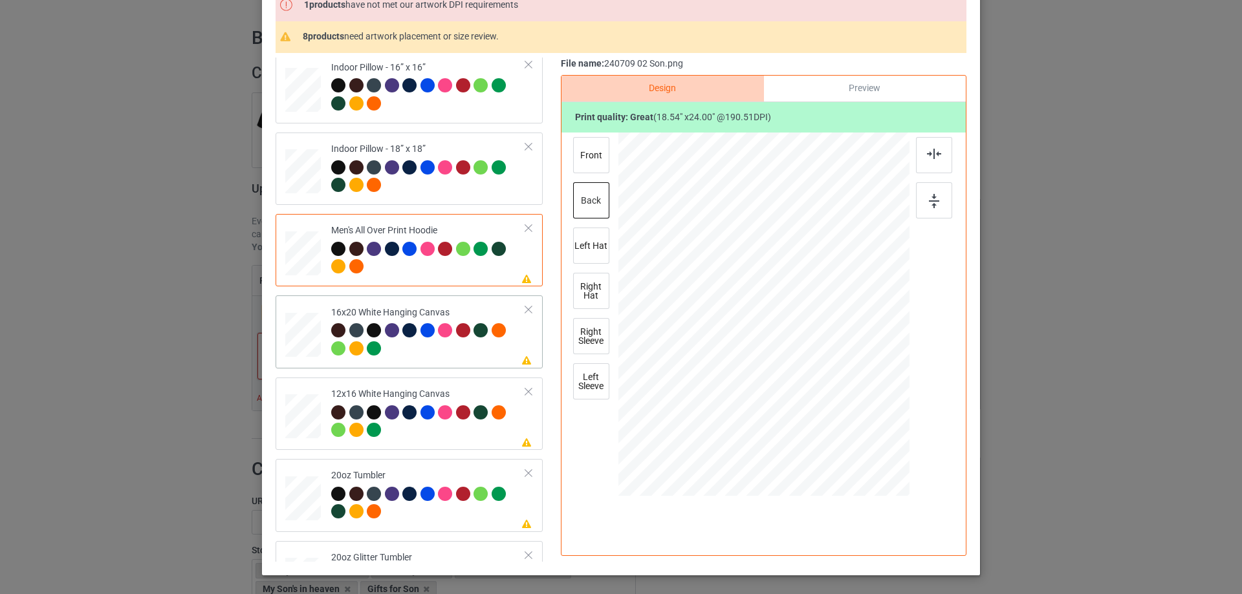
click at [303, 353] on div at bounding box center [303, 335] width 36 height 45
drag, startPoint x: 881, startPoint y: 475, endPoint x: 885, endPoint y: 487, distance: 12.3
click at [889, 487] on div at bounding box center [894, 483] width 11 height 11
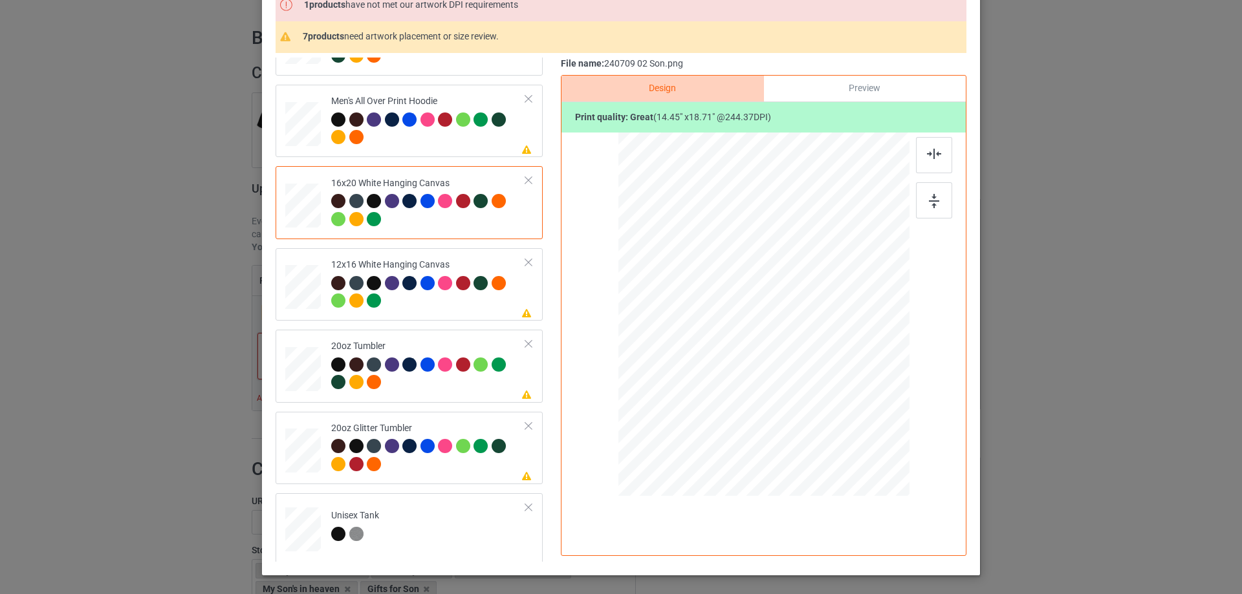
scroll to position [1100, 0]
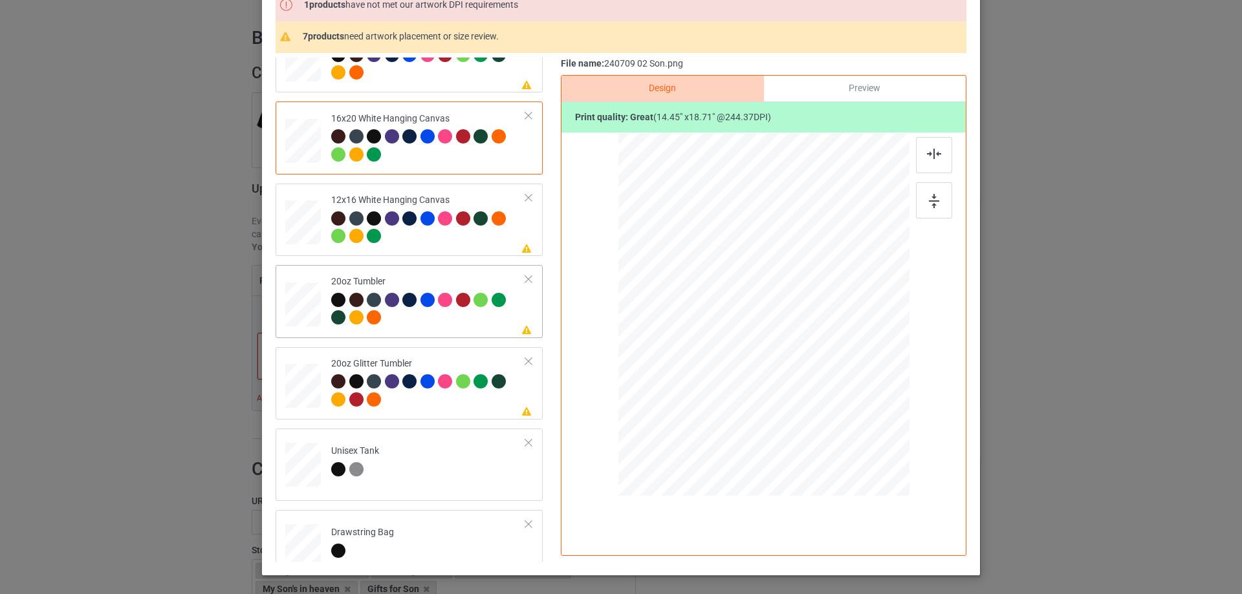
click at [292, 305] on div at bounding box center [303, 304] width 34 height 21
click at [742, 382] on div at bounding box center [746, 376] width 11 height 11
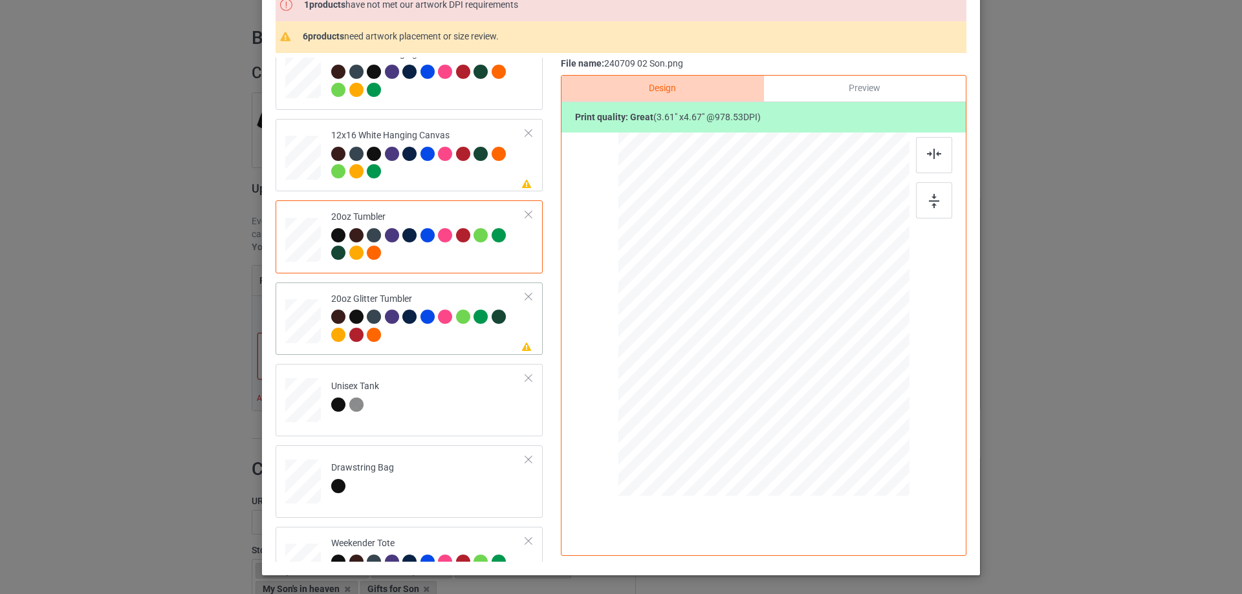
click at [293, 318] on div at bounding box center [304, 321] width 34 height 28
drag, startPoint x: 742, startPoint y: 354, endPoint x: 743, endPoint y: 362, distance: 7.1
click at [743, 362] on div at bounding box center [747, 359] width 11 height 11
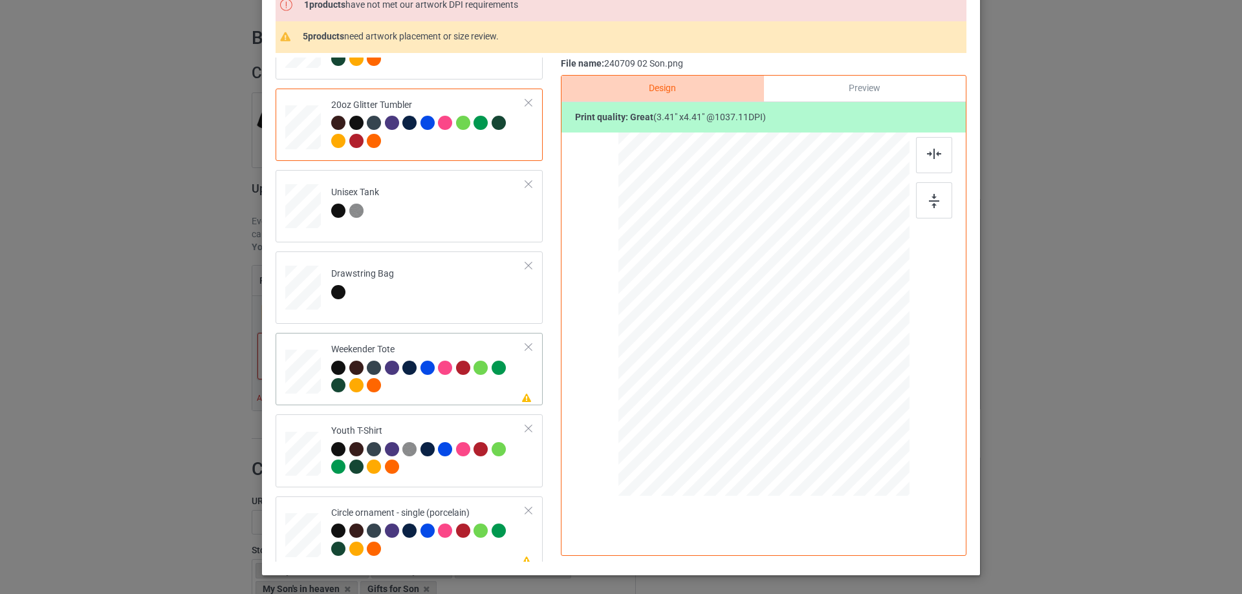
click at [297, 365] on div at bounding box center [303, 372] width 36 height 23
drag, startPoint x: 845, startPoint y: 428, endPoint x: 823, endPoint y: 380, distance: 52.1
click at [823, 380] on div at bounding box center [763, 315] width 290 height 188
click at [811, 370] on div at bounding box center [764, 310] width 112 height 145
click at [940, 148] on div at bounding box center [934, 155] width 36 height 36
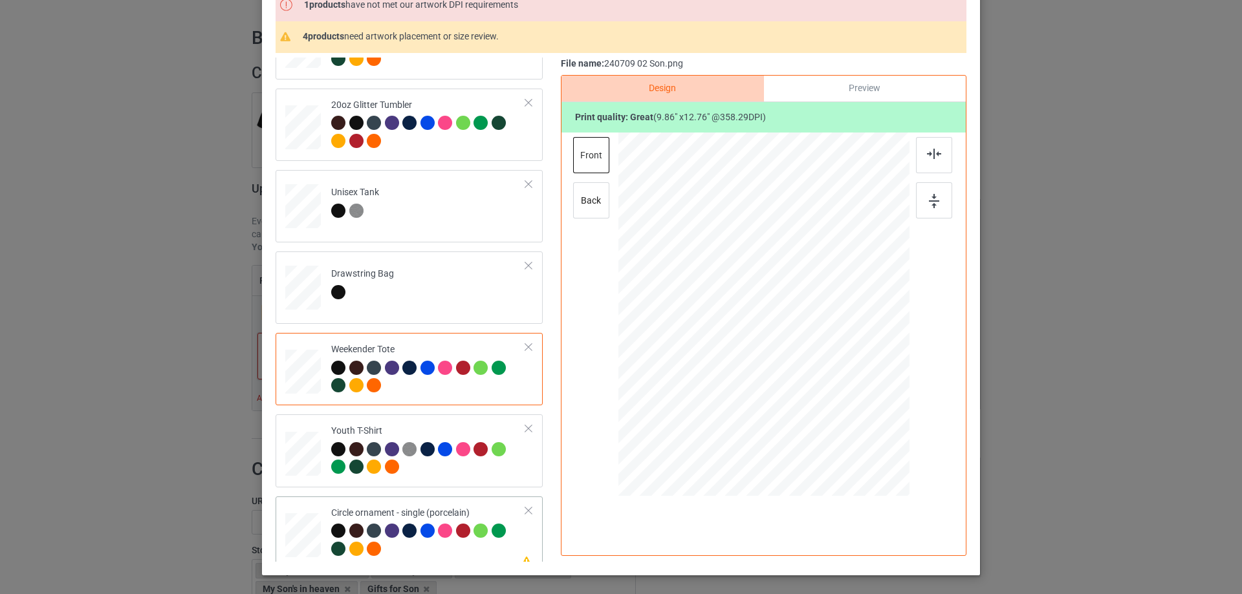
scroll to position [1528, 0]
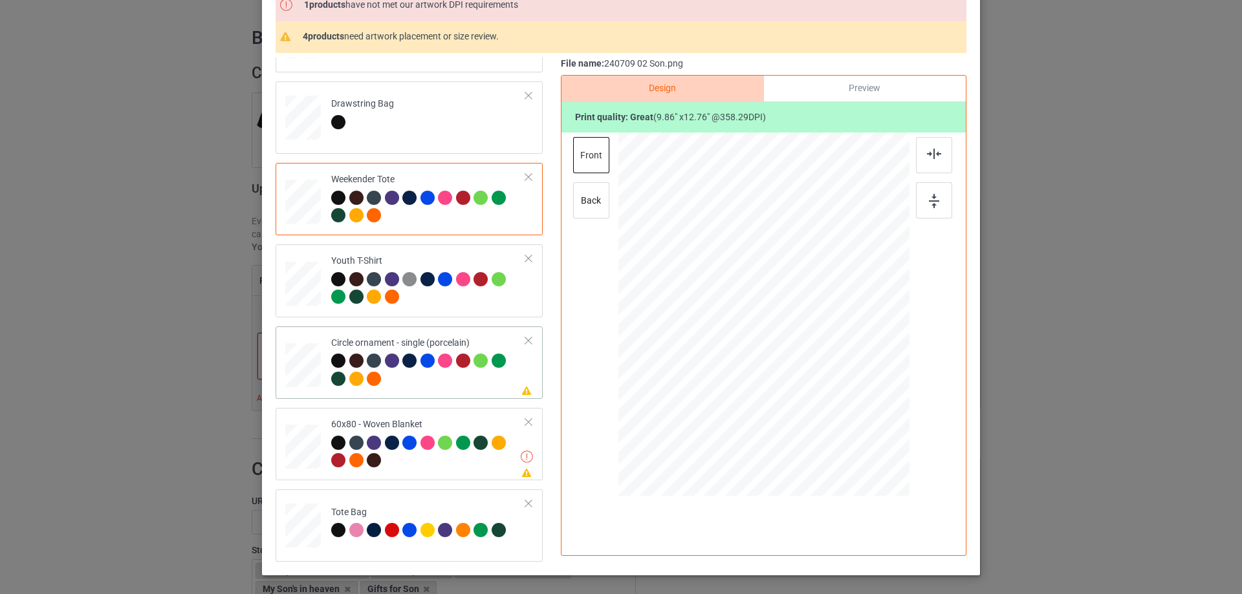
click at [312, 364] on div at bounding box center [303, 366] width 36 height 36
drag, startPoint x: 840, startPoint y: 439, endPoint x: 838, endPoint y: 429, distance: 9.8
click at [838, 429] on div at bounding box center [840, 429] width 11 height 11
drag, startPoint x: 784, startPoint y: 404, endPoint x: 785, endPoint y: 395, distance: 9.1
click at [785, 395] on div at bounding box center [764, 321] width 153 height 199
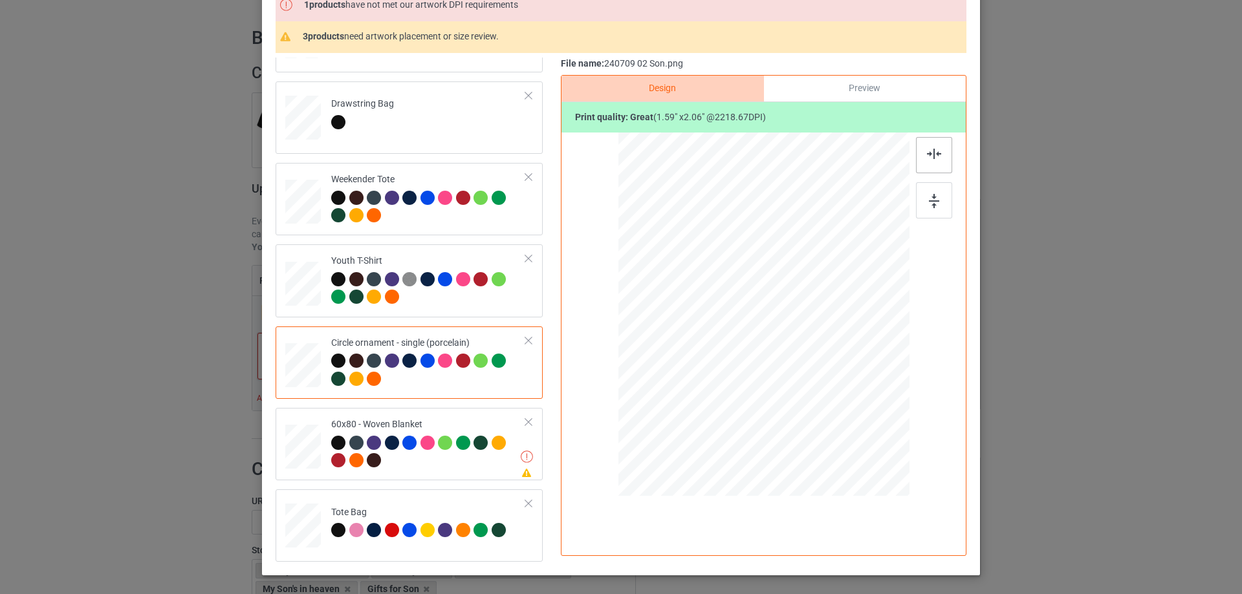
click at [927, 160] on div at bounding box center [934, 155] width 36 height 36
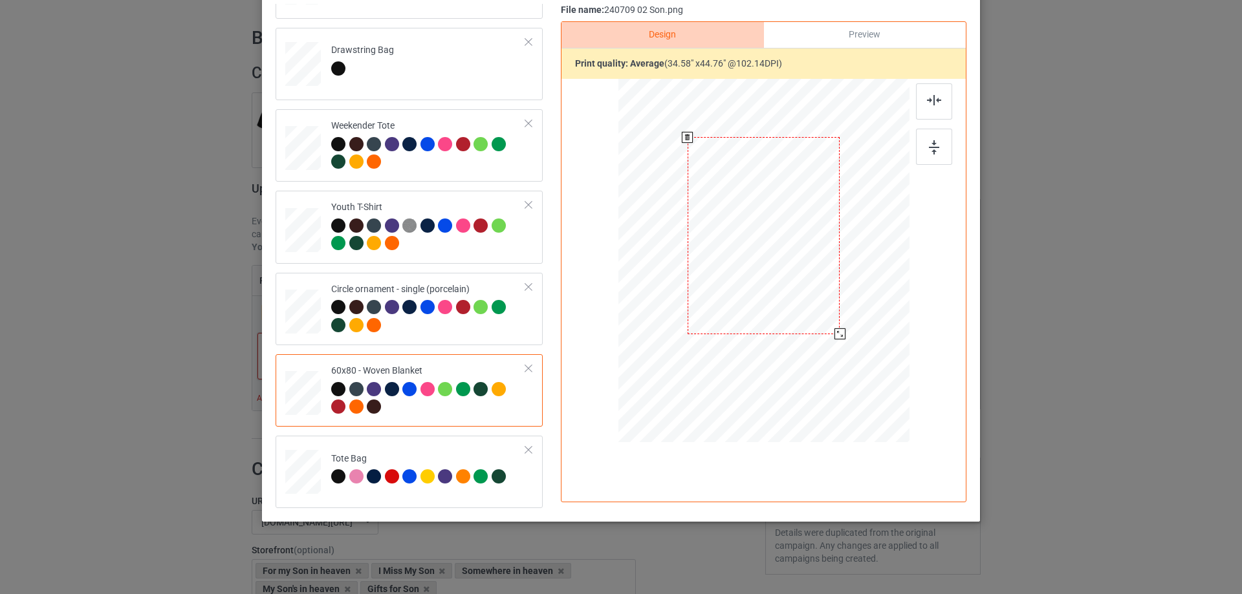
scroll to position [152, 0]
drag, startPoint x: 843, startPoint y: 345, endPoint x: 841, endPoint y: 332, distance: 13.2
click at [841, 332] on div at bounding box center [763, 261] width 265 height 353
drag, startPoint x: 789, startPoint y: 300, endPoint x: 789, endPoint y: 292, distance: 7.8
click at [789, 292] on div at bounding box center [763, 228] width 151 height 196
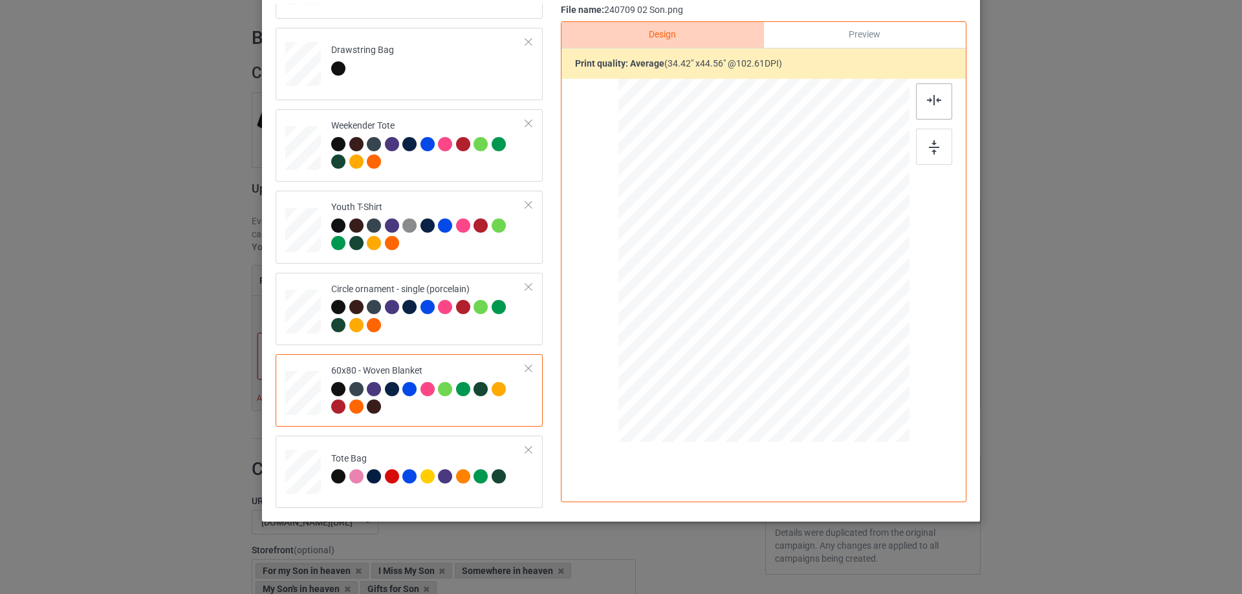
click at [931, 92] on div at bounding box center [934, 101] width 36 height 36
click at [933, 98] on img at bounding box center [934, 100] width 14 height 10
click at [305, 480] on div at bounding box center [303, 479] width 17 height 19
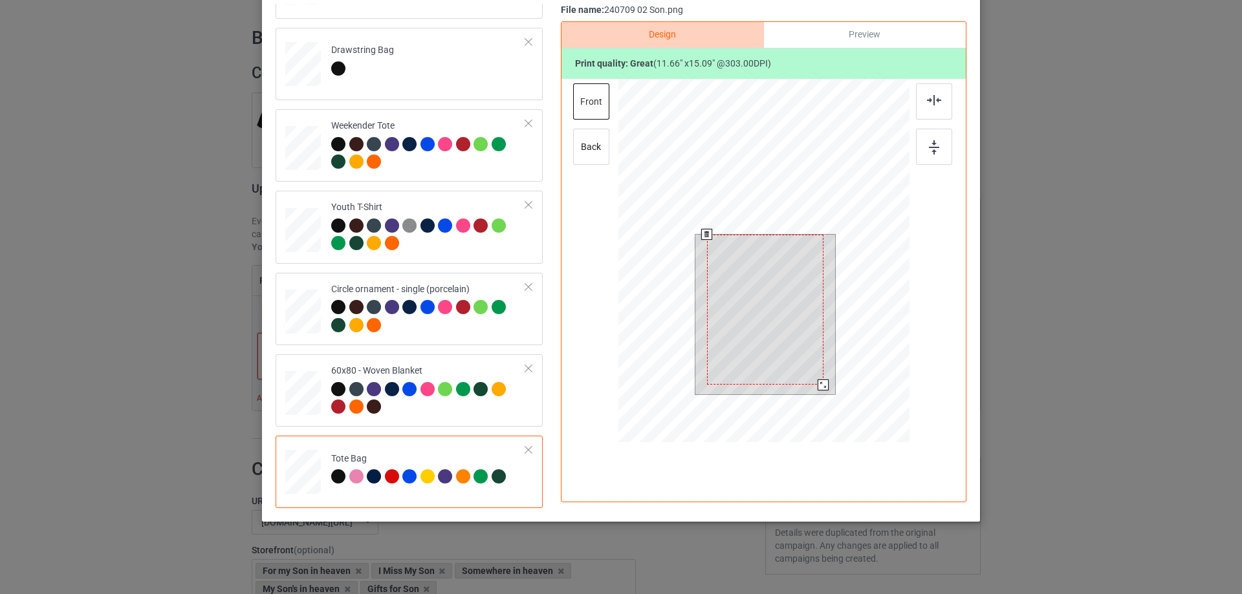
click at [843, 422] on div at bounding box center [763, 262] width 291 height 367
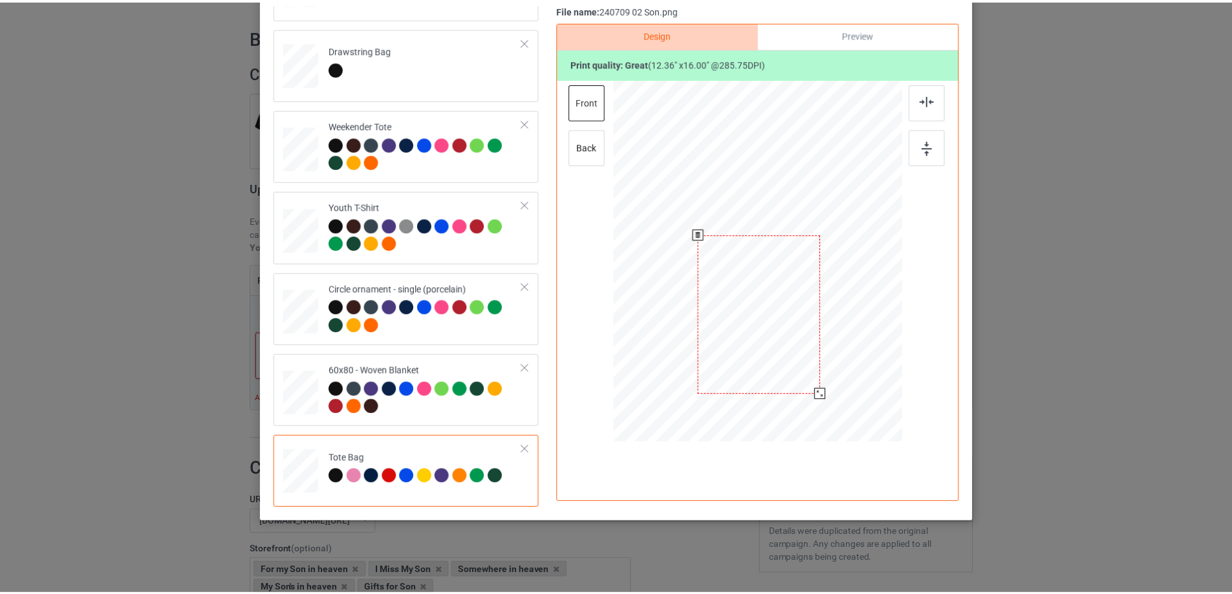
scroll to position [23, 0]
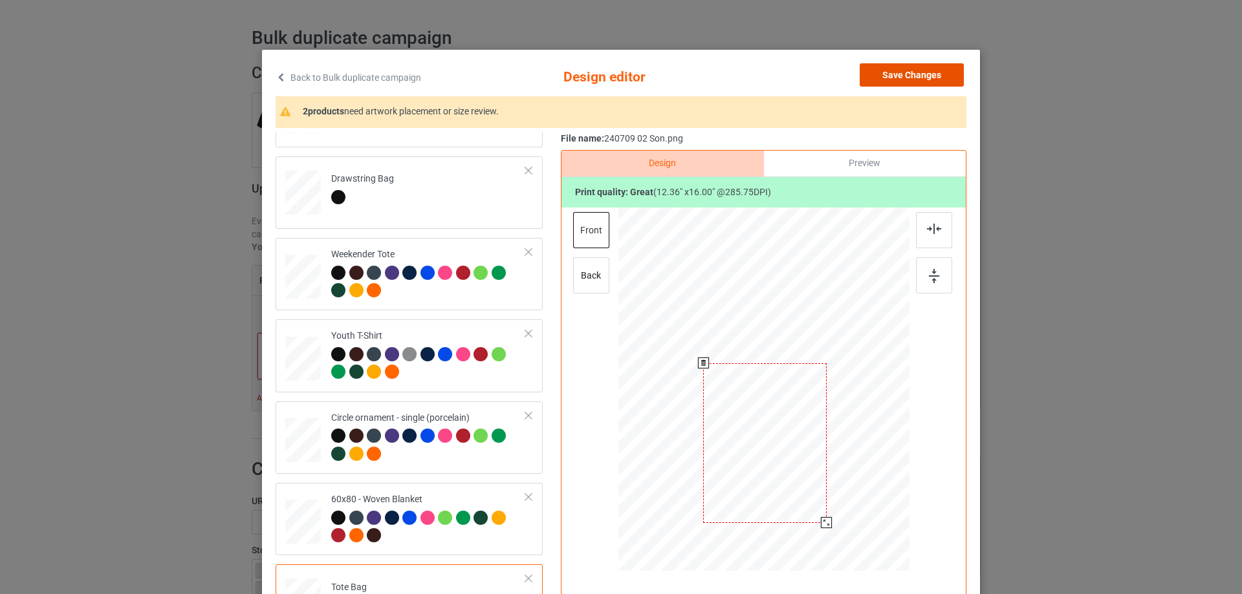
click at [922, 74] on button "Save Changes" at bounding box center [912, 74] width 104 height 23
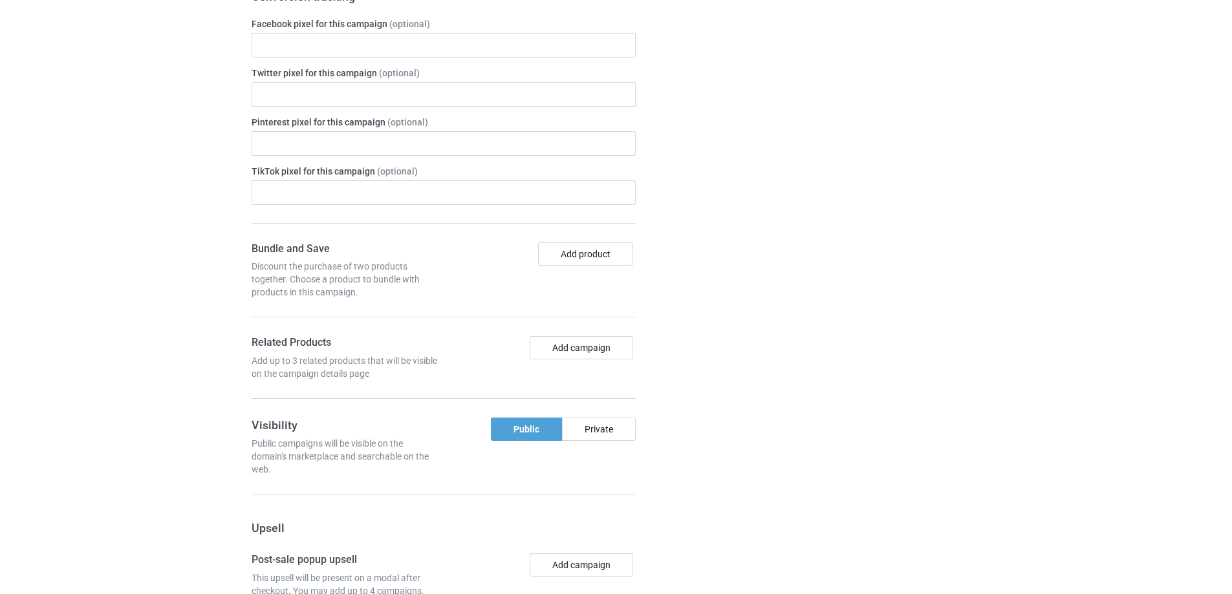
scroll to position [1096, 0]
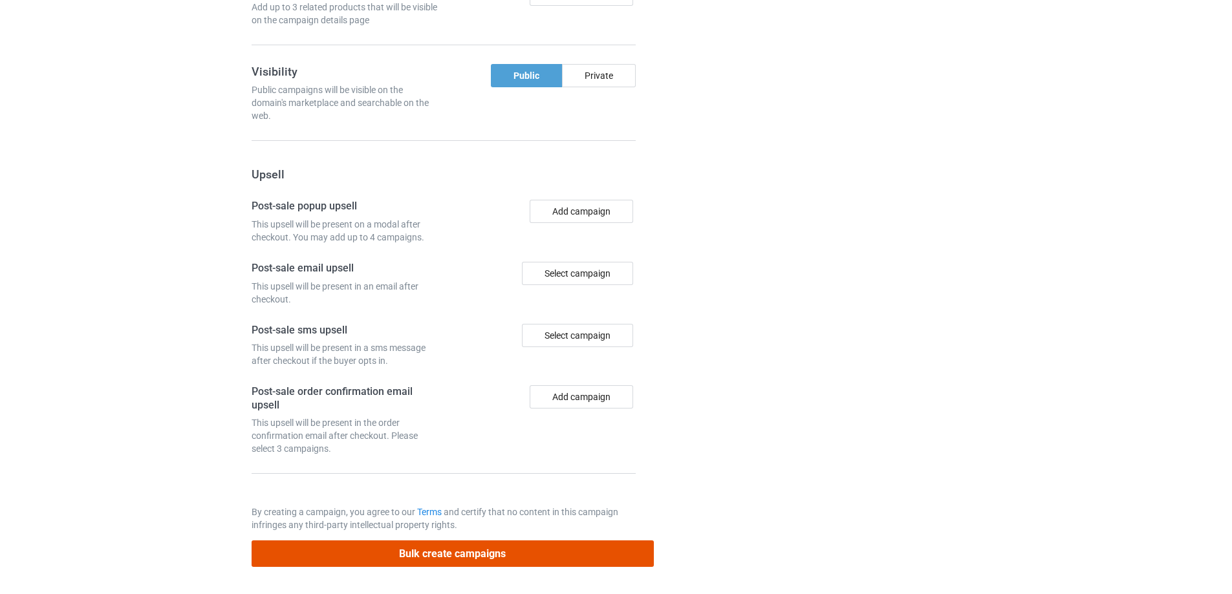
click at [484, 556] on button "Bulk create campaigns" at bounding box center [453, 554] width 402 height 27
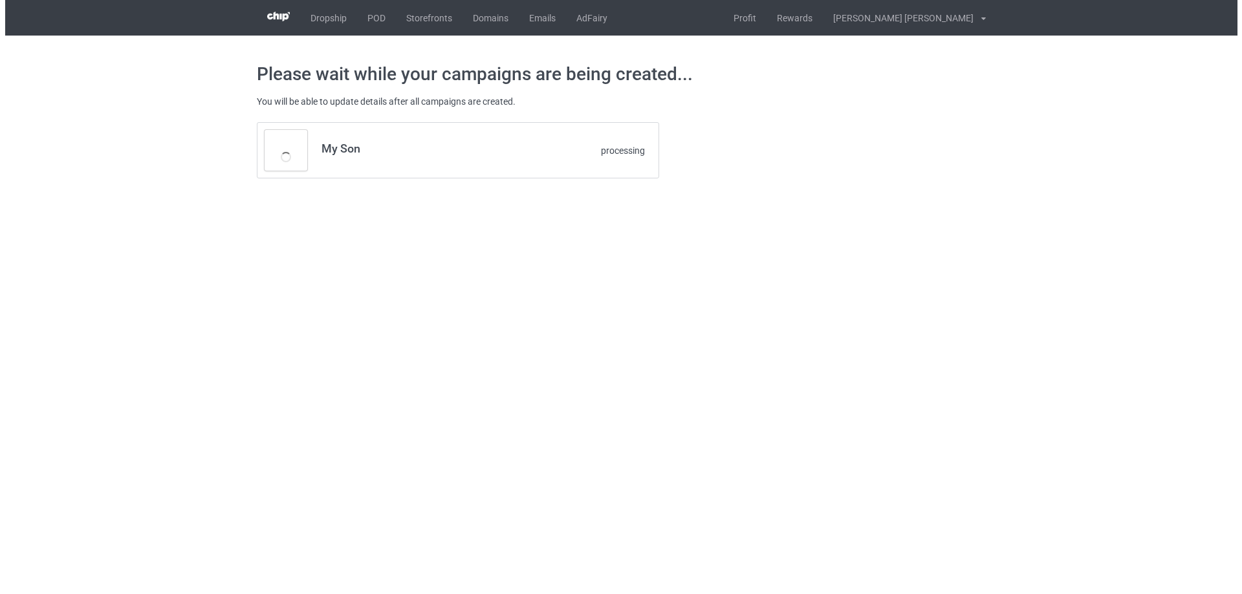
scroll to position [0, 0]
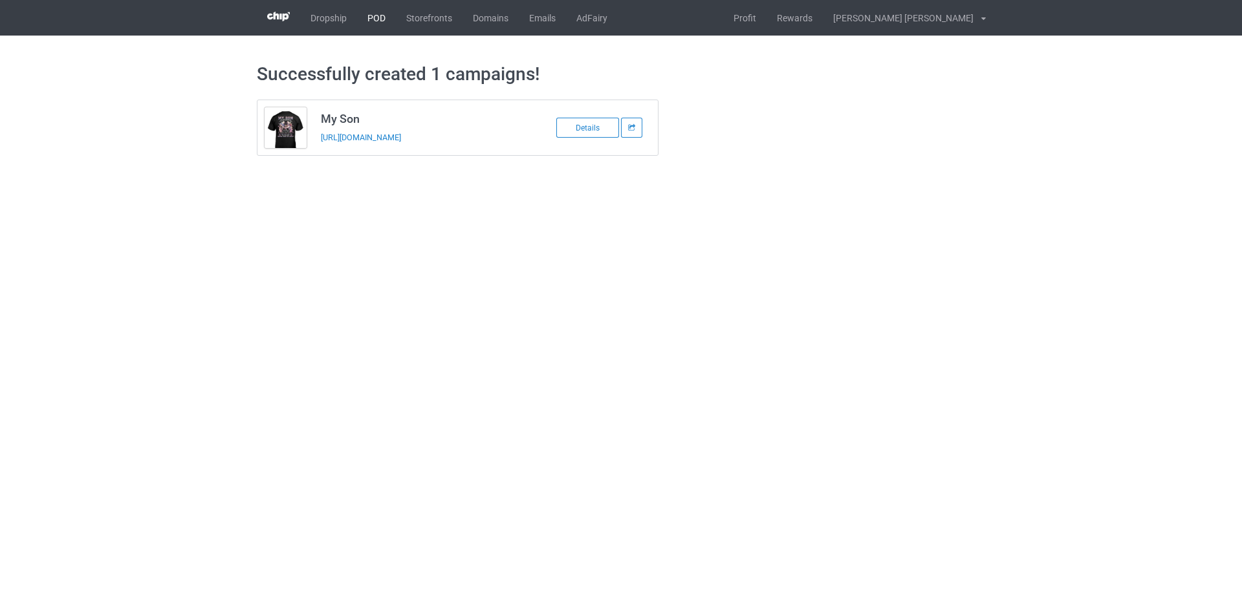
click at [374, 14] on link "POD" at bounding box center [376, 18] width 39 height 36
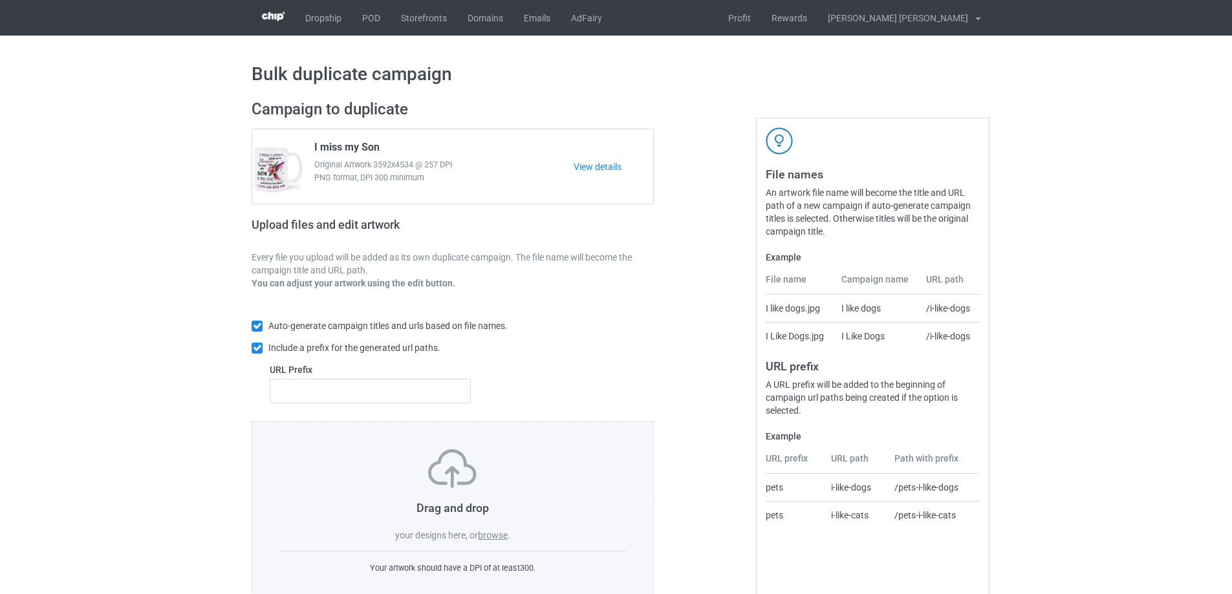
click at [490, 537] on label "browse" at bounding box center [493, 535] width 30 height 10
click at [0, 0] on input "browse" at bounding box center [0, 0] width 0 height 0
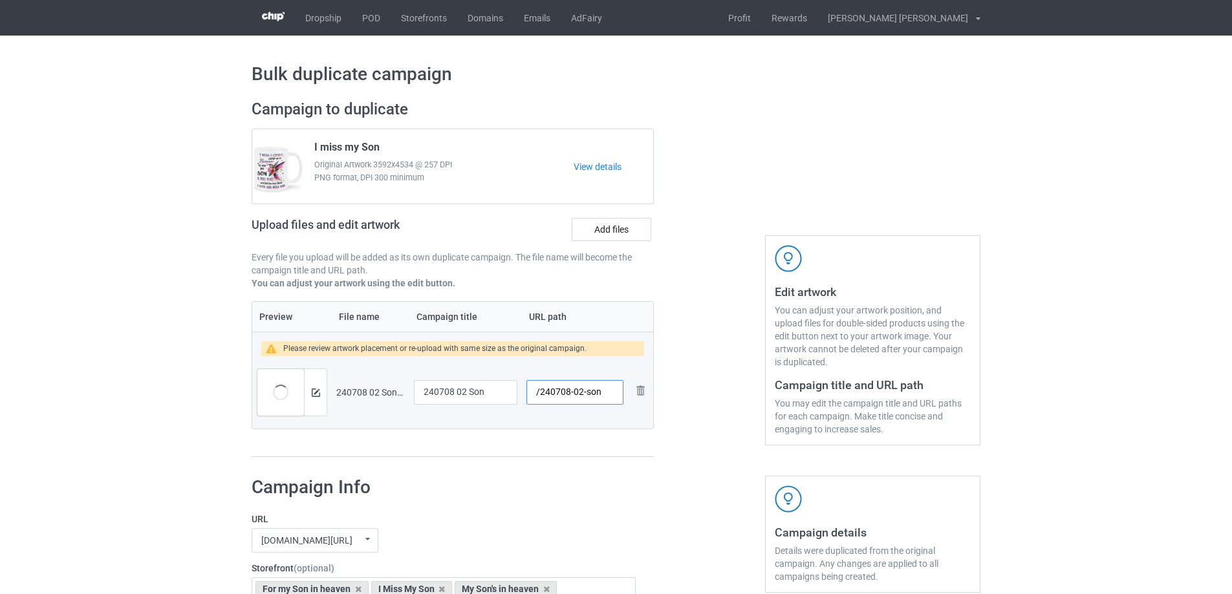
drag, startPoint x: 583, startPoint y: 395, endPoint x: 611, endPoint y: 395, distance: 28.5
click at [611, 395] on input "/240708-02-son" at bounding box center [575, 392] width 97 height 25
type input "/240708-02"
drag, startPoint x: 492, startPoint y: 394, endPoint x: 407, endPoint y: 394, distance: 84.7
click at [407, 394] on tr "Preview and edit artwork 240708 02 Son.png 240708 02 Son /240708-02 Remove file" at bounding box center [452, 392] width 401 height 72
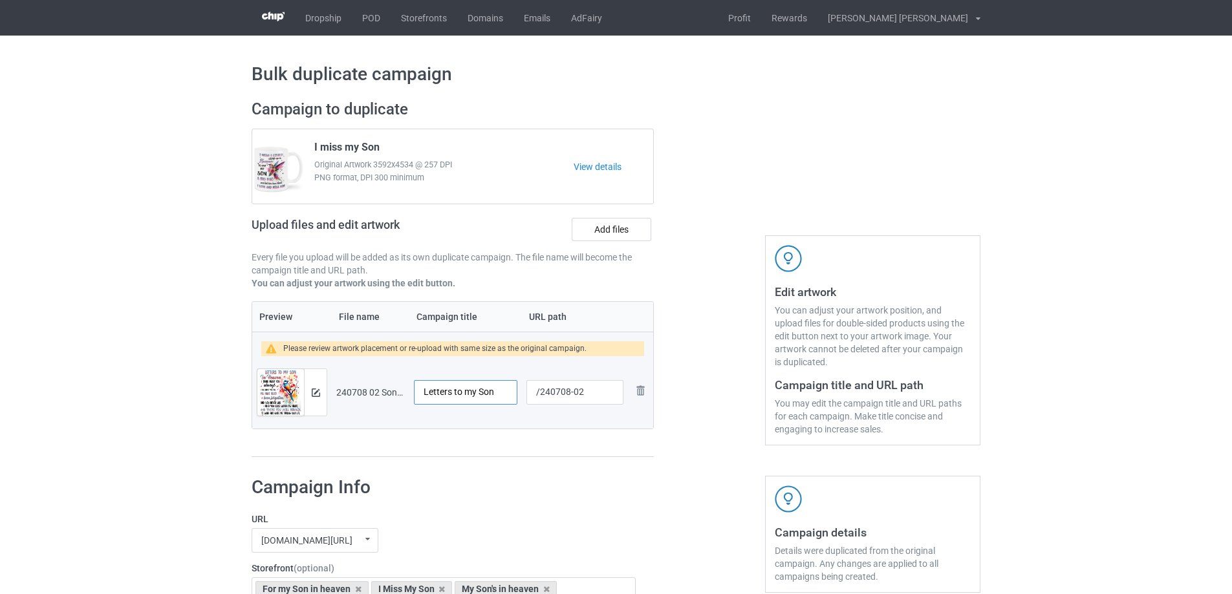
type input "Letters to my Son"
click at [316, 393] on img at bounding box center [316, 393] width 8 height 8
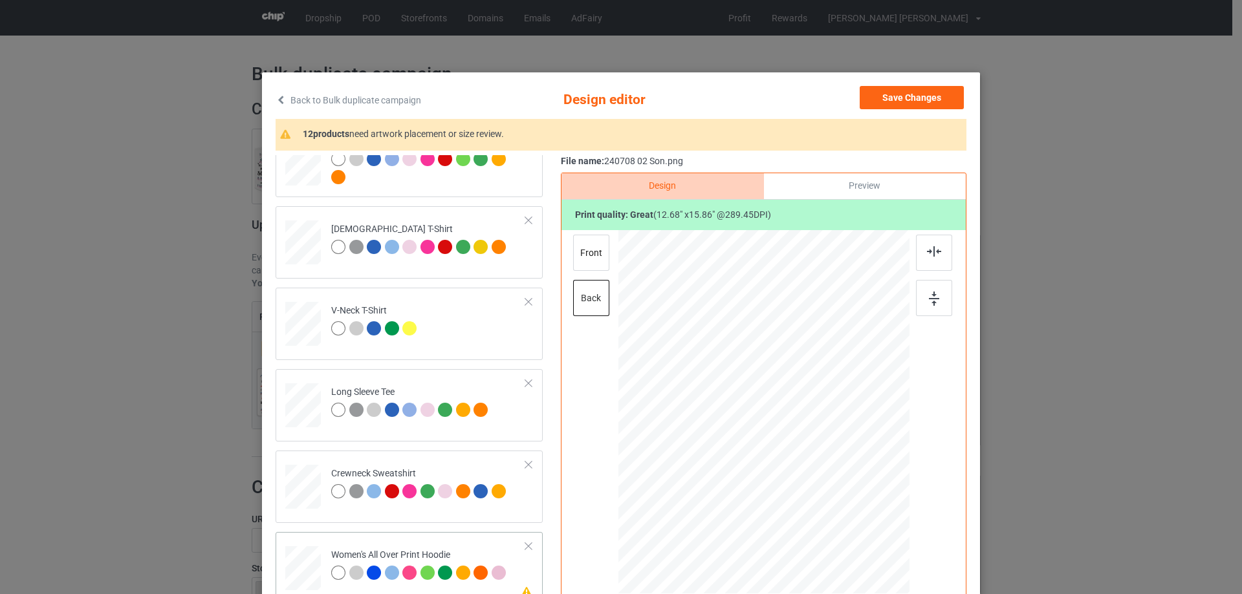
scroll to position [453, 0]
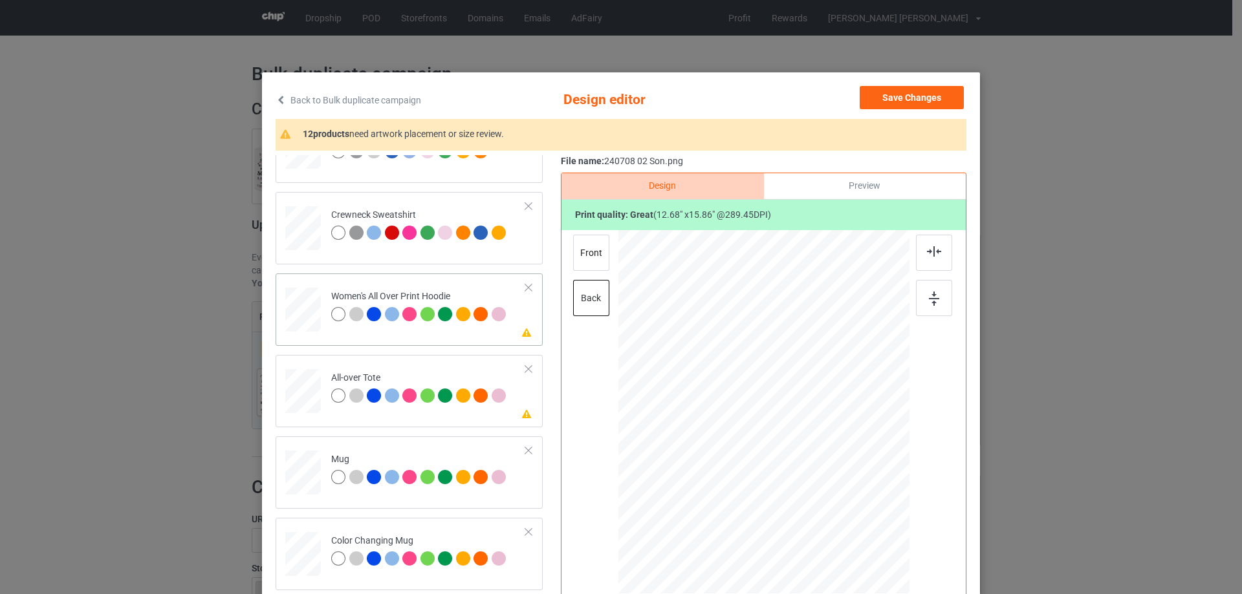
click at [307, 314] on div at bounding box center [303, 310] width 36 height 40
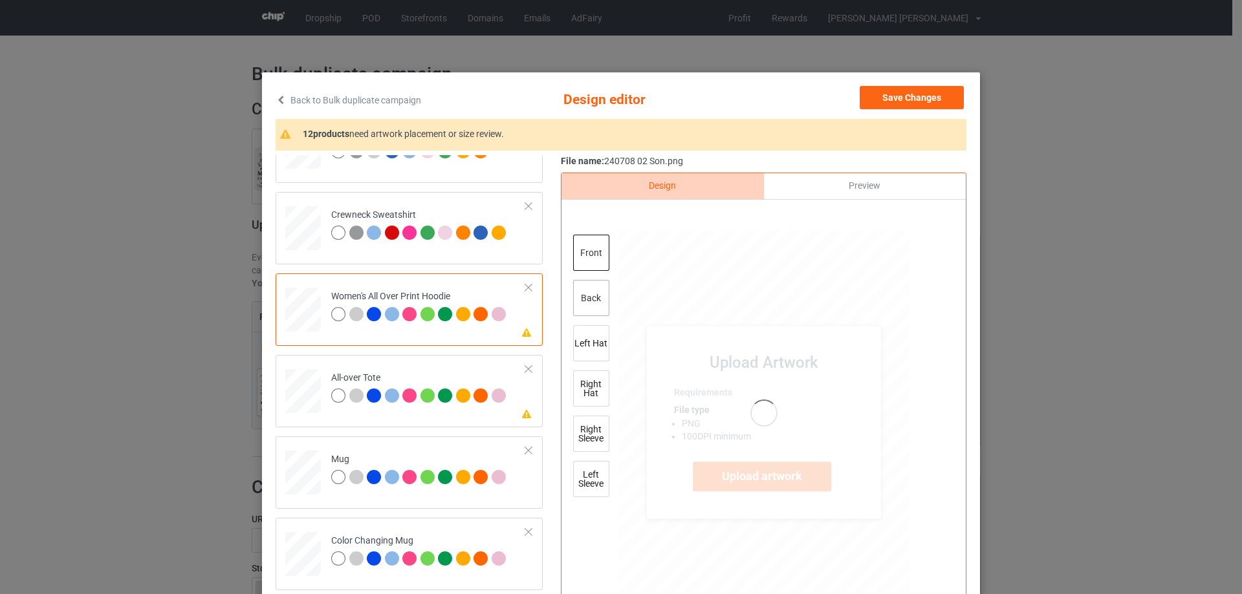
click at [600, 301] on div "back" at bounding box center [591, 298] width 36 height 36
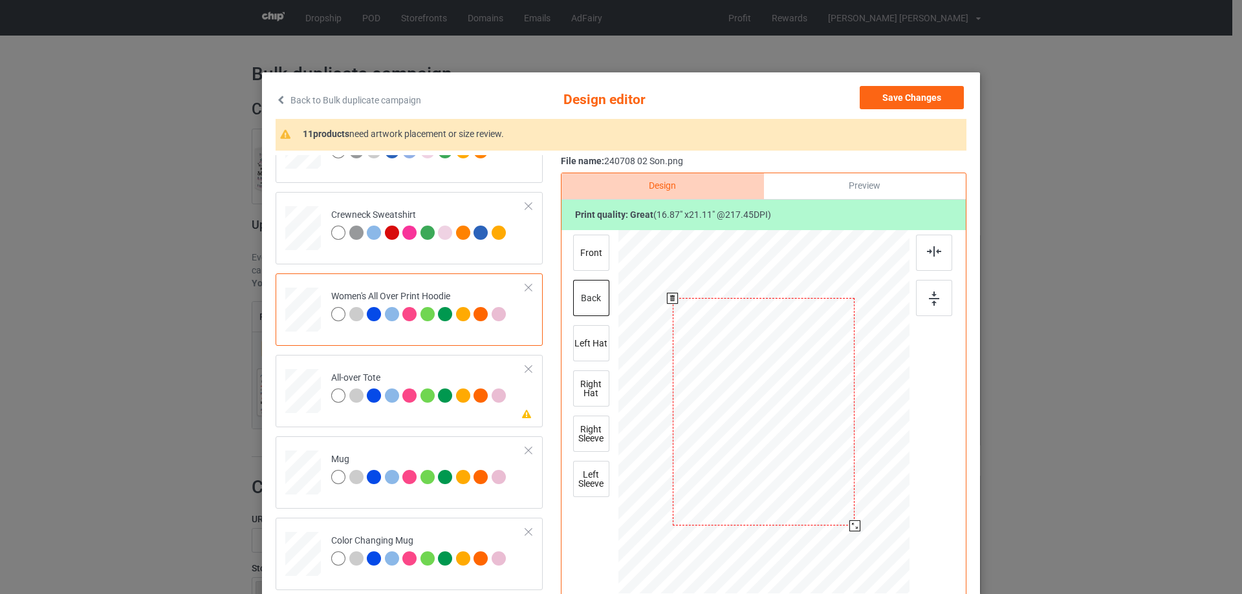
click at [851, 528] on div at bounding box center [854, 526] width 11 height 11
click at [906, 102] on button "Save Changes" at bounding box center [912, 97] width 104 height 23
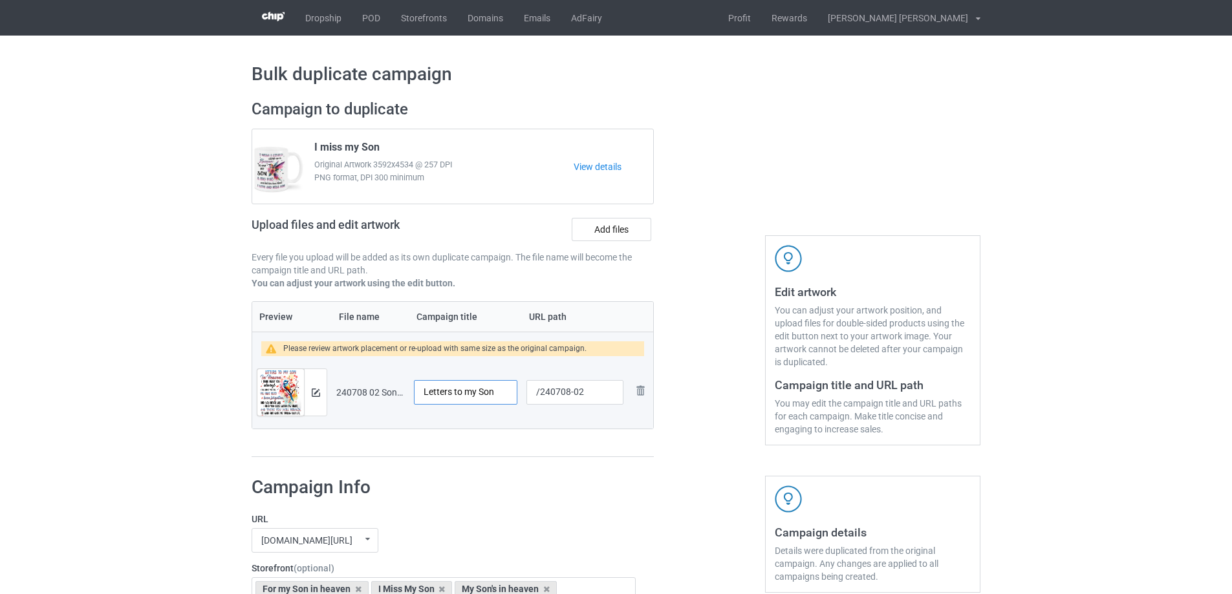
drag, startPoint x: 507, startPoint y: 395, endPoint x: 320, endPoint y: 394, distance: 187.6
click at [324, 395] on tr "Preview and edit artwork 240708 02 Son.png Letters to my Son /240708-02 Remove …" at bounding box center [452, 392] width 401 height 72
click at [645, 396] on img at bounding box center [641, 391] width 16 height 16
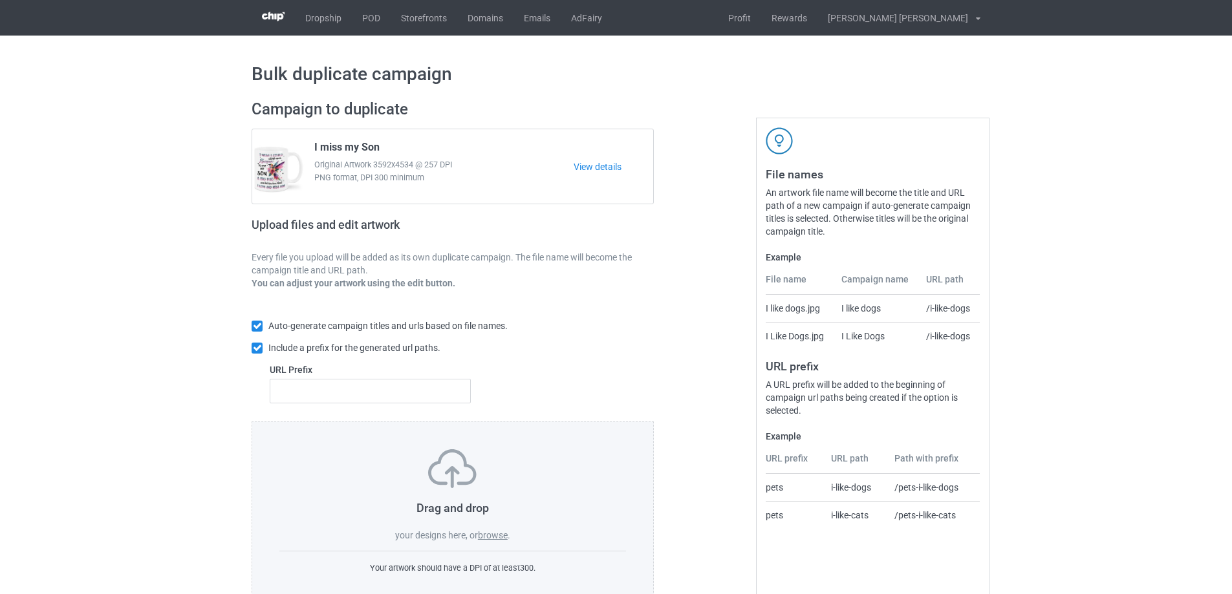
click at [496, 539] on label "browse" at bounding box center [493, 535] width 30 height 10
click at [0, 0] on input "browse" at bounding box center [0, 0] width 0 height 0
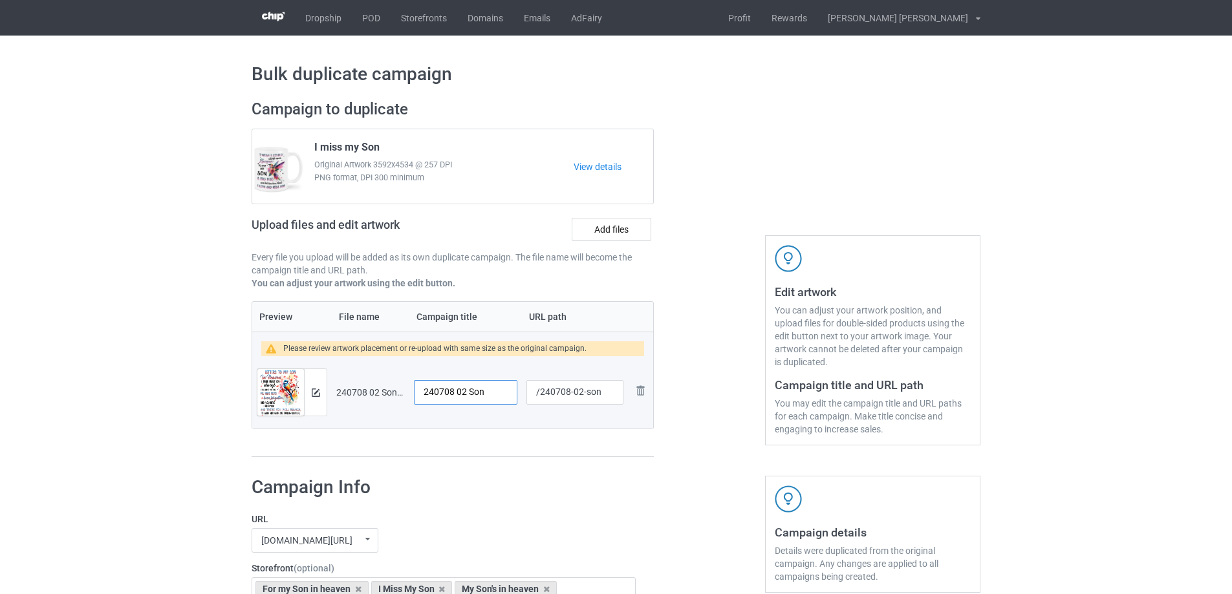
drag, startPoint x: 490, startPoint y: 394, endPoint x: 281, endPoint y: 386, distance: 209.1
click at [276, 386] on tr "Preview and edit artwork 240708 02 Son.png 240708 02 Son /240708-02-son Remove …" at bounding box center [452, 392] width 401 height 72
paste input "Letters to my"
type input "Letters to my Son"
drag, startPoint x: 577, startPoint y: 396, endPoint x: 611, endPoint y: 396, distance: 33.6
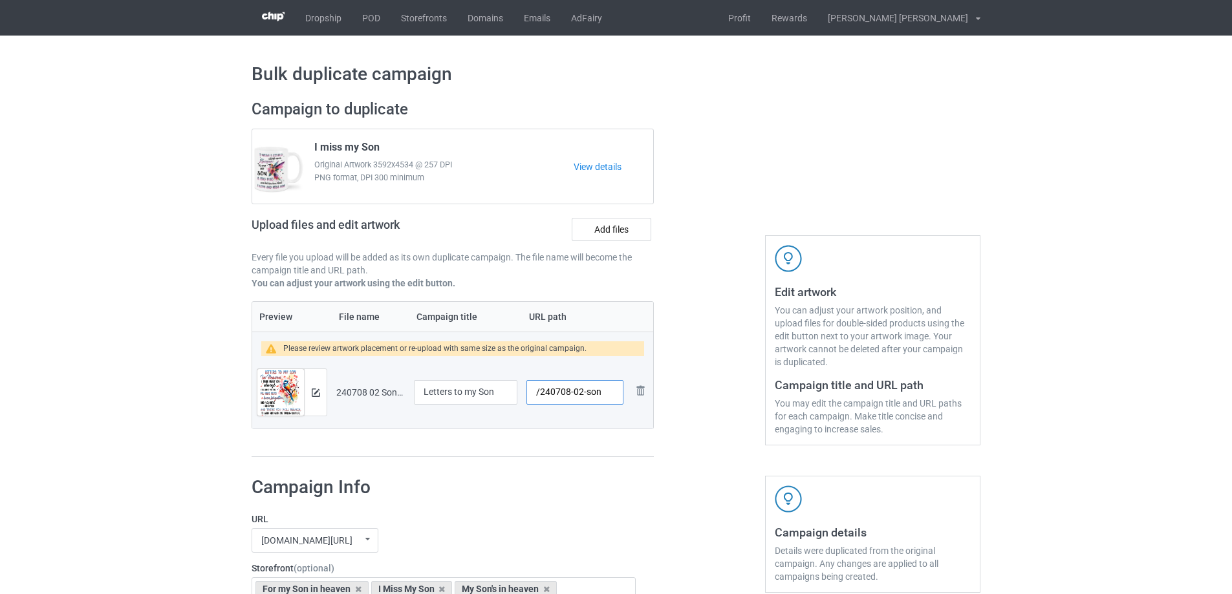
click at [611, 396] on input "/240708-02-son" at bounding box center [575, 392] width 97 height 25
click at [582, 398] on input "/240708-03" at bounding box center [575, 392] width 97 height 25
type input "/240708-02"
click at [316, 393] on img at bounding box center [316, 393] width 8 height 8
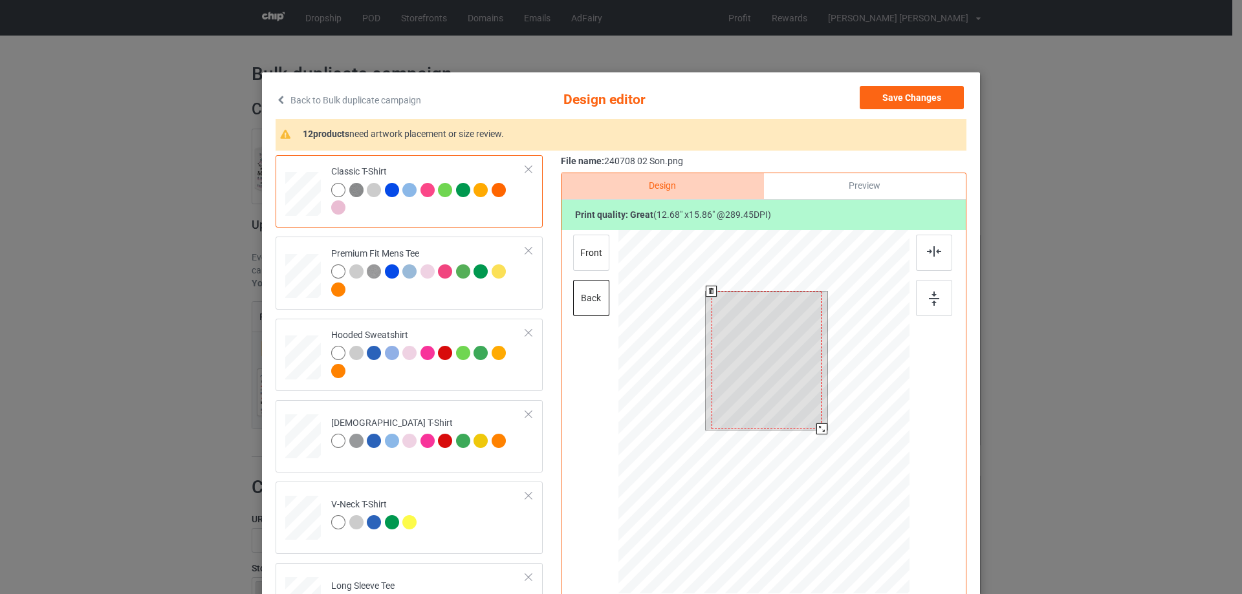
click at [820, 440] on div at bounding box center [763, 413] width 291 height 367
click at [821, 440] on div at bounding box center [763, 413] width 291 height 367
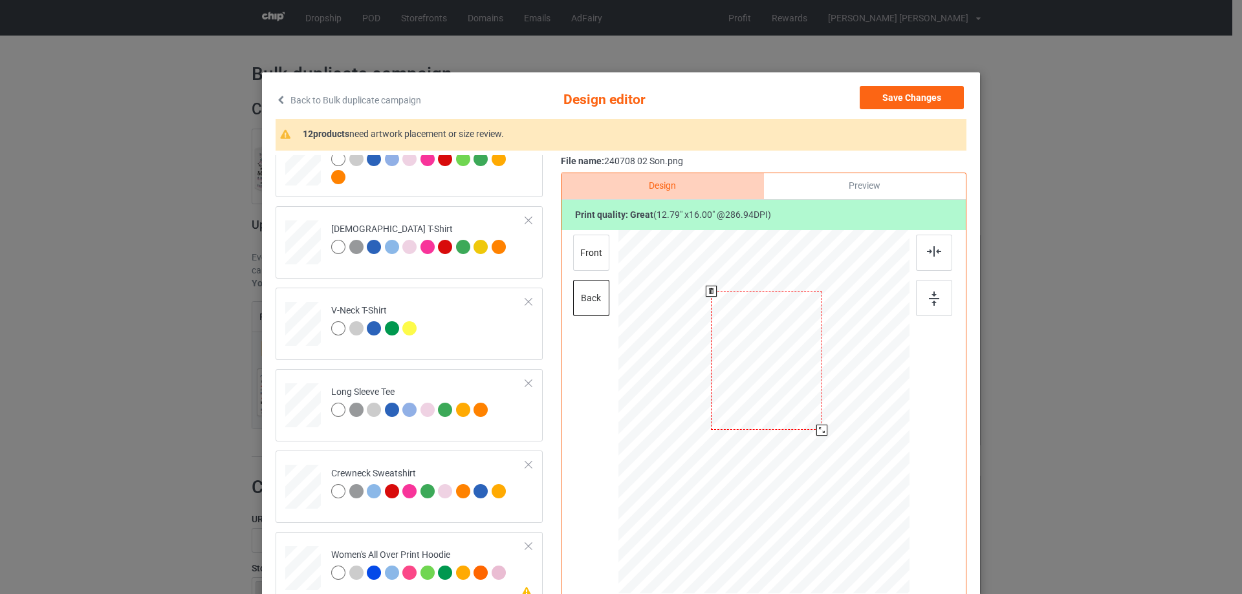
scroll to position [388, 0]
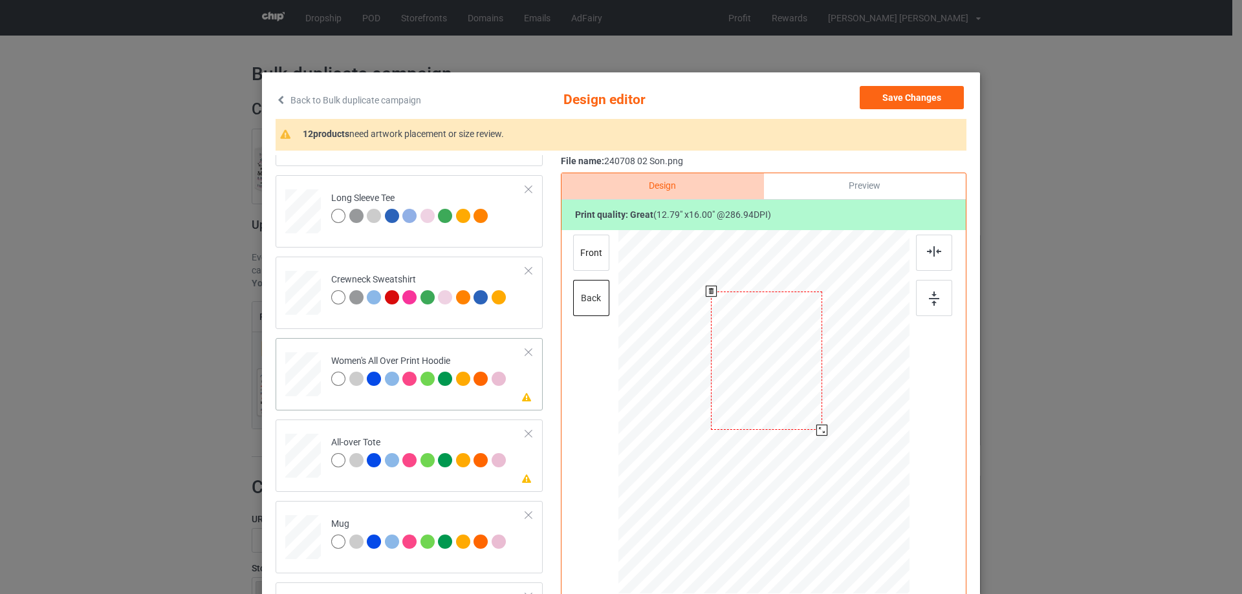
click at [324, 388] on td "Please review artwork placement Women's All Over Print Hoodie" at bounding box center [428, 371] width 209 height 57
click at [853, 531] on div at bounding box center [858, 530] width 11 height 11
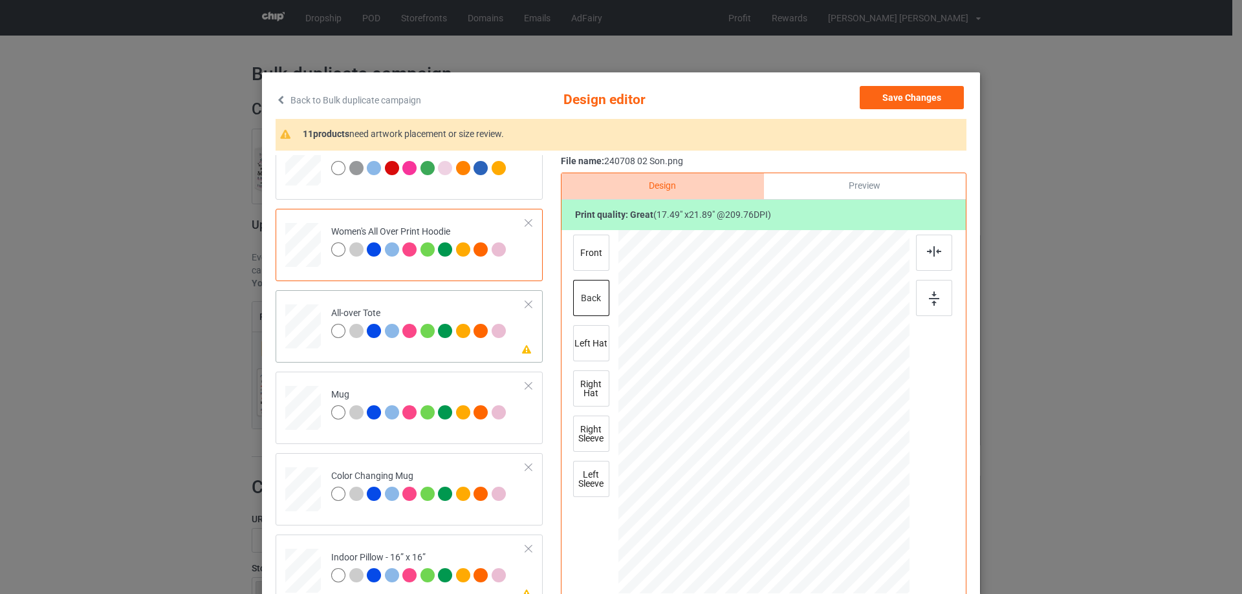
click at [318, 329] on td at bounding box center [304, 324] width 39 height 57
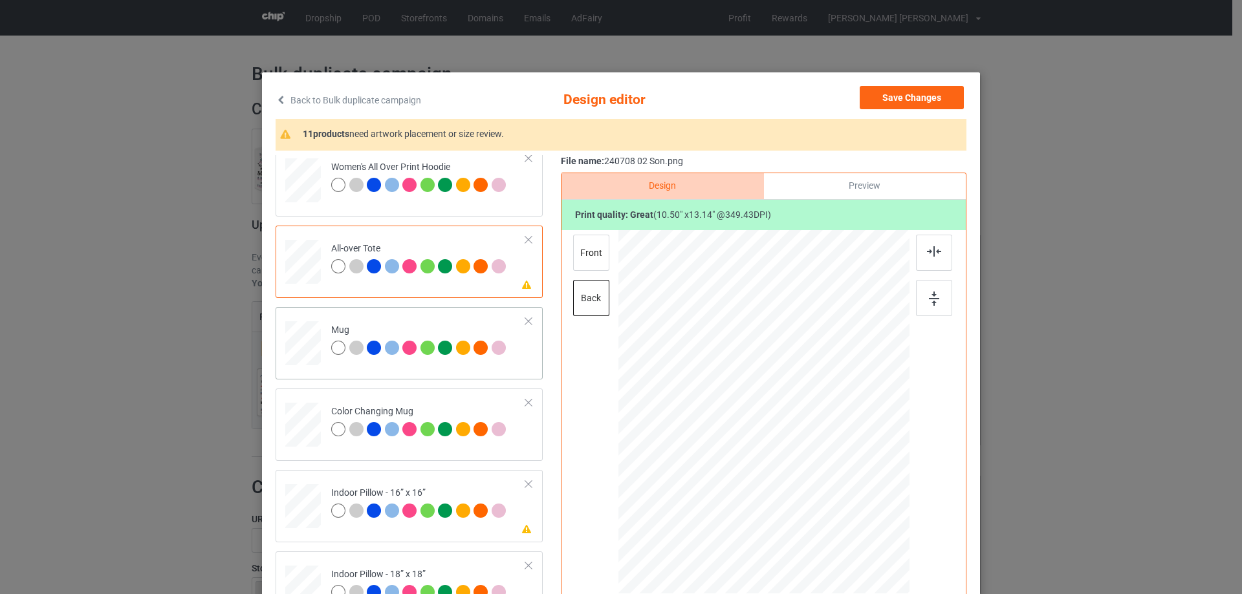
click at [307, 347] on div at bounding box center [303, 343] width 36 height 15
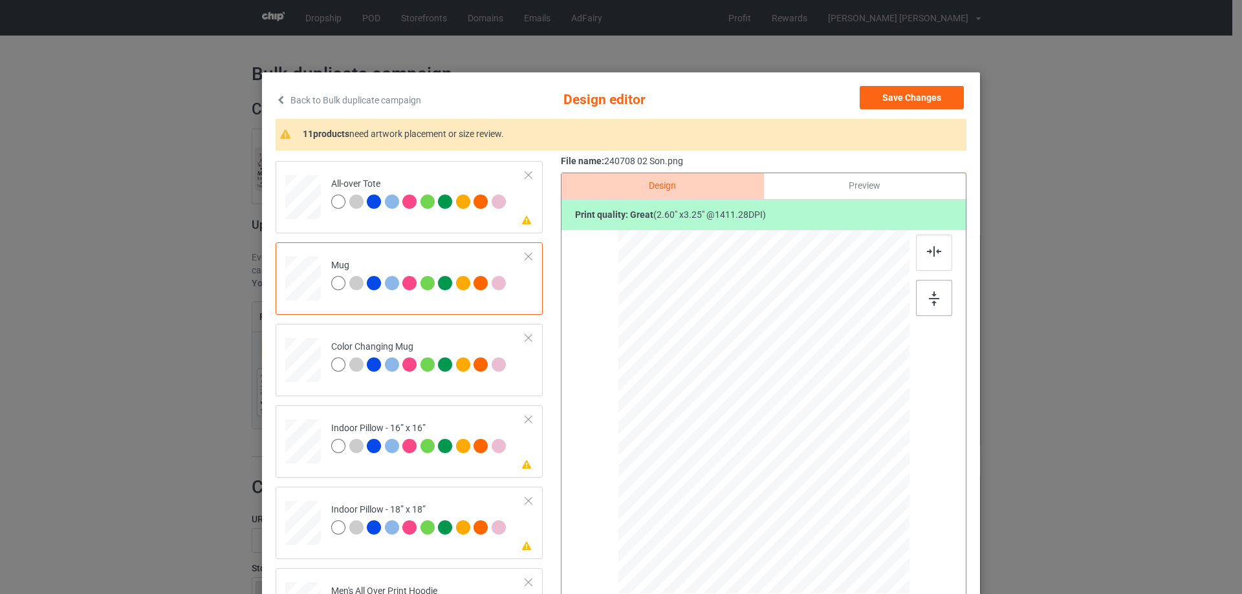
click at [931, 298] on img at bounding box center [934, 299] width 10 height 14
click at [298, 450] on div at bounding box center [303, 442] width 36 height 36
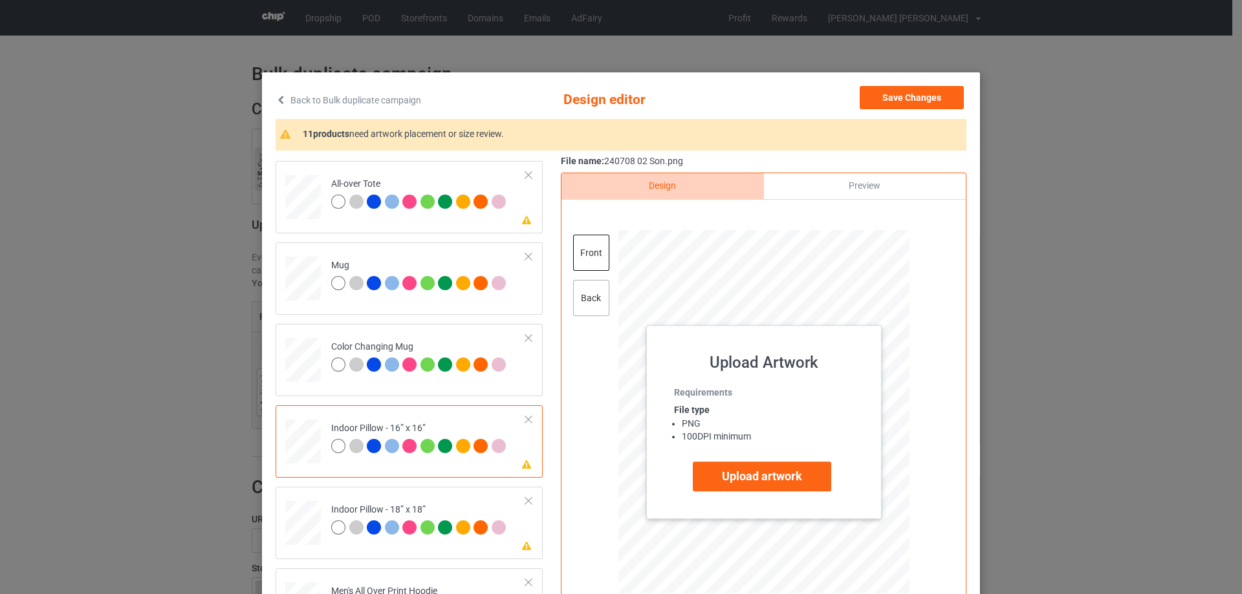
click at [589, 301] on div "back" at bounding box center [591, 298] width 36 height 36
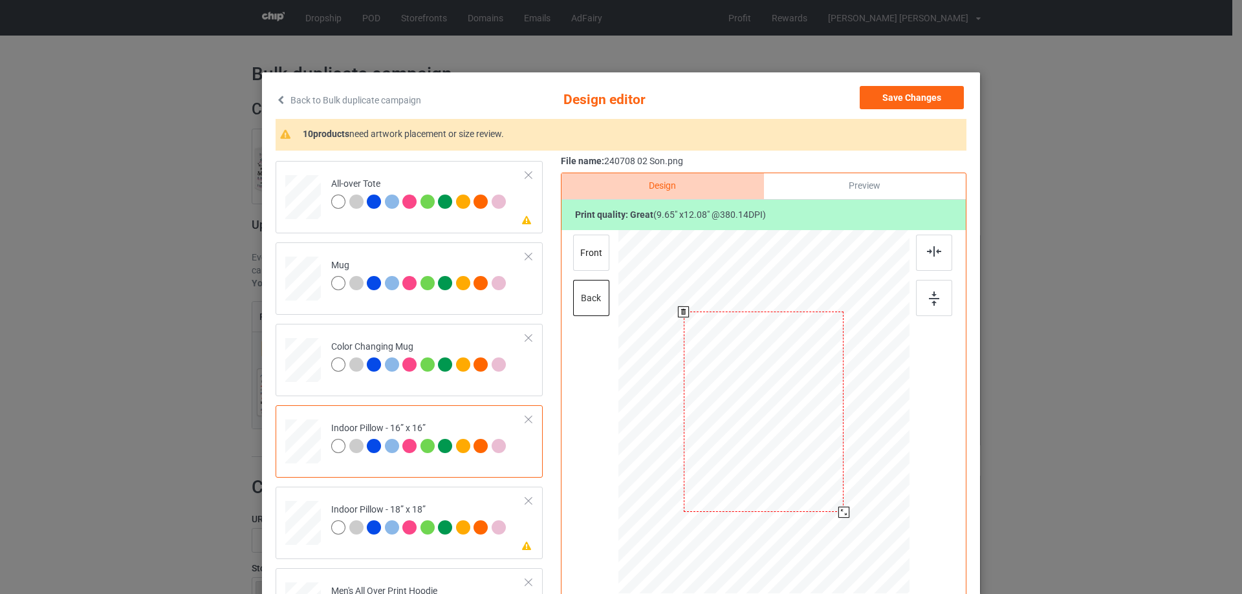
drag, startPoint x: 845, startPoint y: 521, endPoint x: 840, endPoint y: 512, distance: 11.3
click at [840, 512] on div at bounding box center [843, 512] width 11 height 11
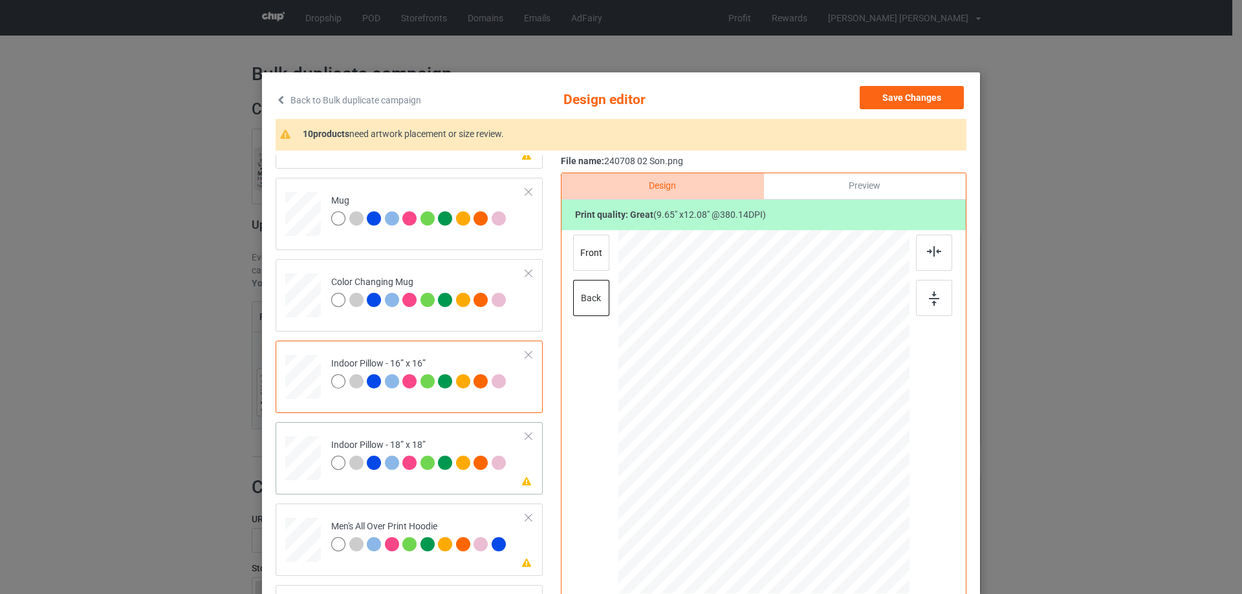
click at [324, 459] on td "Please review artwork placement Indoor Pillow - 18” x 18”" at bounding box center [428, 456] width 209 height 57
drag, startPoint x: 847, startPoint y: 525, endPoint x: 845, endPoint y: 513, distance: 12.4
click at [845, 513] on div at bounding box center [763, 412] width 290 height 290
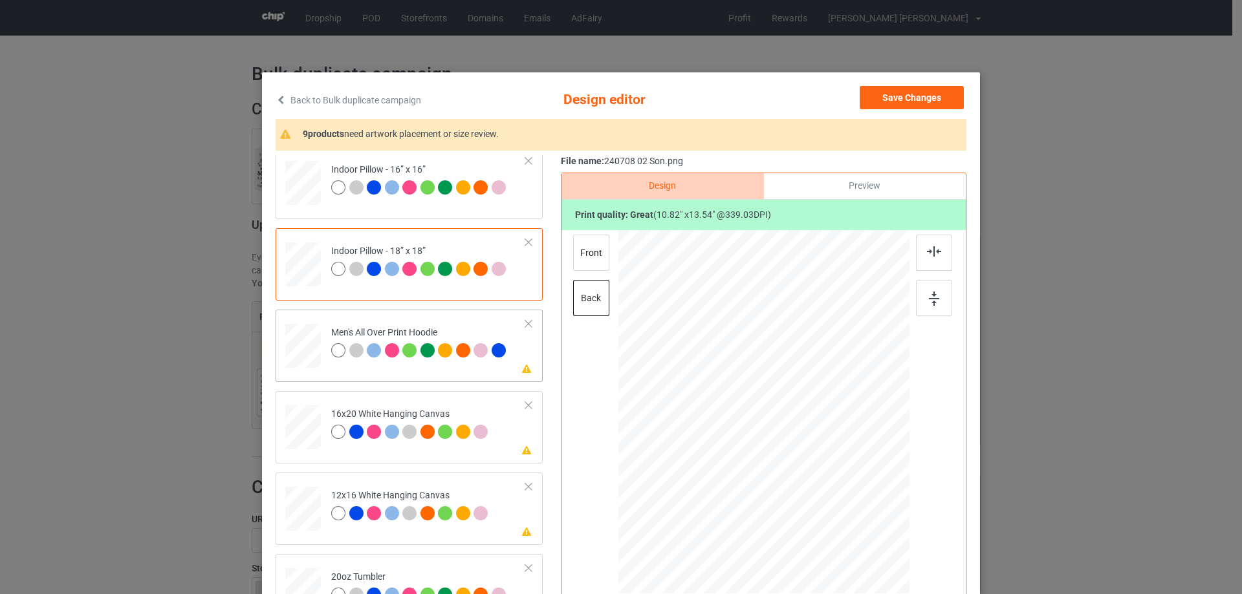
click at [310, 362] on div at bounding box center [303, 346] width 36 height 38
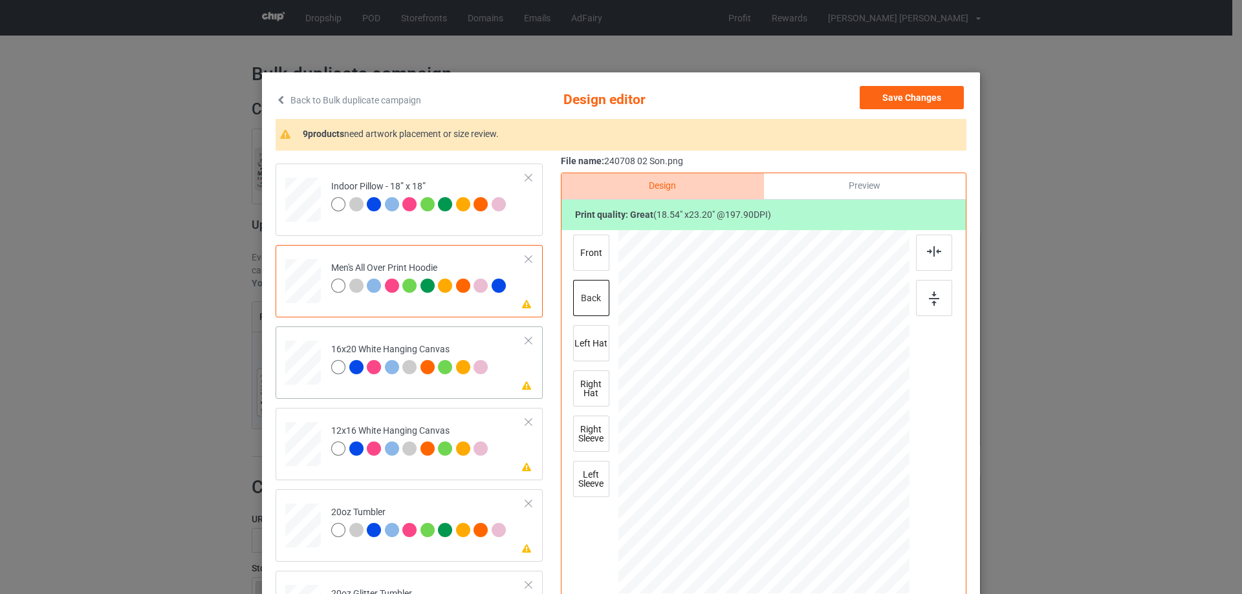
click at [289, 358] on div at bounding box center [303, 363] width 36 height 45
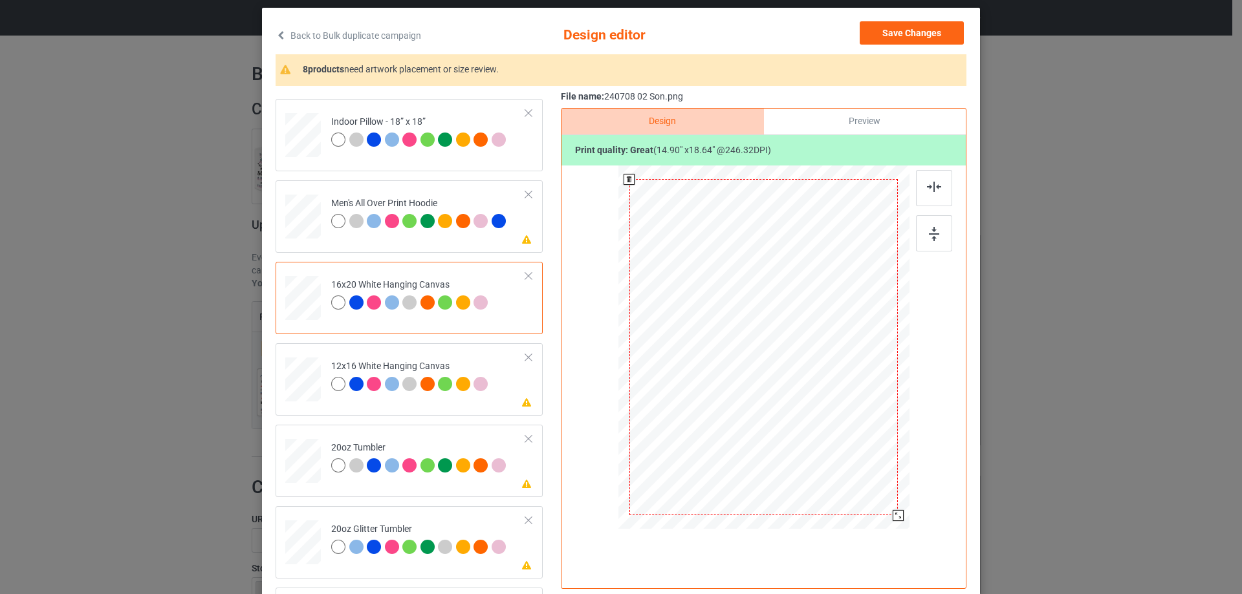
click at [893, 517] on div at bounding box center [898, 515] width 11 height 11
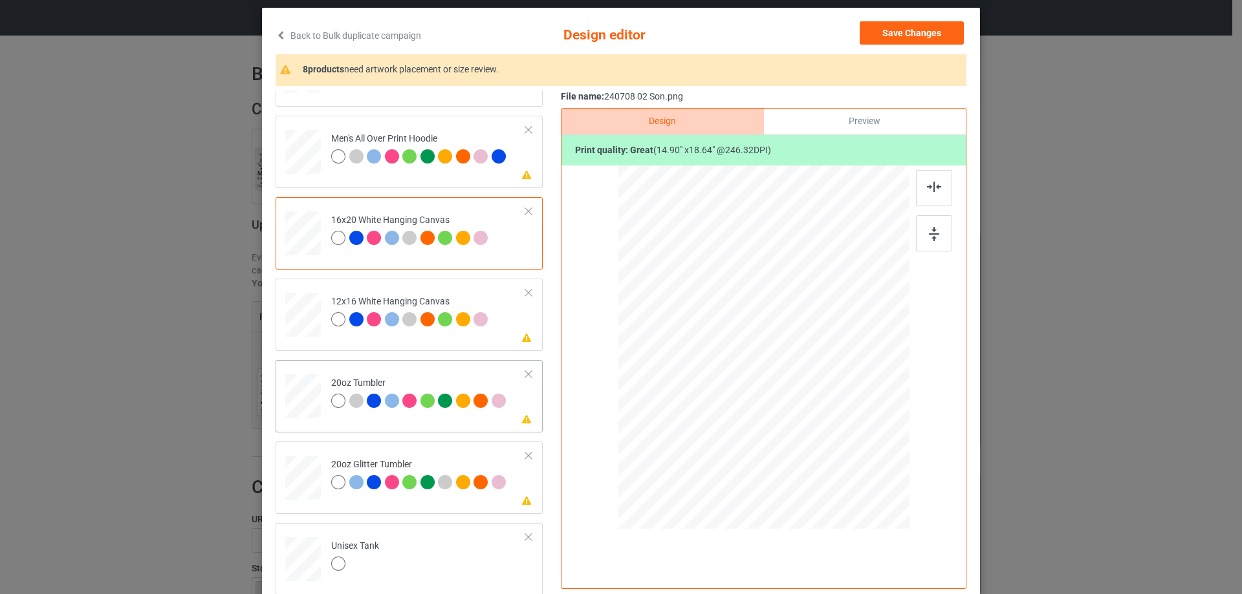
click at [281, 389] on div "Please review artwork placement 20oz Tumbler" at bounding box center [409, 396] width 267 height 72
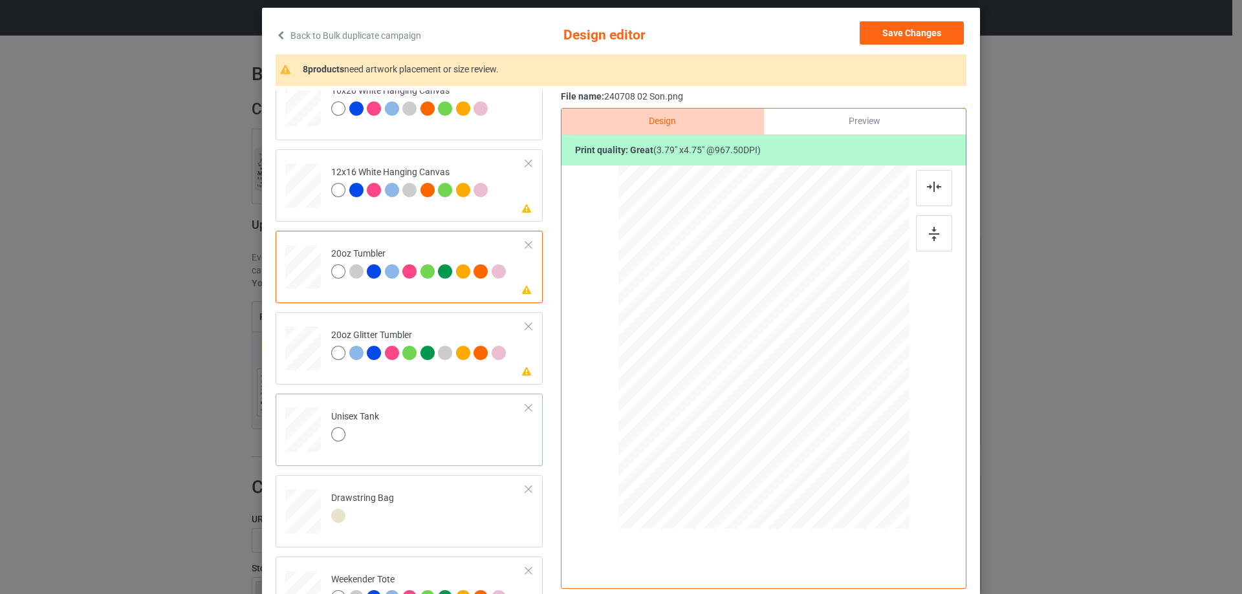
scroll to position [1358, 0]
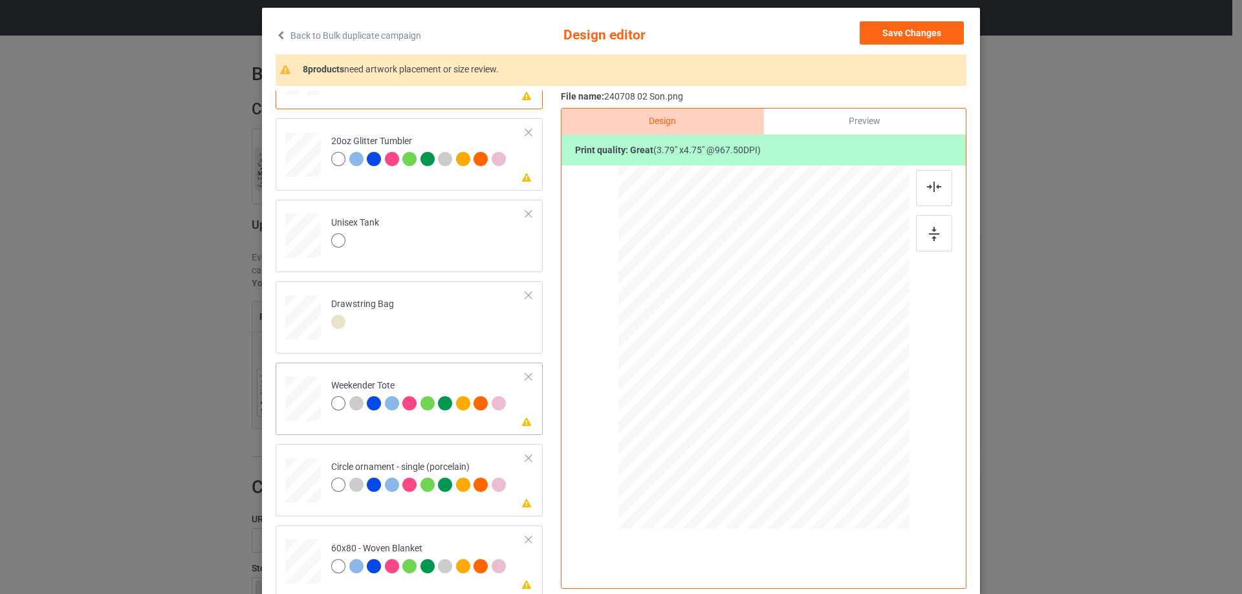
click at [295, 395] on div at bounding box center [303, 399] width 36 height 23
drag, startPoint x: 848, startPoint y: 458, endPoint x: 827, endPoint y: 410, distance: 52.1
click at [827, 410] on div at bounding box center [763, 348] width 290 height 188
click at [772, 393] on div at bounding box center [763, 345] width 113 height 142
click at [934, 191] on img at bounding box center [934, 187] width 14 height 10
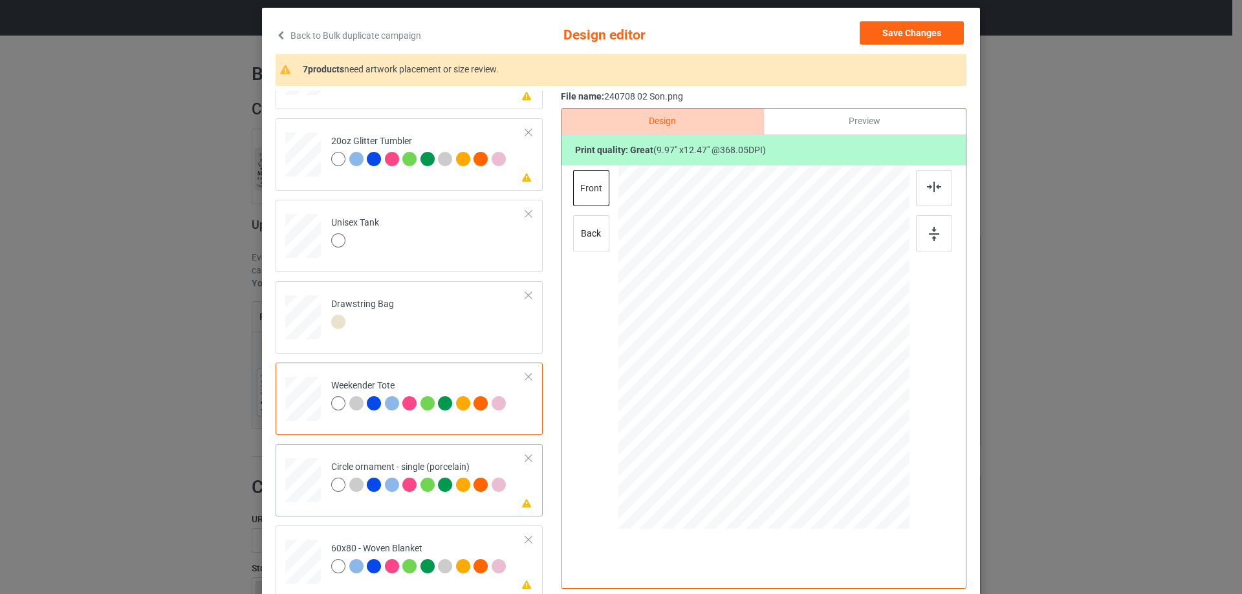
scroll to position [1443, 0]
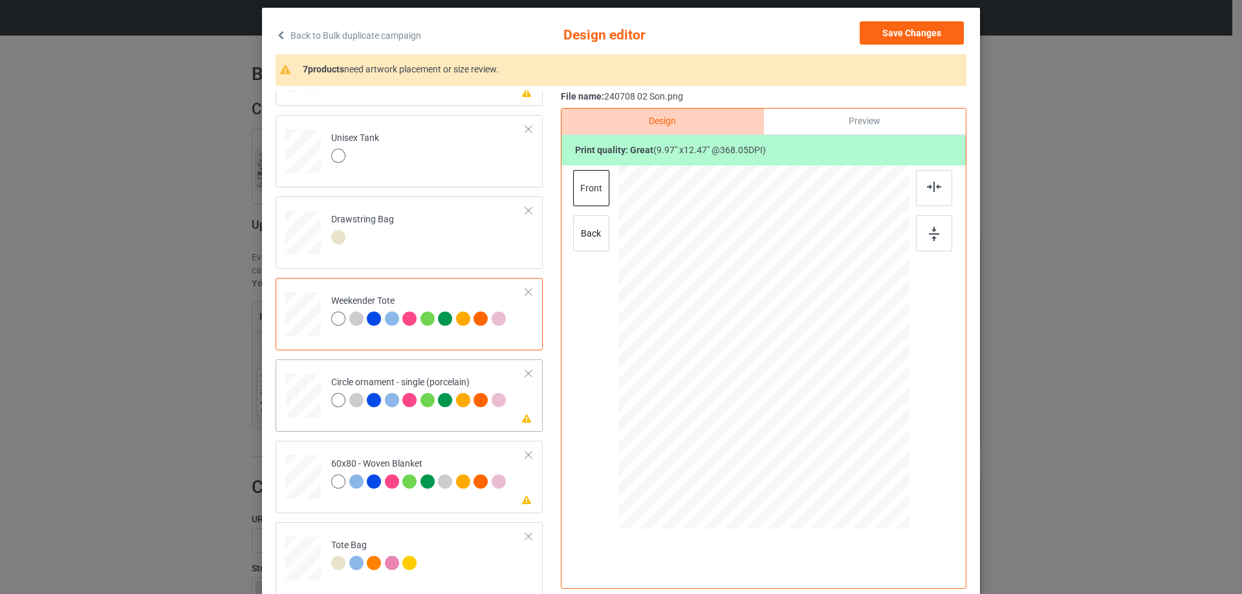
click at [294, 404] on div at bounding box center [303, 396] width 36 height 36
drag, startPoint x: 841, startPoint y: 458, endPoint x: 809, endPoint y: 436, distance: 38.6
click at [843, 464] on div at bounding box center [848, 462] width 11 height 11
click at [776, 408] on div at bounding box center [763, 361] width 169 height 212
click at [931, 188] on img at bounding box center [934, 187] width 14 height 10
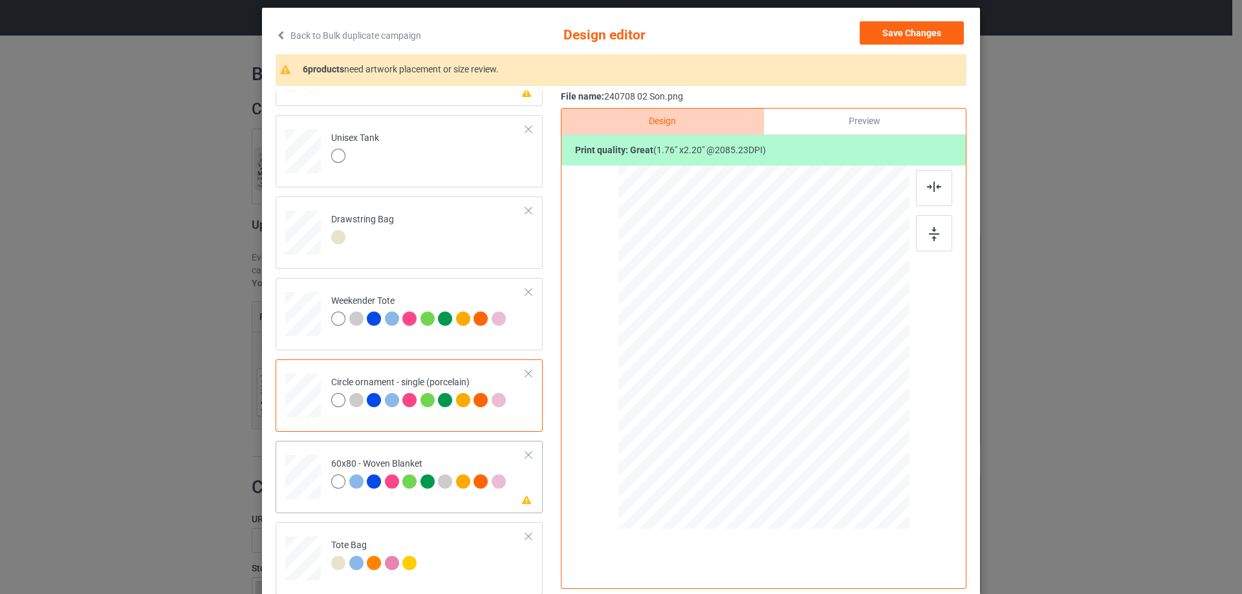
scroll to position [152, 0]
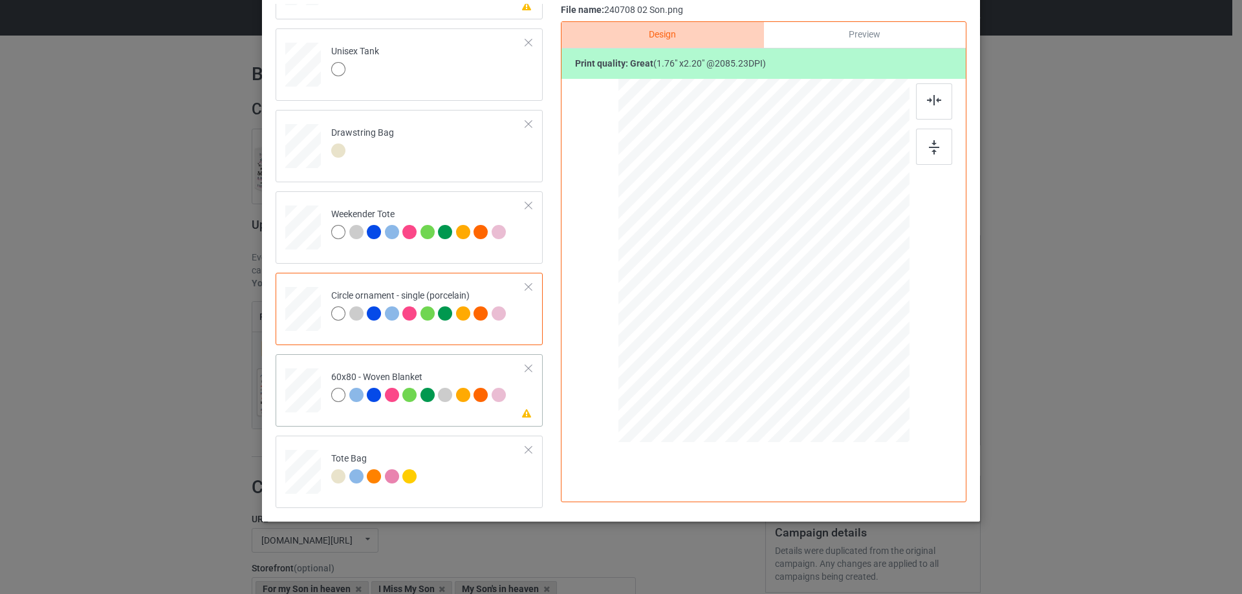
click at [303, 404] on div at bounding box center [303, 390] width 32 height 43
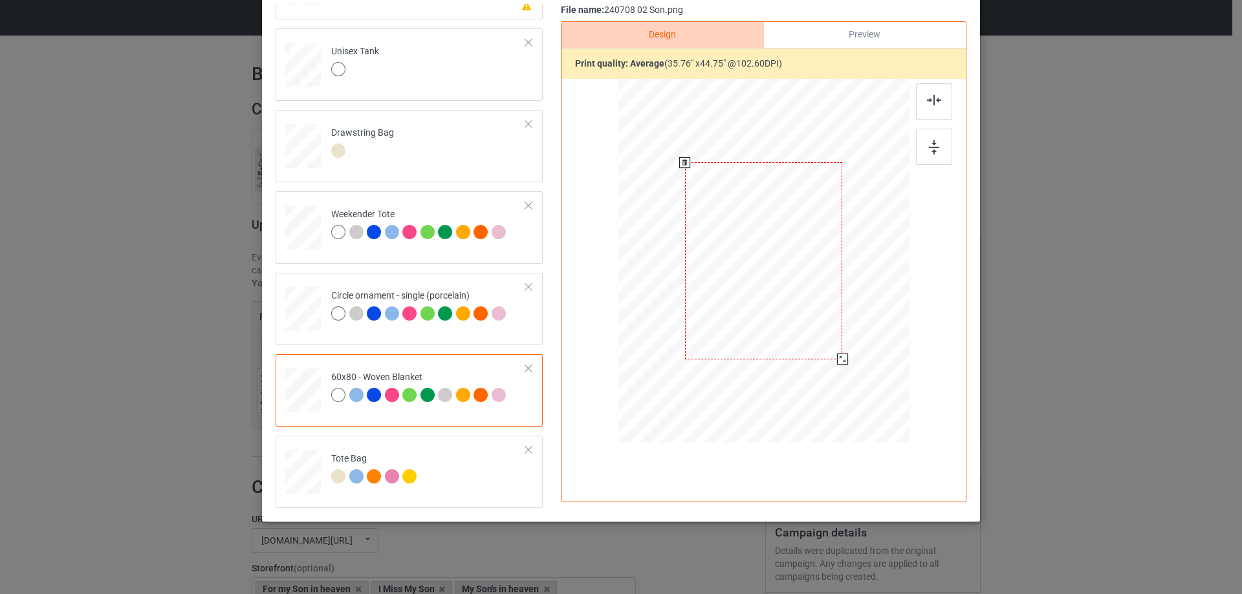
drag, startPoint x: 832, startPoint y: 353, endPoint x: 834, endPoint y: 364, distance: 10.5
click at [837, 364] on div at bounding box center [842, 359] width 11 height 11
drag, startPoint x: 758, startPoint y: 311, endPoint x: 757, endPoint y: 282, distance: 29.1
click at [757, 282] on div at bounding box center [763, 231] width 158 height 197
click at [931, 98] on img at bounding box center [934, 100] width 14 height 10
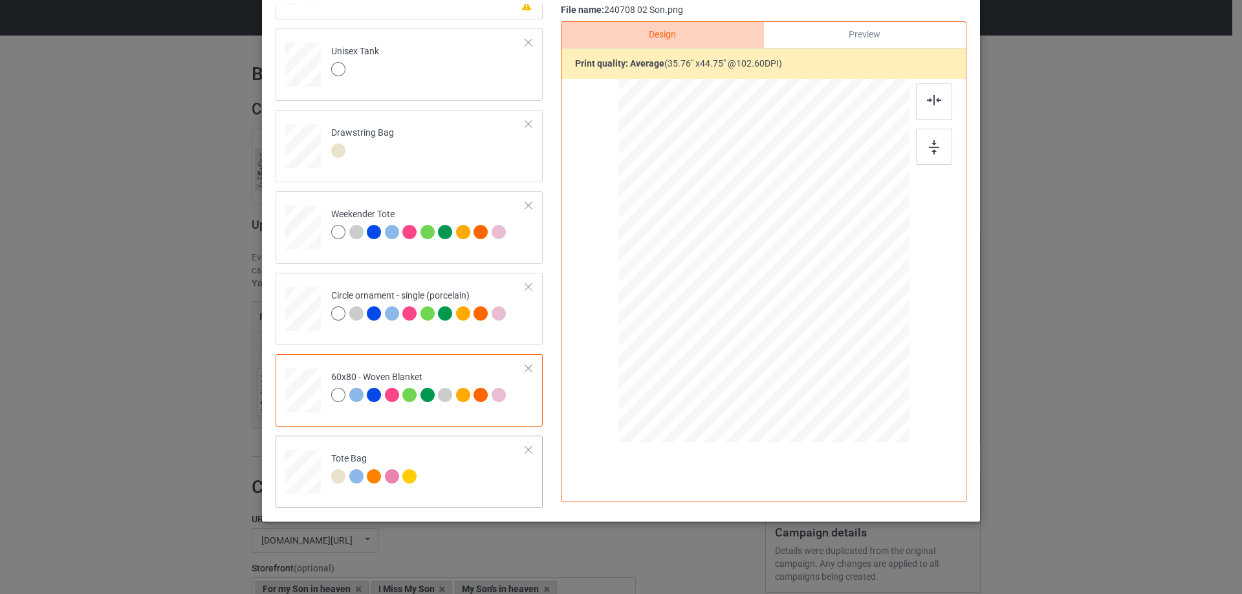
click at [300, 479] on div at bounding box center [303, 478] width 17 height 19
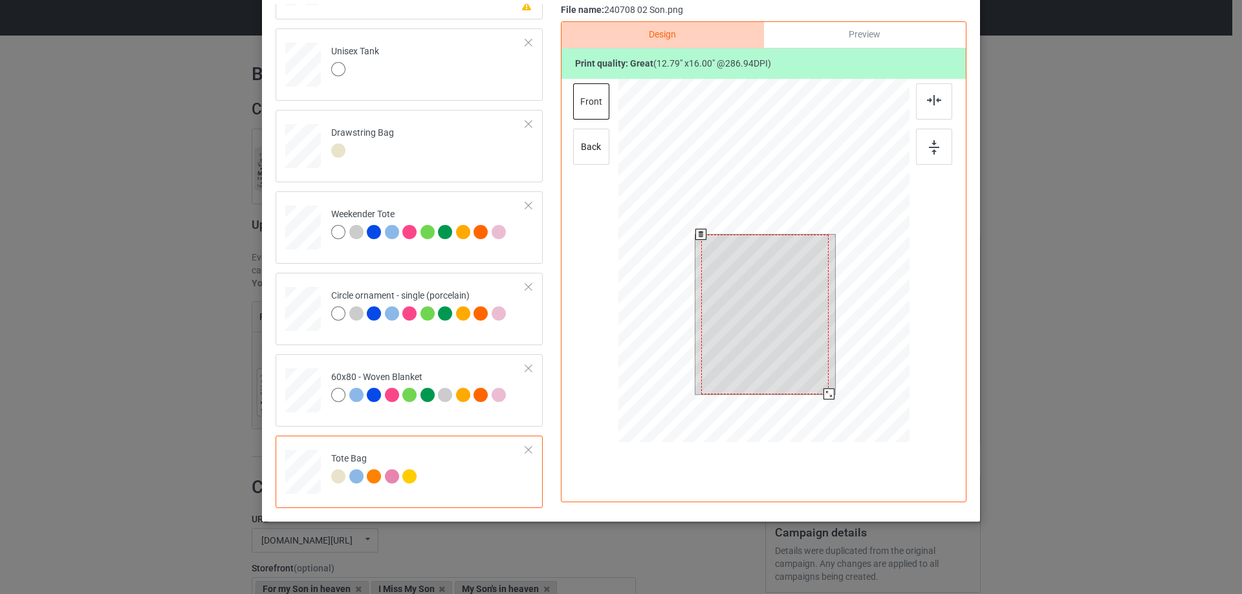
click at [840, 415] on div at bounding box center [763, 262] width 291 height 367
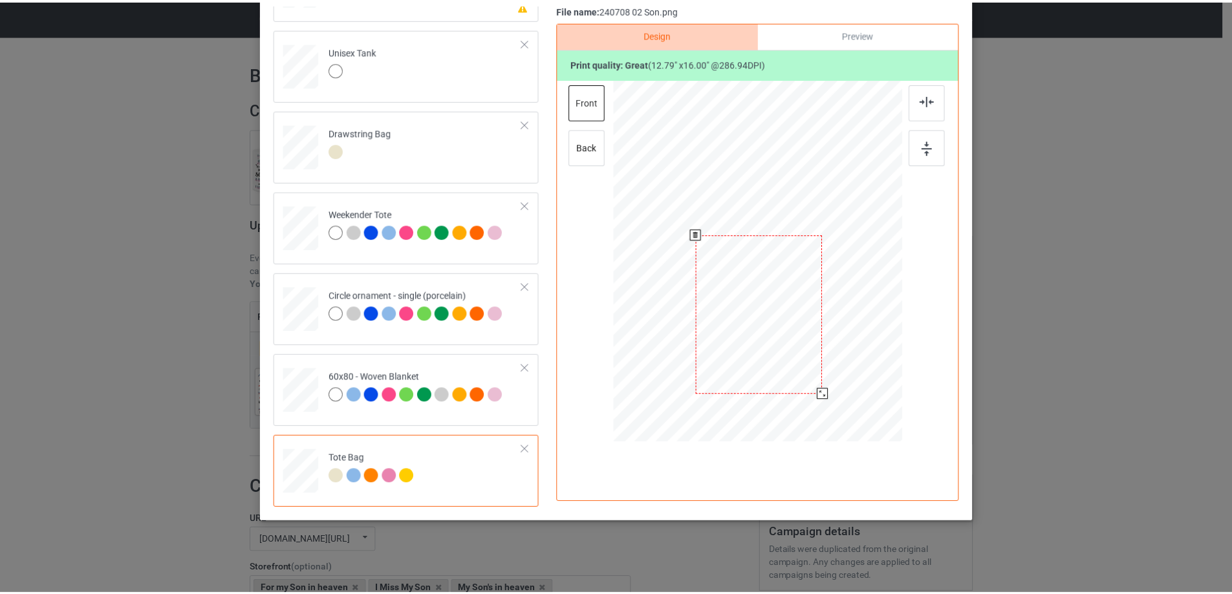
scroll to position [0, 0]
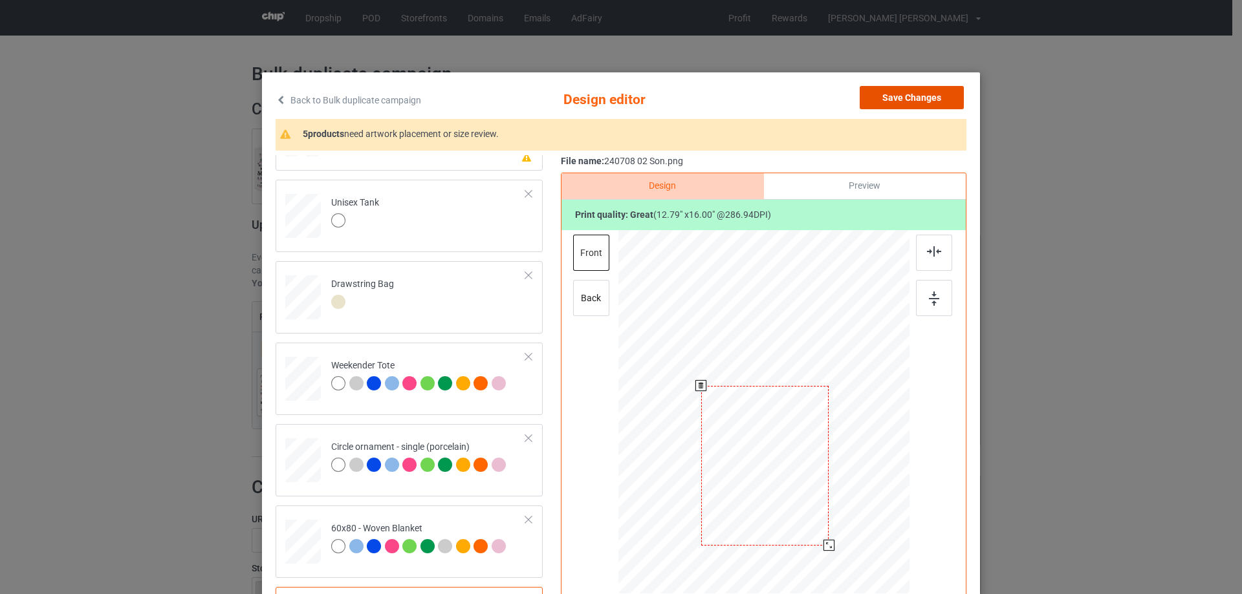
click at [918, 97] on button "Save Changes" at bounding box center [912, 97] width 104 height 23
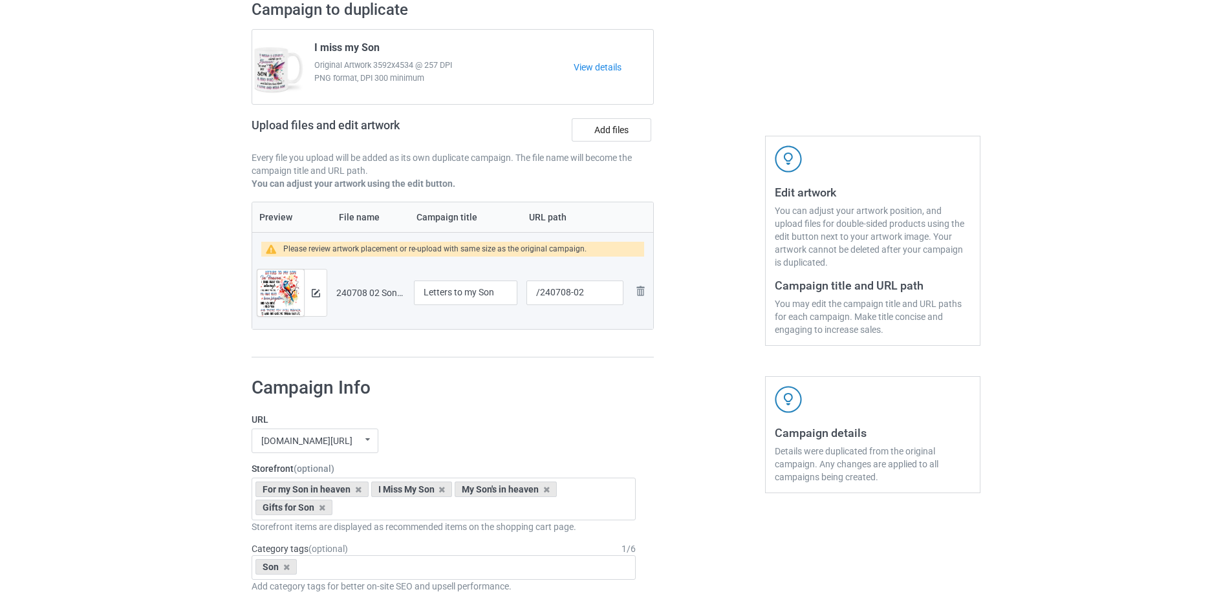
scroll to position [1096, 0]
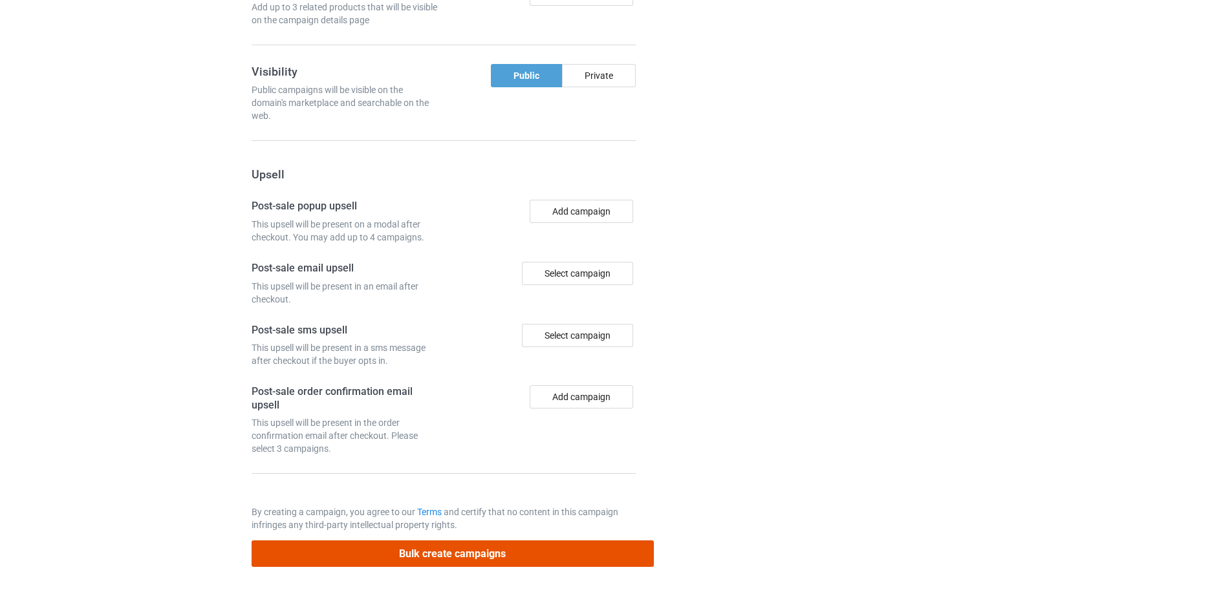
click at [451, 556] on button "Bulk create campaigns" at bounding box center [453, 554] width 402 height 27
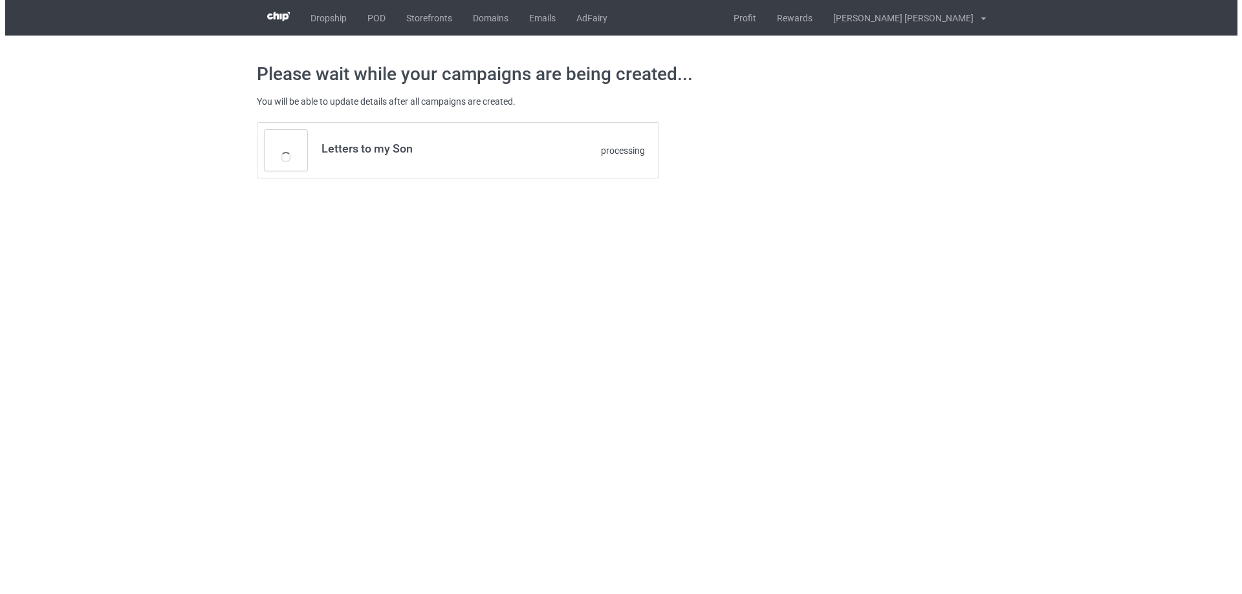
scroll to position [0, 0]
